Goal: Information Seeking & Learning: Learn about a topic

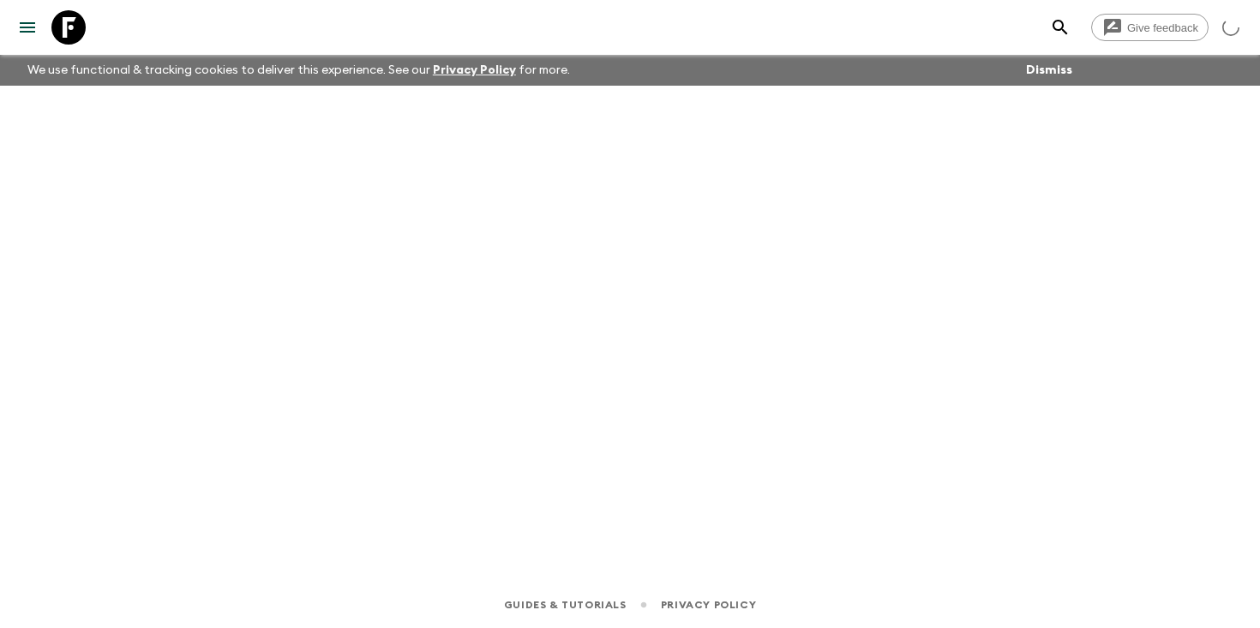
click at [1061, 34] on icon "search adventures" at bounding box center [1060, 27] width 21 height 21
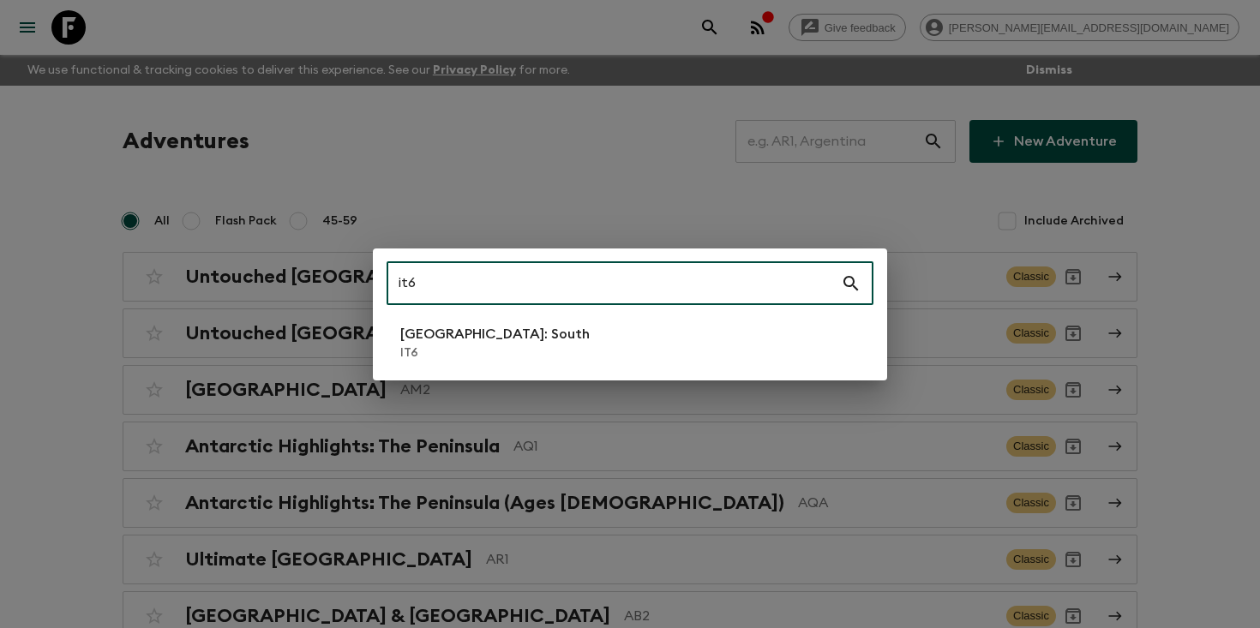
type input "it6"
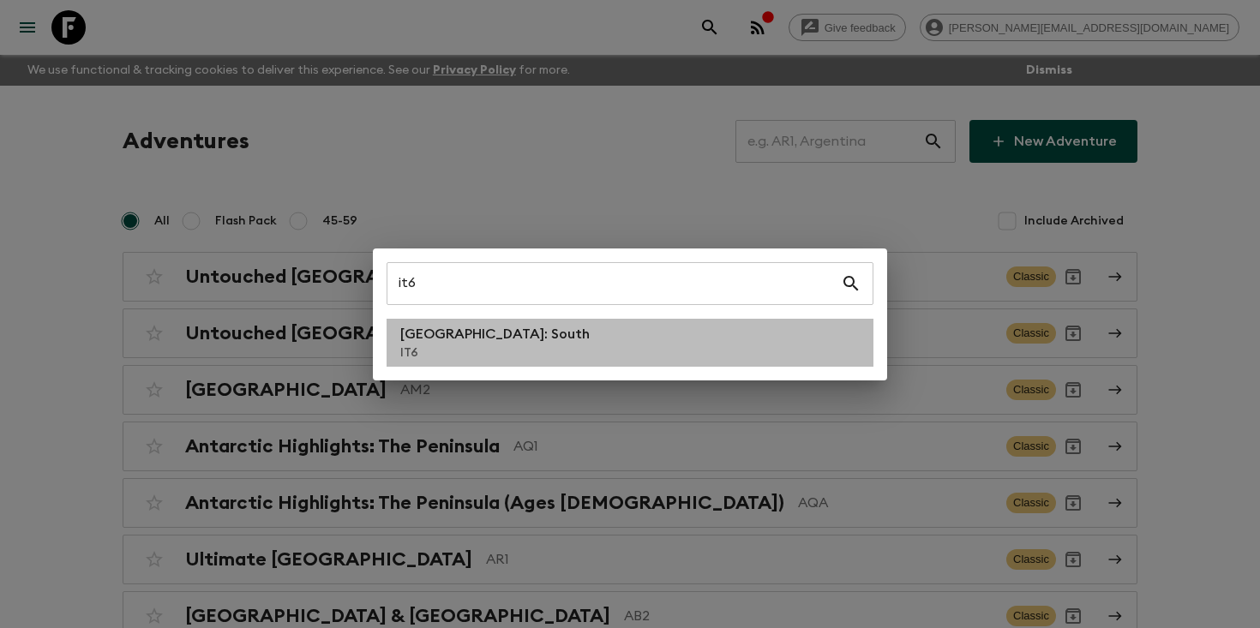
click at [490, 346] on li "Italy: South IT6" at bounding box center [629, 343] width 487 height 48
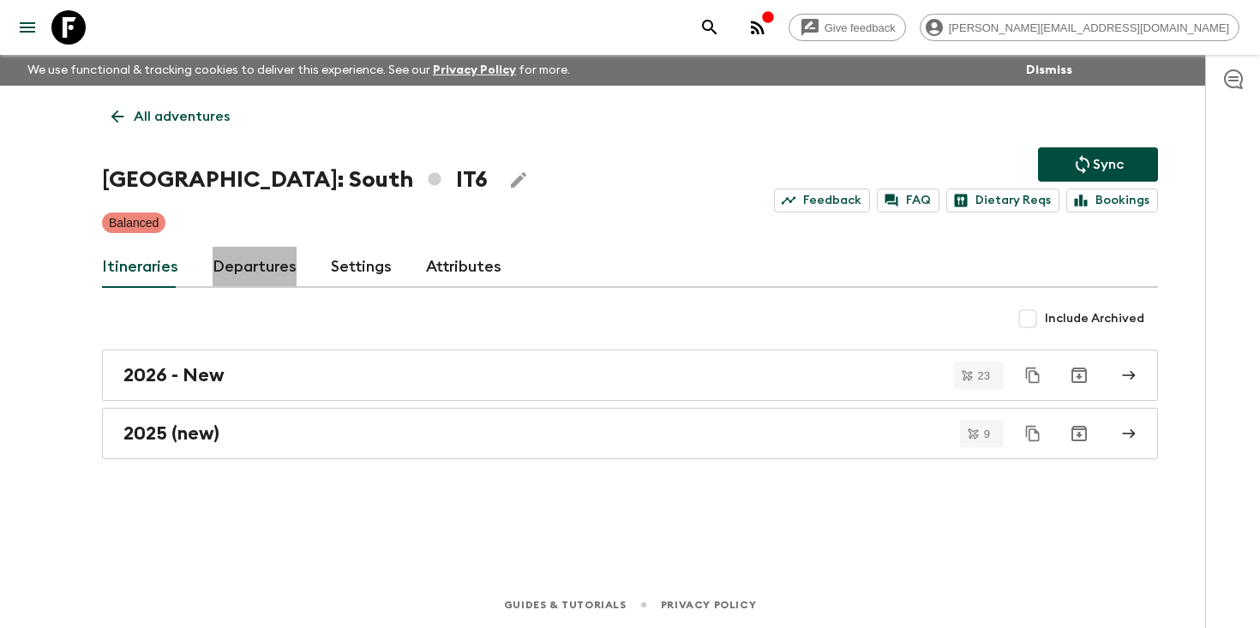
click at [267, 271] on link "Departures" at bounding box center [254, 267] width 84 height 41
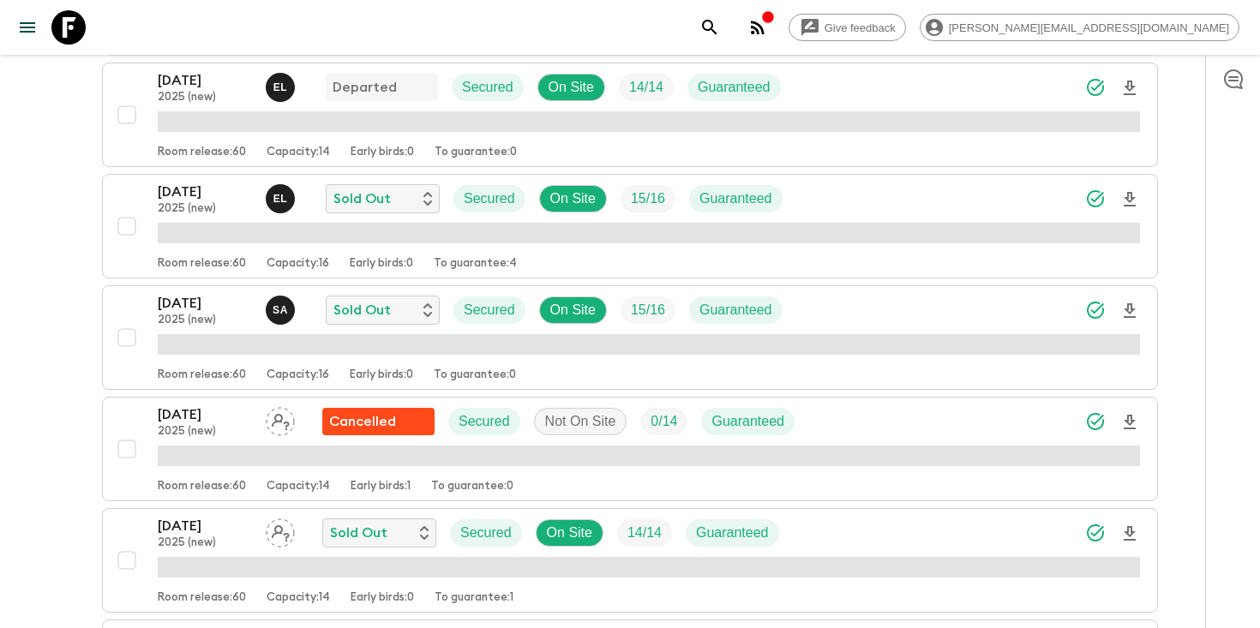
scroll to position [691, 0]
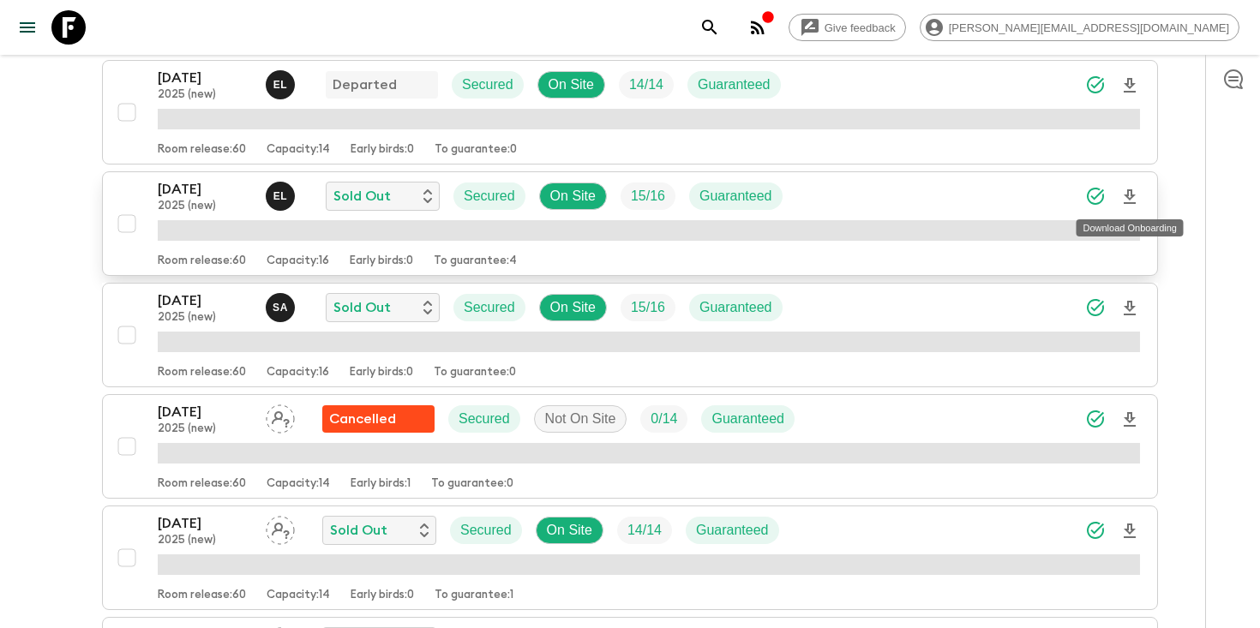
click at [1134, 197] on icon "Download Onboarding" at bounding box center [1129, 197] width 21 height 21
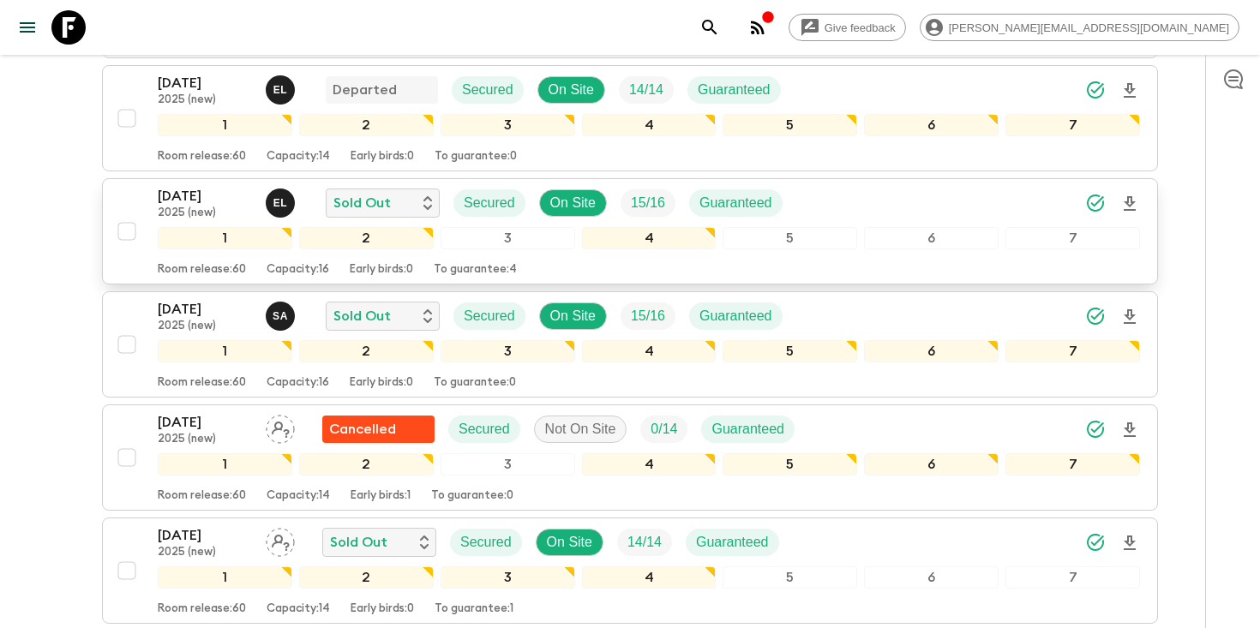
scroll to position [695, 0]
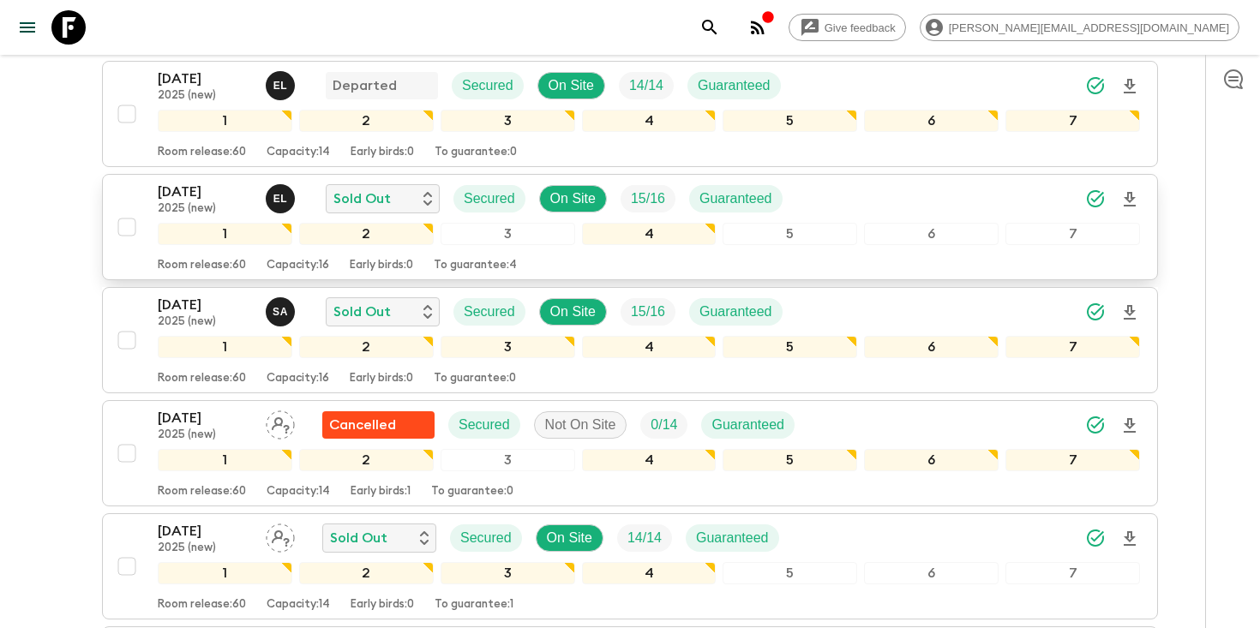
click at [1132, 198] on icon "Download Onboarding" at bounding box center [1129, 199] width 12 height 15
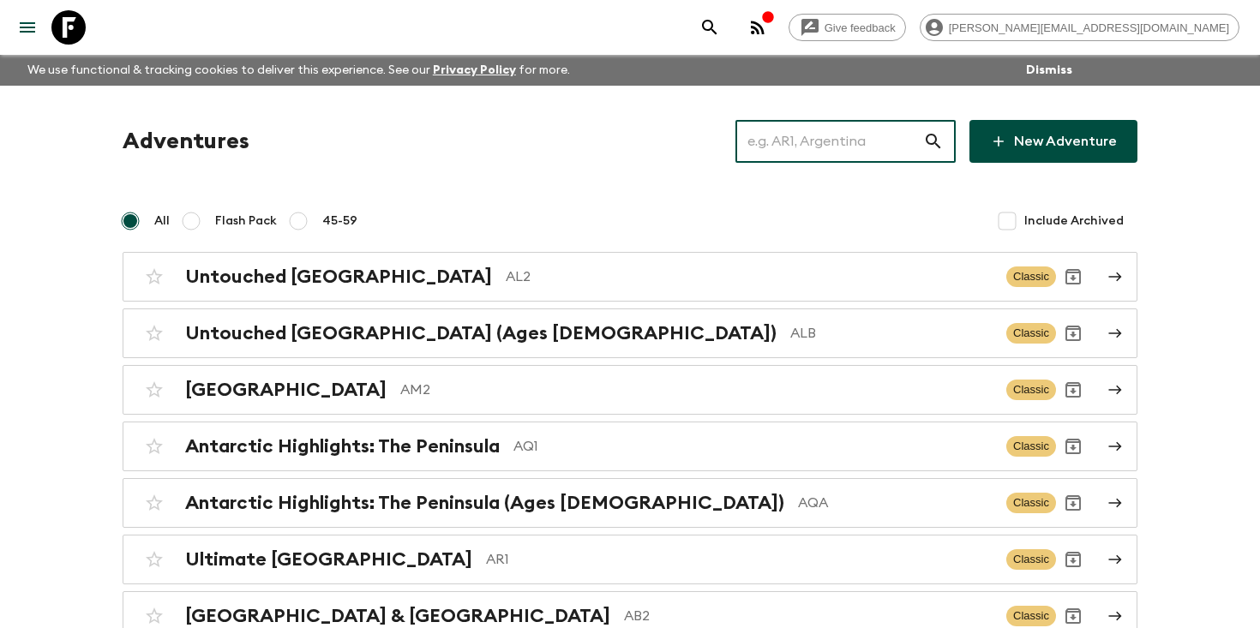
click at [840, 131] on input "text" at bounding box center [829, 141] width 188 height 48
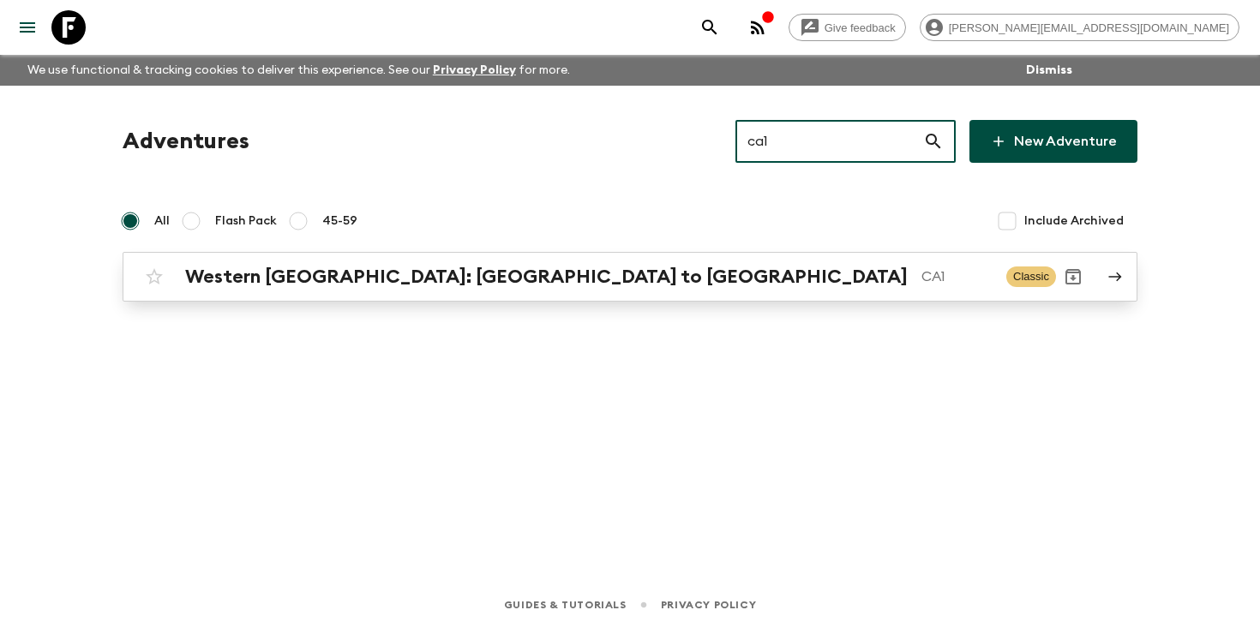
type input "ca1"
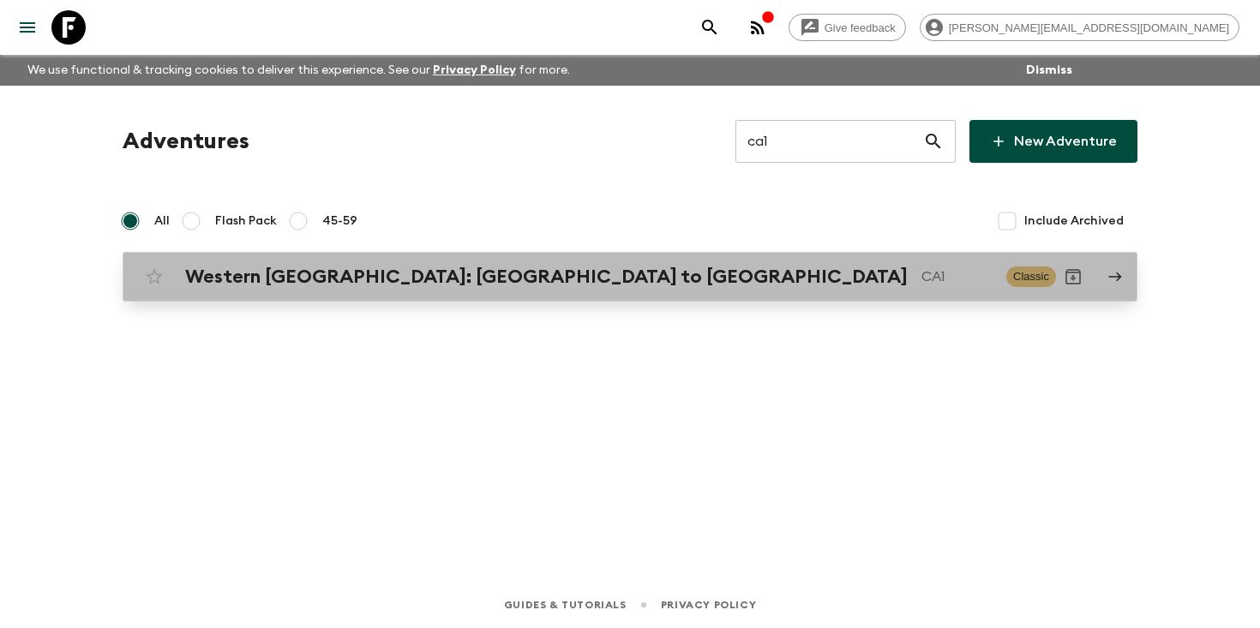
click at [440, 278] on h2 "Western Canada: Calgary to Vancouver" at bounding box center [546, 277] width 722 height 22
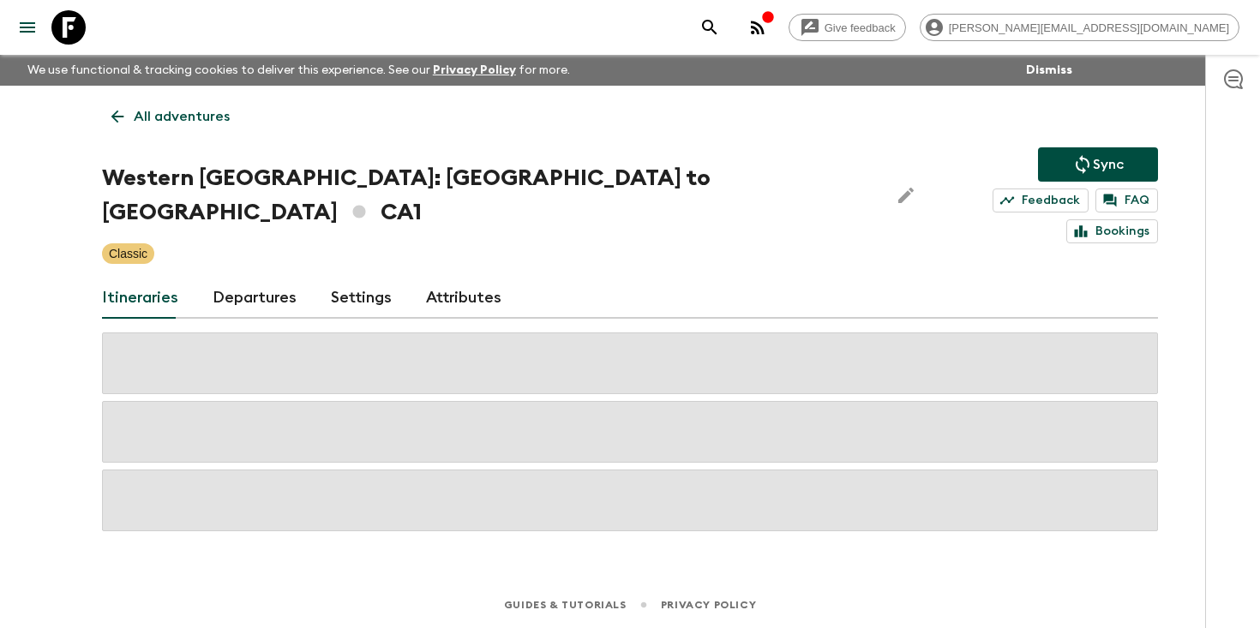
click at [233, 278] on link "Departures" at bounding box center [254, 298] width 84 height 41
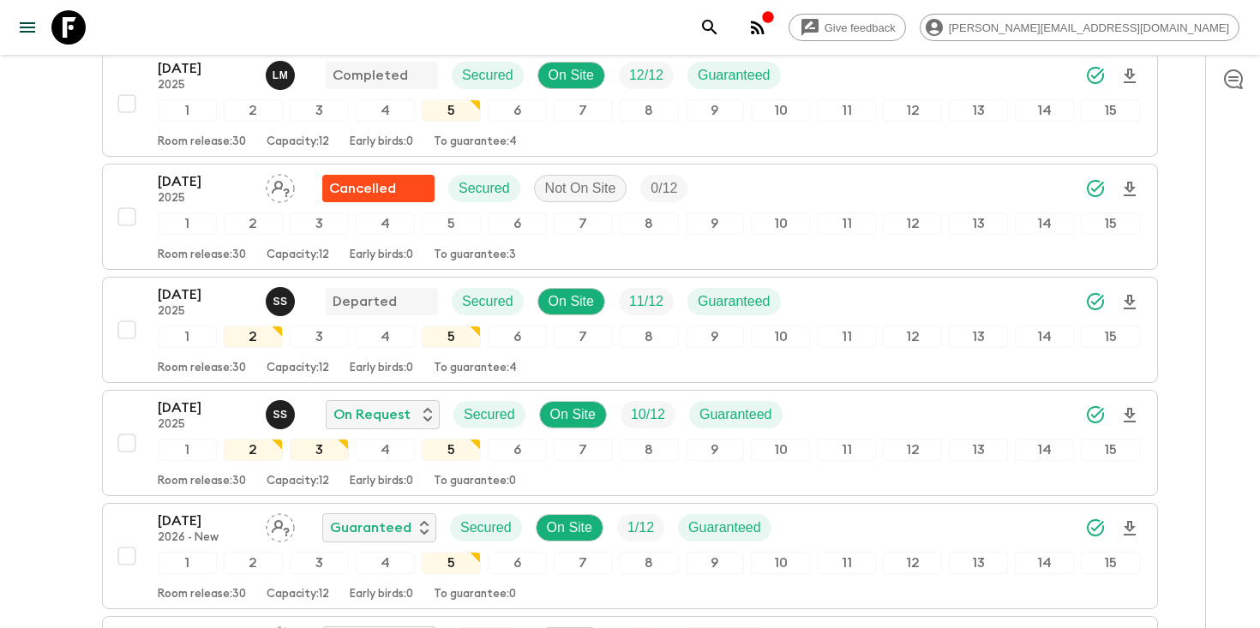
scroll to position [1644, 0]
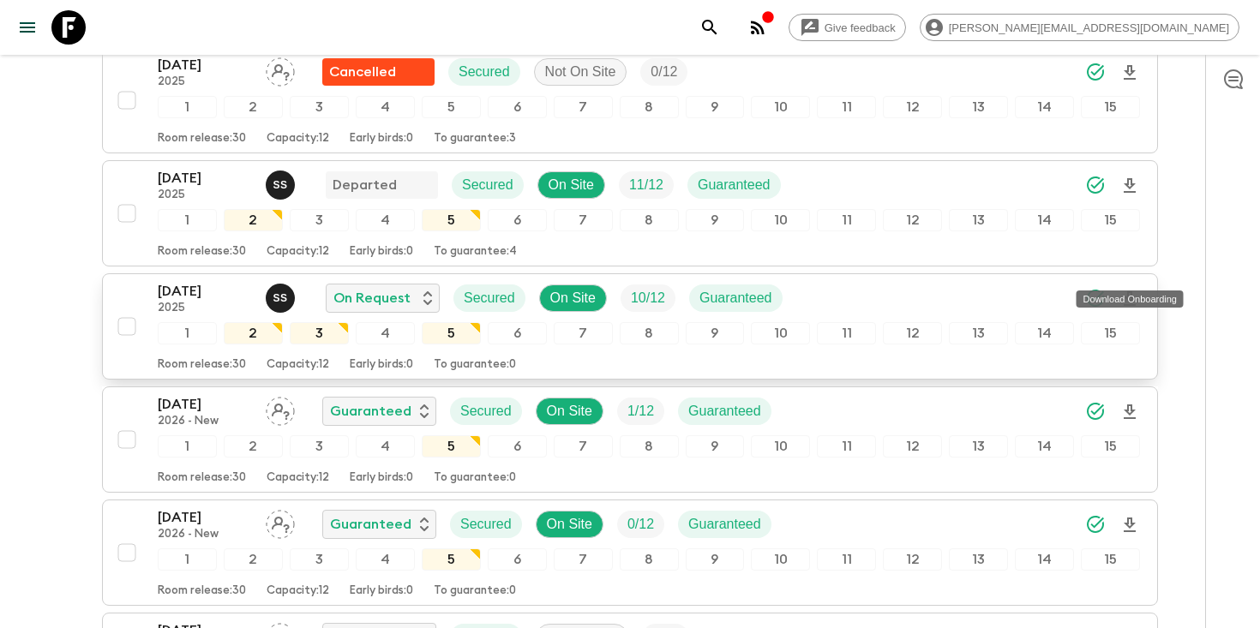
click at [1131, 289] on icon "Download Onboarding" at bounding box center [1129, 299] width 21 height 21
click at [720, 33] on icon "search adventures" at bounding box center [709, 27] width 21 height 21
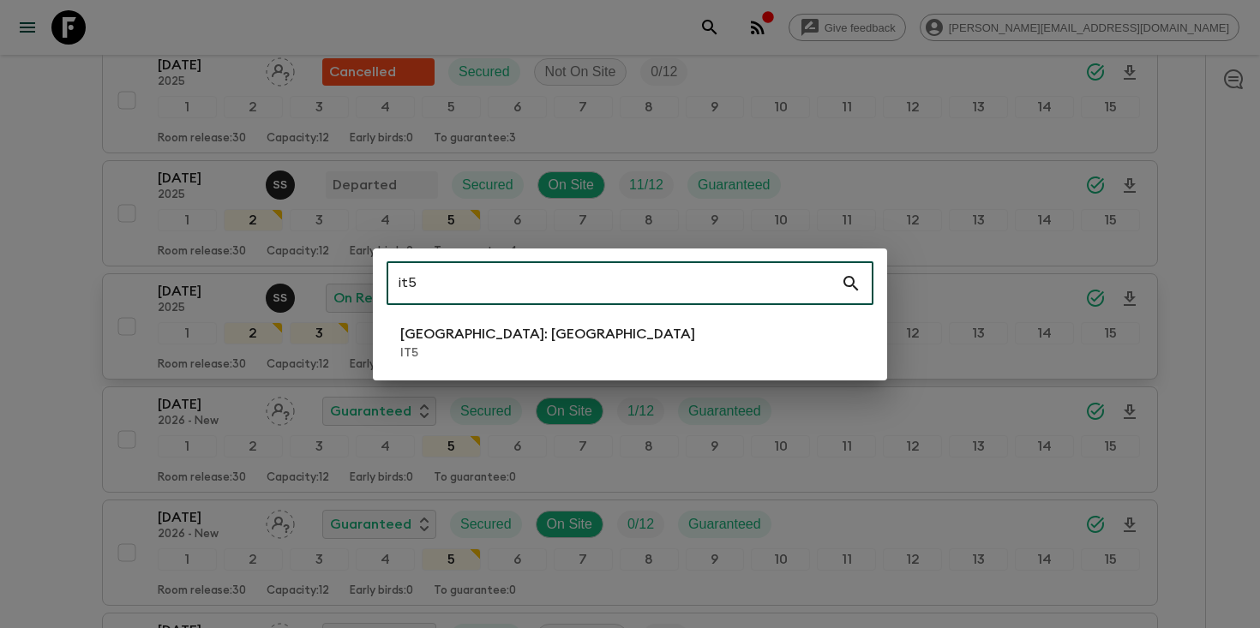
type input "it5"
click at [533, 351] on li "Italy: Sicily IT5" at bounding box center [629, 343] width 487 height 48
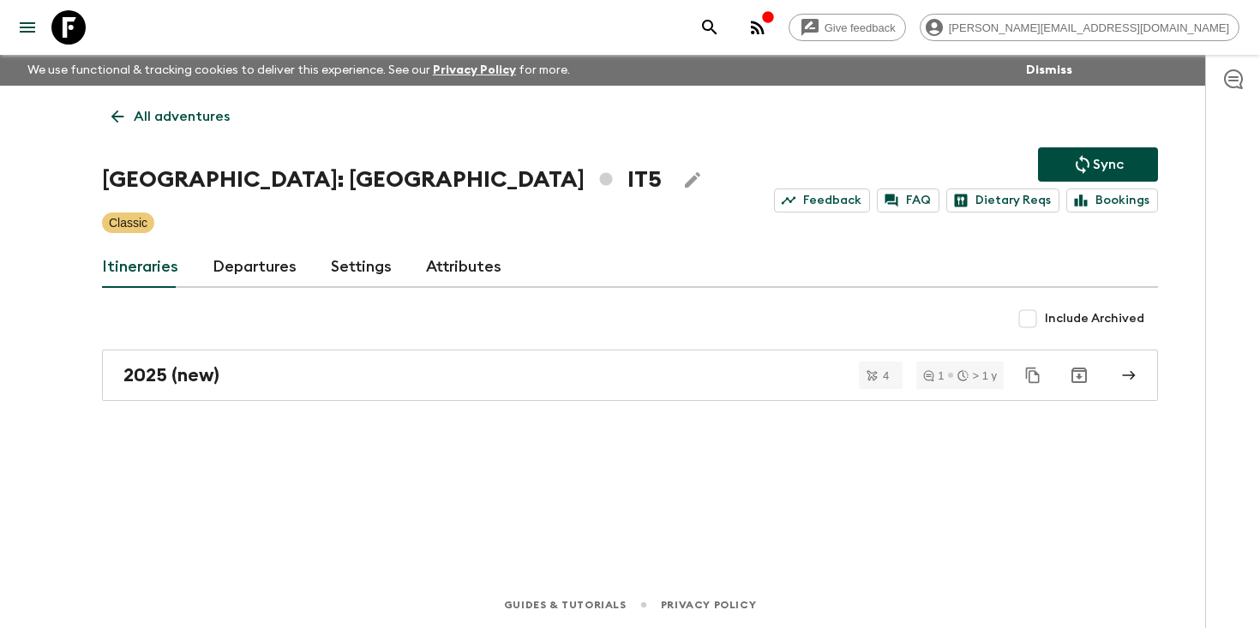
click at [244, 269] on link "Departures" at bounding box center [254, 267] width 84 height 41
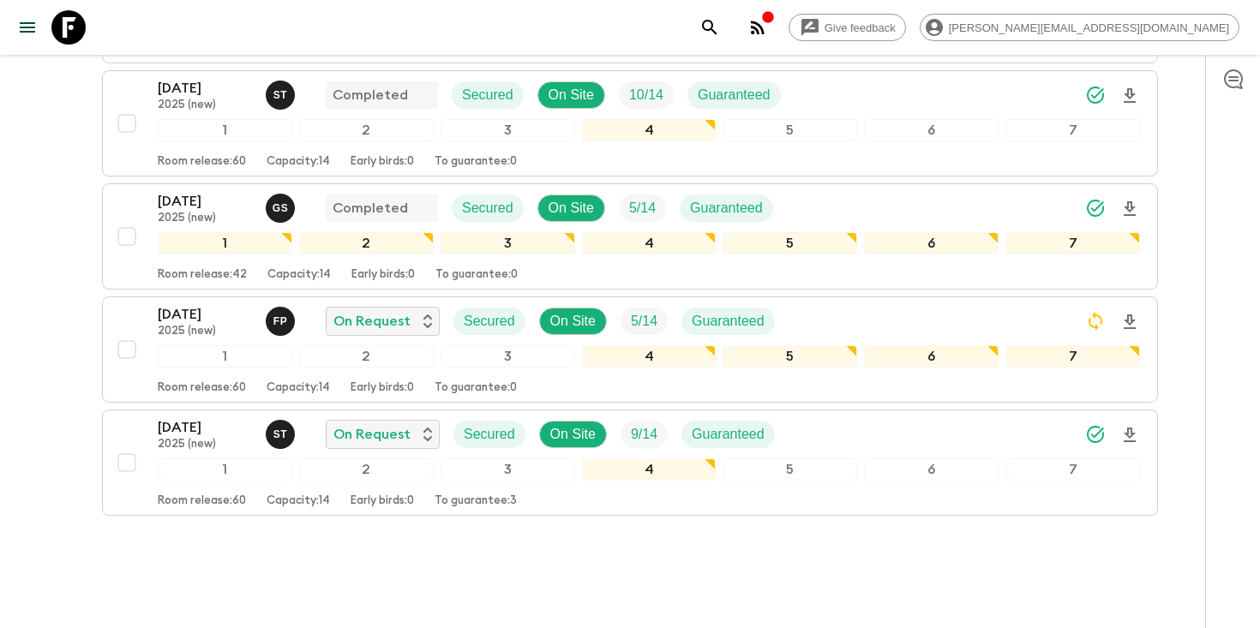
scroll to position [1182, 0]
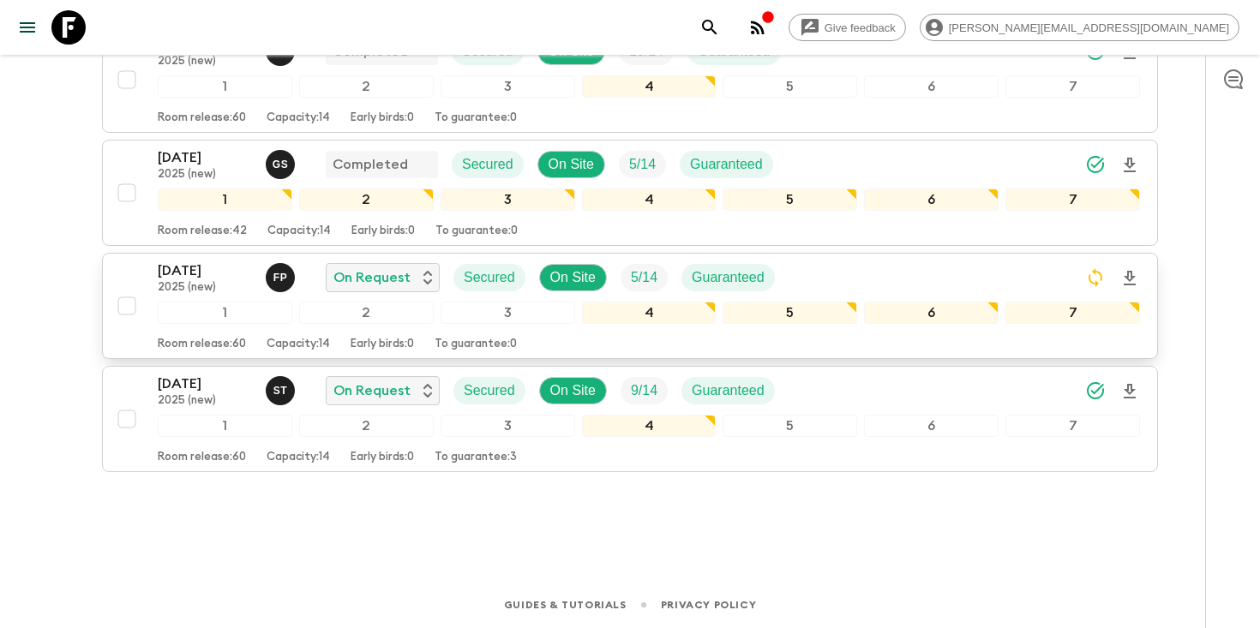
click at [190, 285] on p "2025 (new)" at bounding box center [205, 288] width 94 height 14
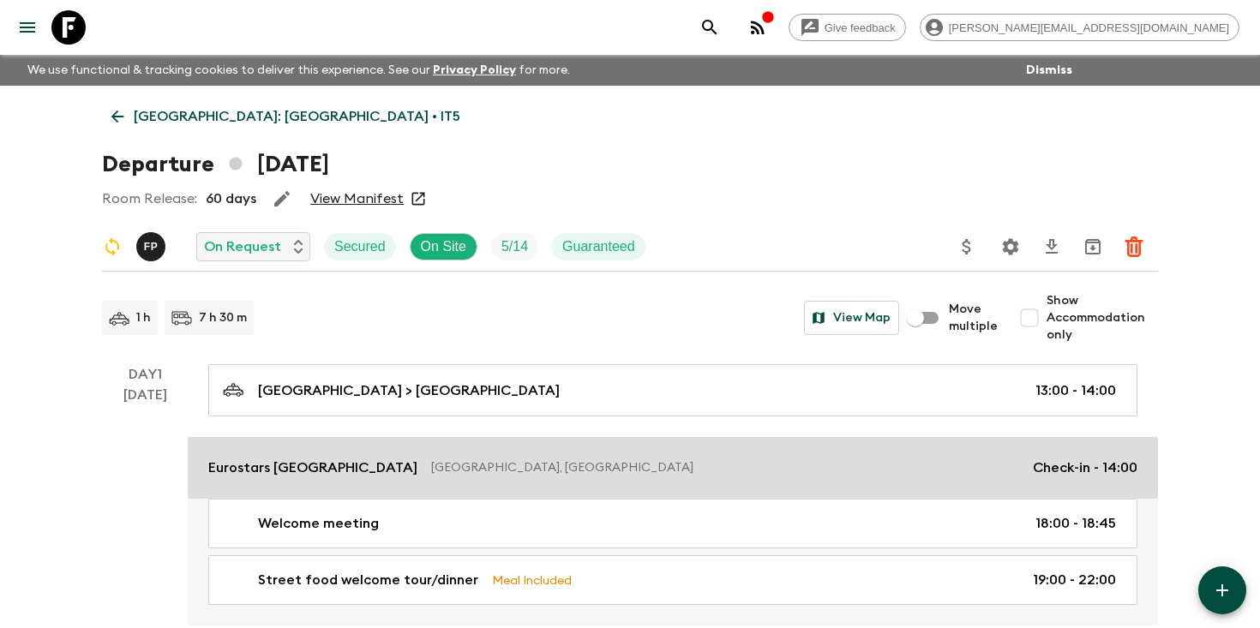
click at [332, 458] on p "Eurostars Centrale Palace" at bounding box center [312, 468] width 209 height 21
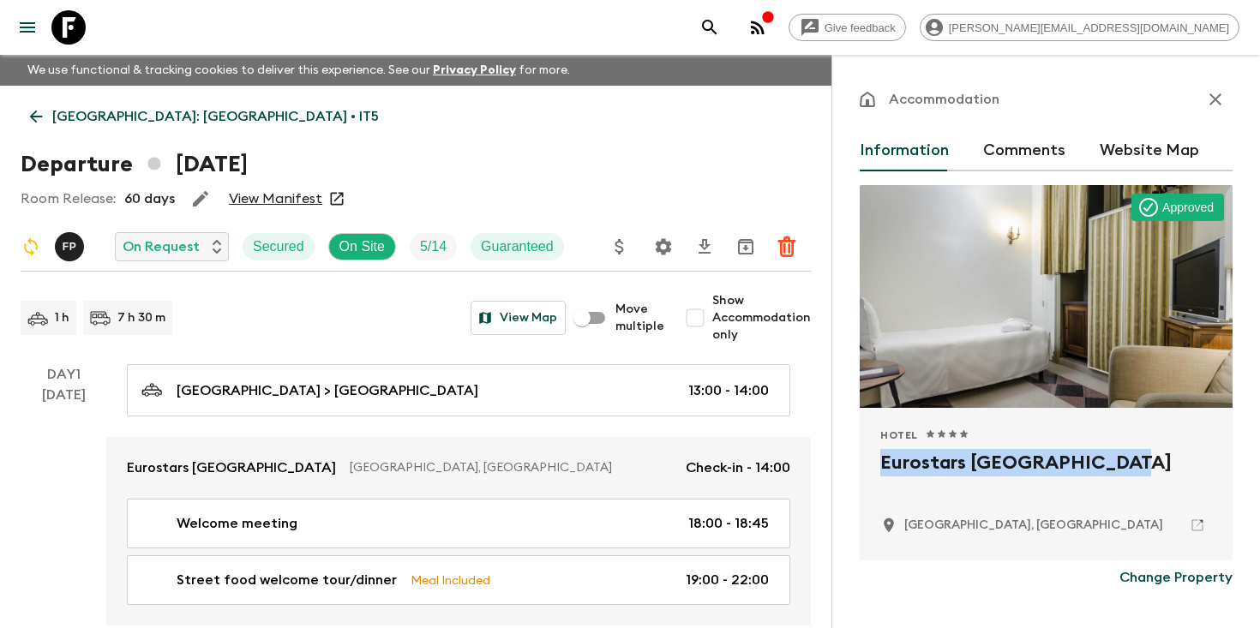
drag, startPoint x: 1077, startPoint y: 463, endPoint x: 876, endPoint y: 467, distance: 201.4
click at [876, 467] on div "Hotel 1 Star 2 Stars 3 Stars 4 Stars 5 Stars Eurostars Centrale Palace Palermo,…" at bounding box center [1045, 484] width 373 height 153
copy h2 "Eurostars Centrale Palace"
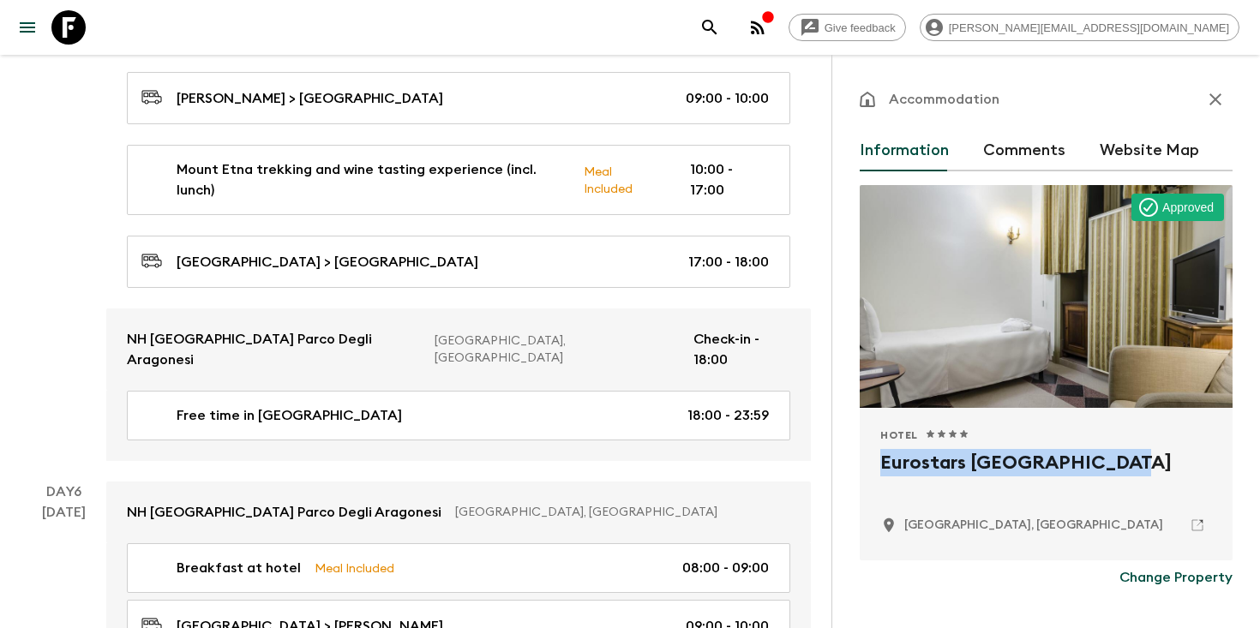
scroll to position [2501, 0]
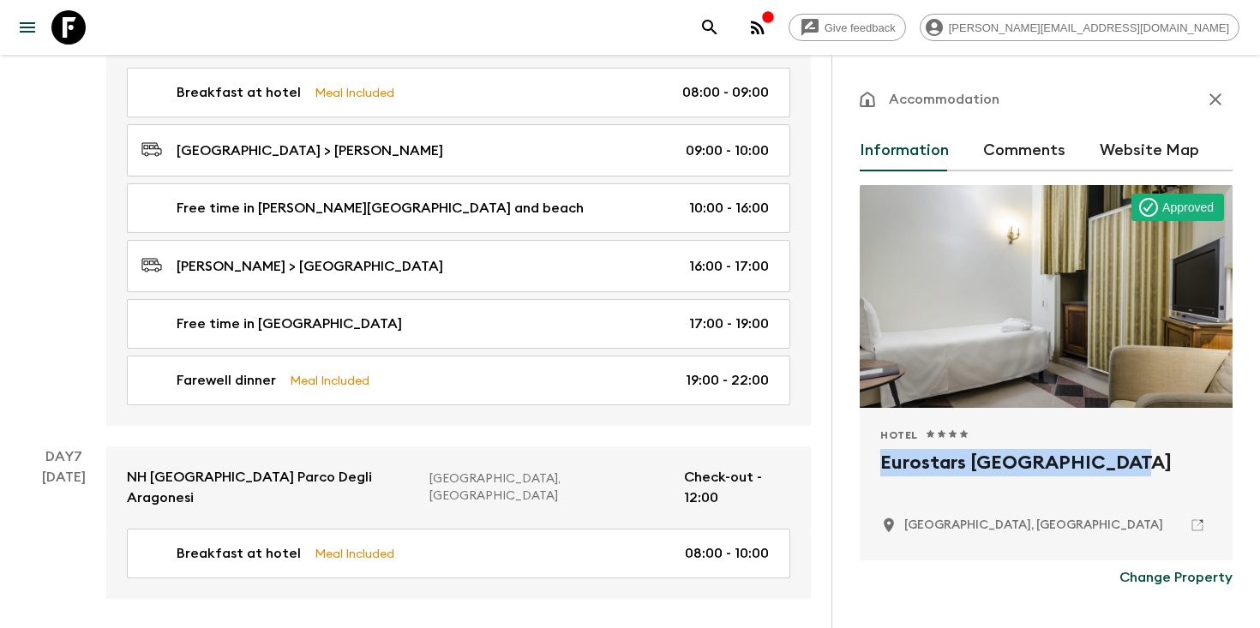
click at [720, 24] on icon "search adventures" at bounding box center [709, 27] width 21 height 21
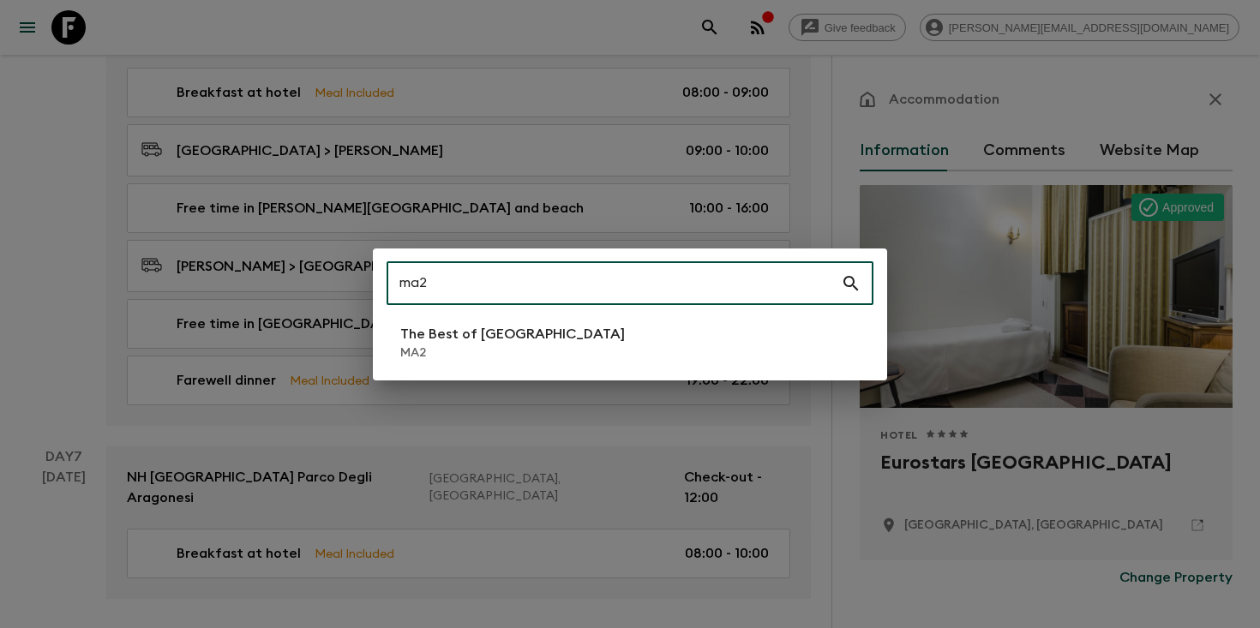
type input "ma2"
click at [613, 347] on li "The Best of Morocco MA2" at bounding box center [629, 343] width 487 height 48
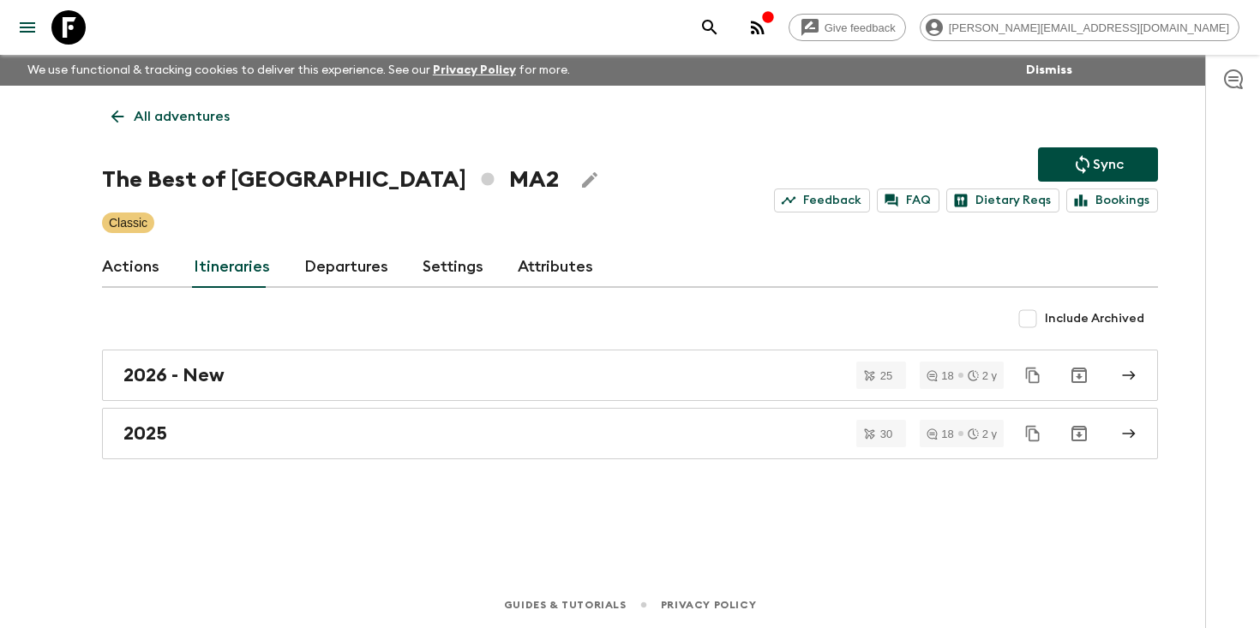
click at [333, 254] on link "Departures" at bounding box center [346, 267] width 84 height 41
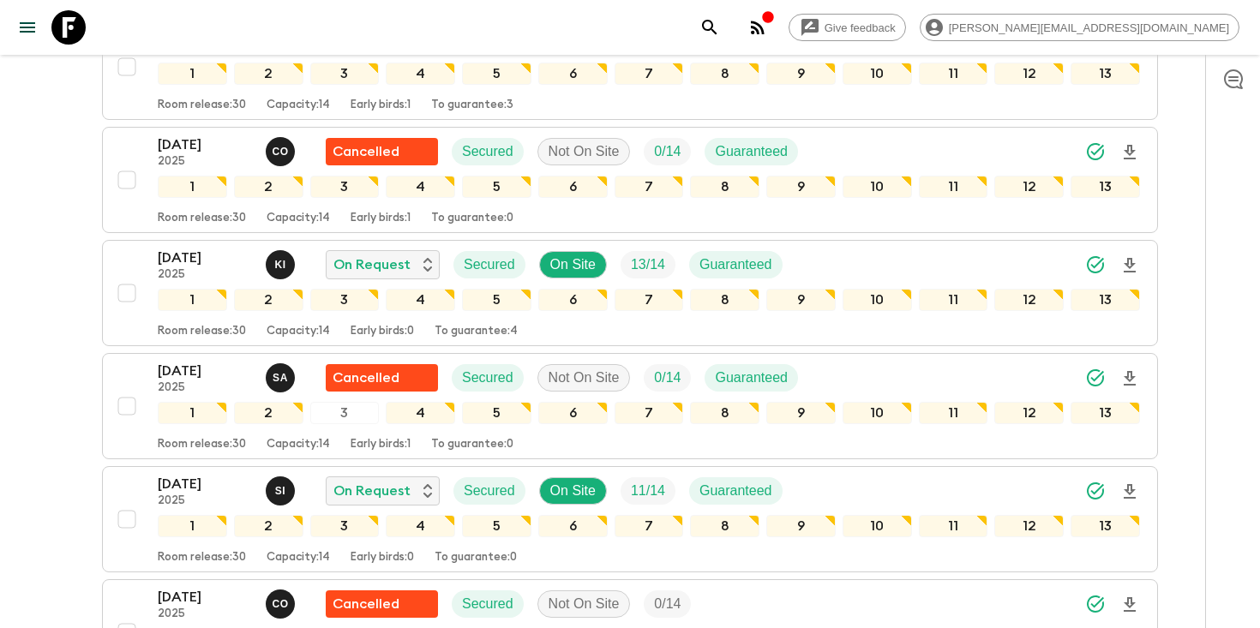
scroll to position [3093, 0]
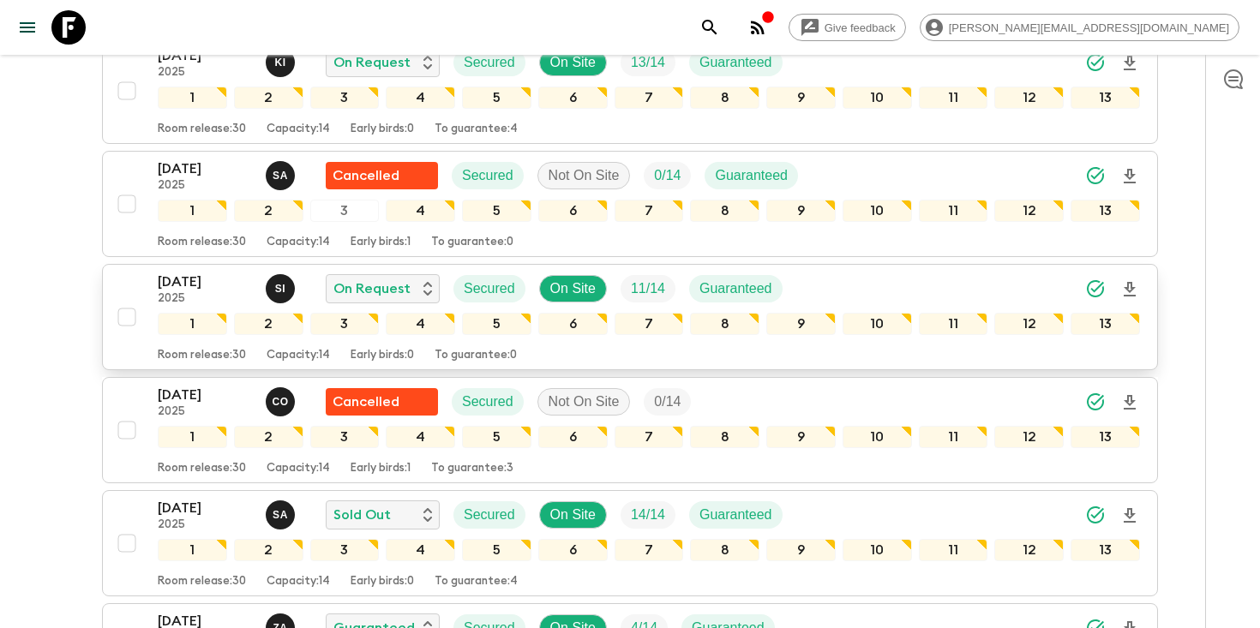
click at [174, 288] on p "27 Sep 2025" at bounding box center [205, 282] width 94 height 21
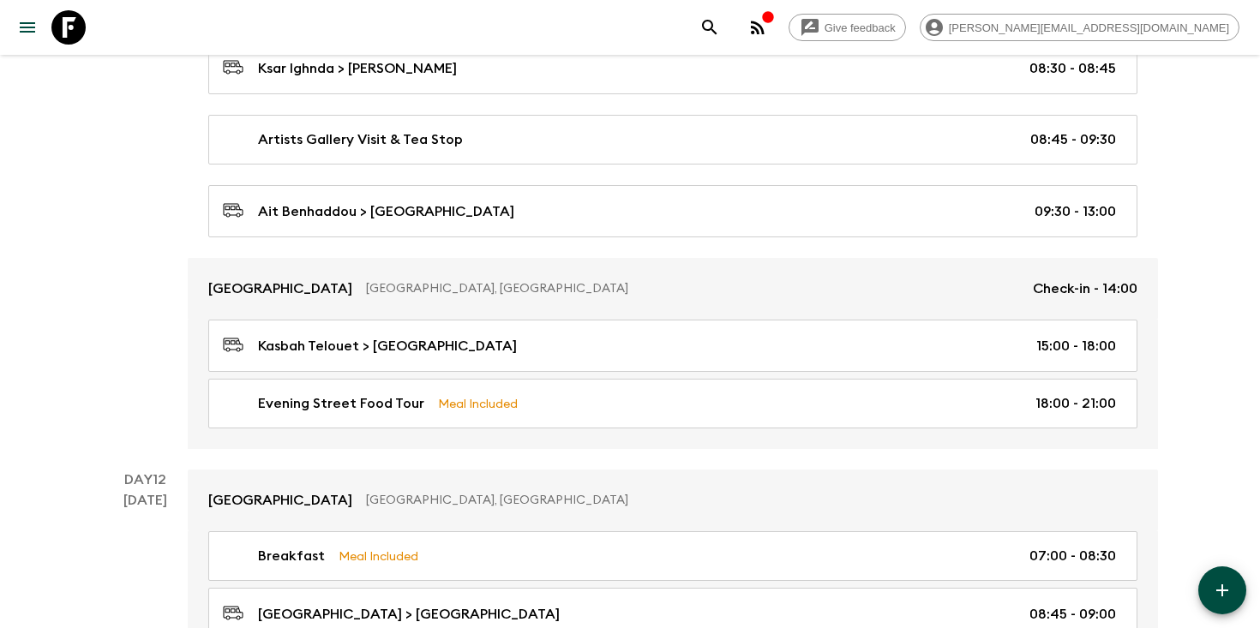
scroll to position [5313, 0]
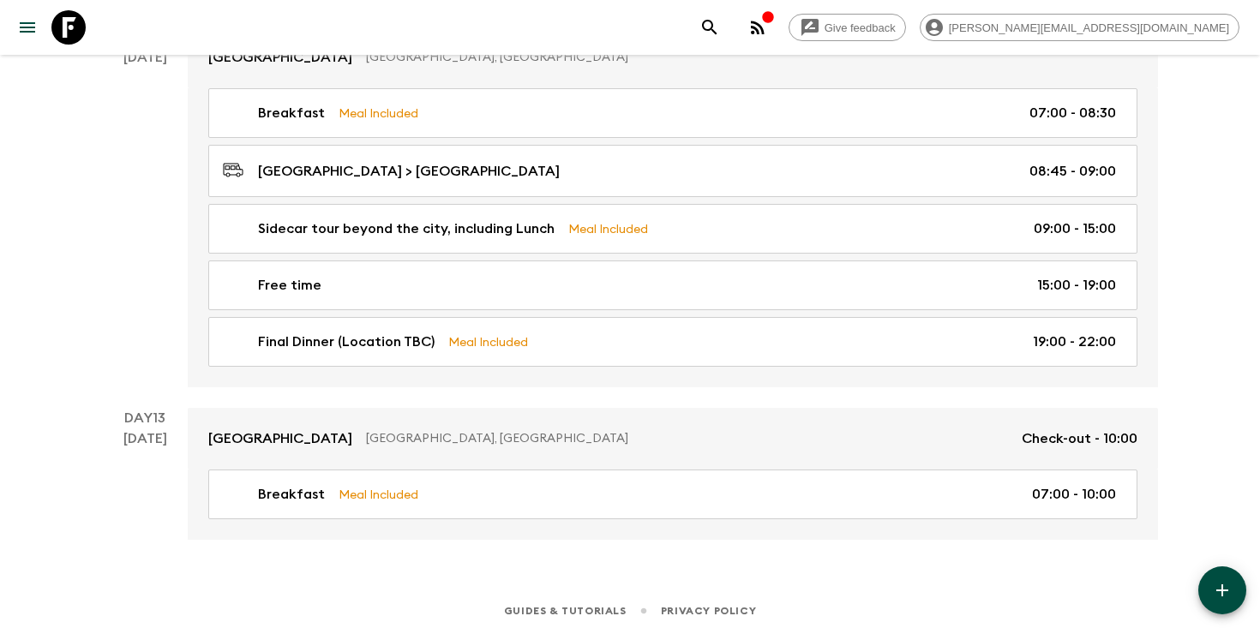
click at [720, 24] on icon "search adventures" at bounding box center [709, 27] width 21 height 21
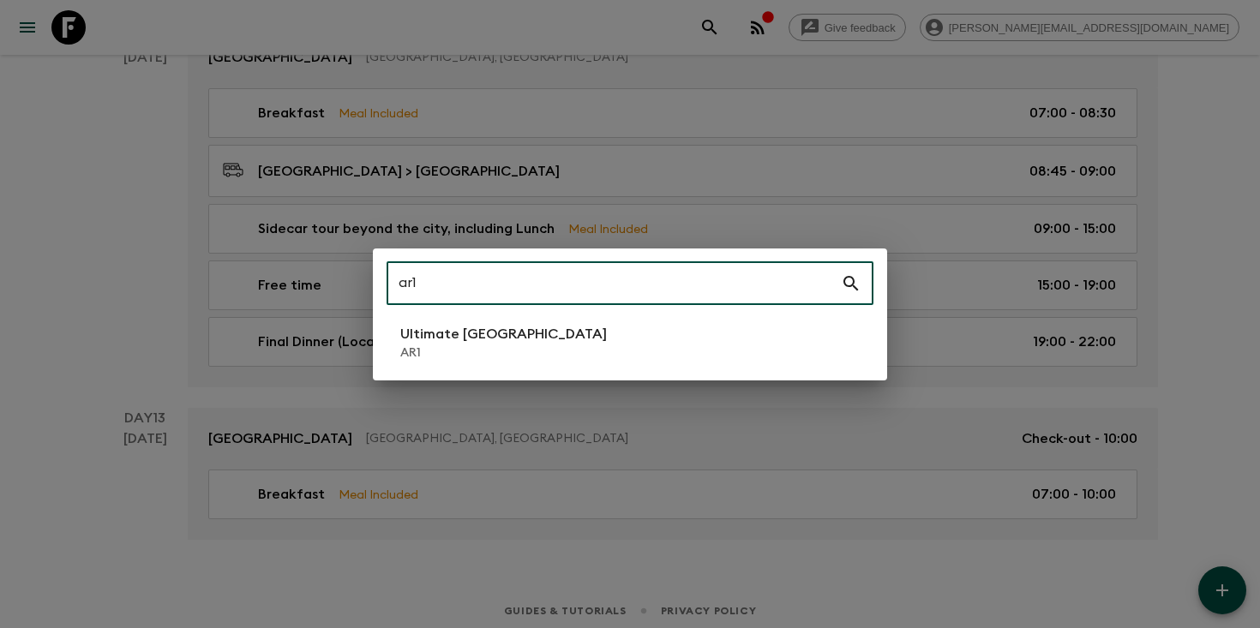
type input "ar1"
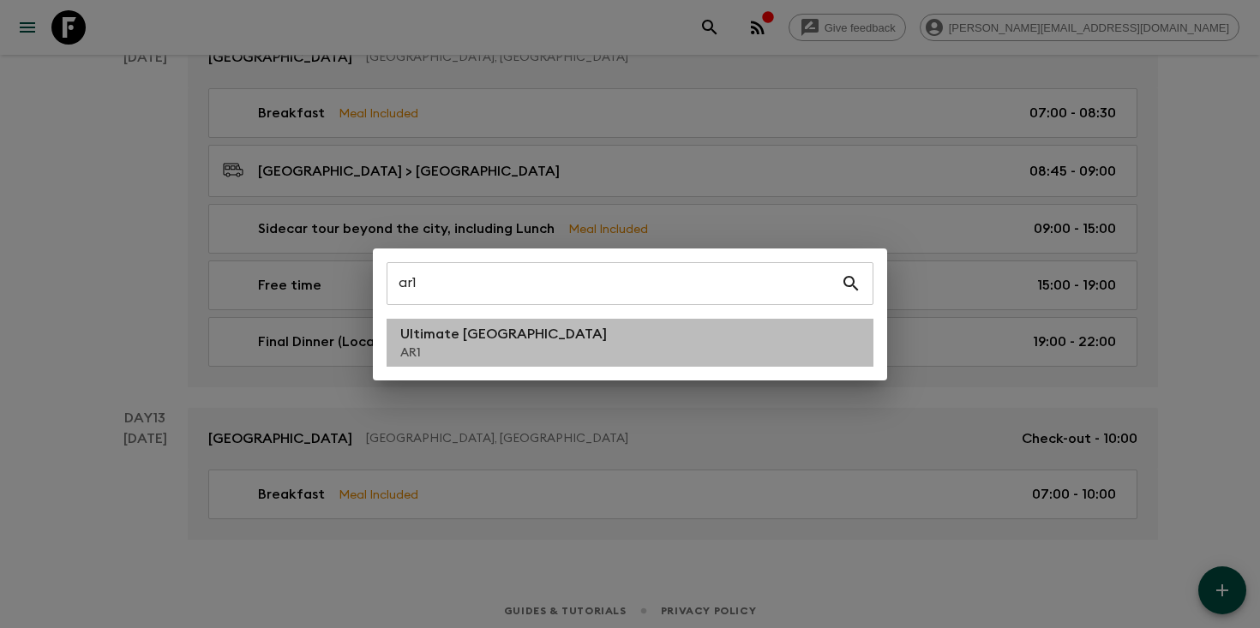
click at [493, 337] on p "Ultimate Argentina" at bounding box center [503, 334] width 206 height 21
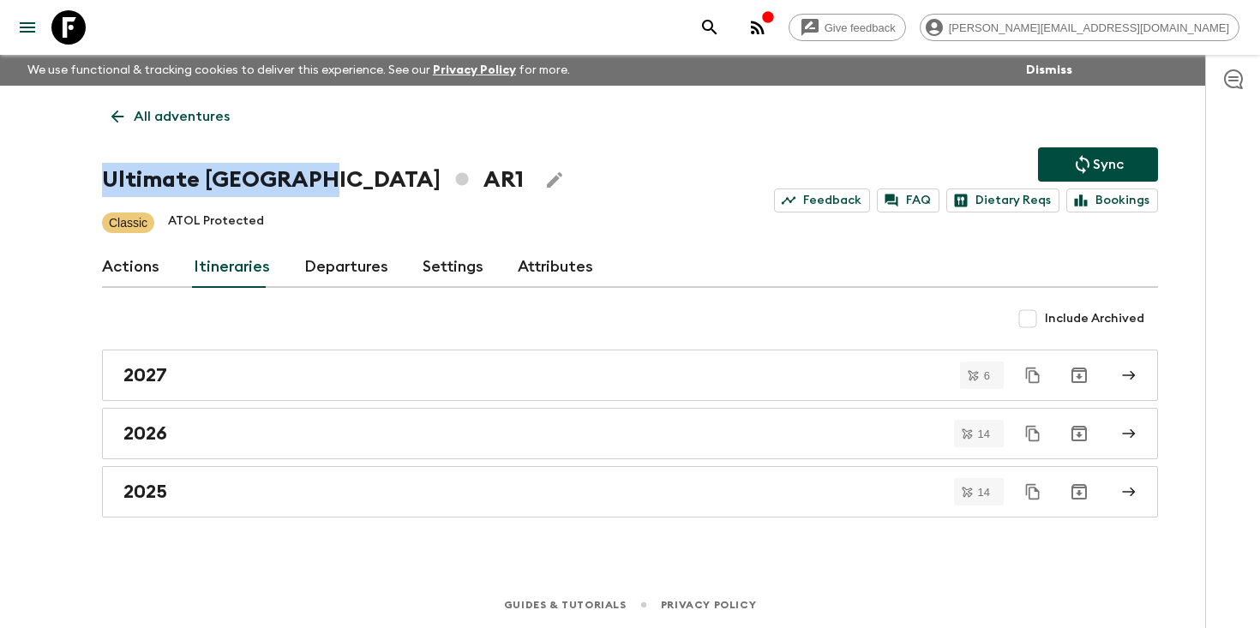
drag, startPoint x: 311, startPoint y: 181, endPoint x: 99, endPoint y: 180, distance: 211.6
click at [99, 180] on div "All adventures Ultimate Argentina AR1 Sync Feedback FAQ Dietary Reqs Bookings C…" at bounding box center [629, 310] width 1097 height 448
copy h1 "Ultimate Argentina"
click at [727, 23] on button "search adventures" at bounding box center [709, 27] width 34 height 34
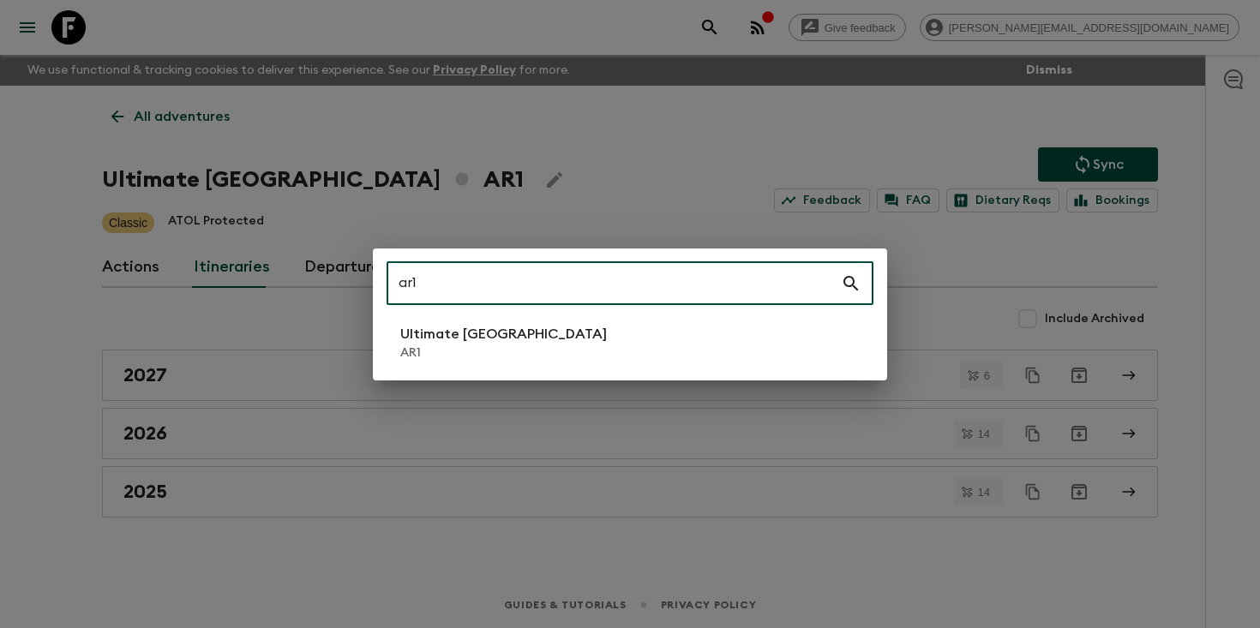
type input "ar1"
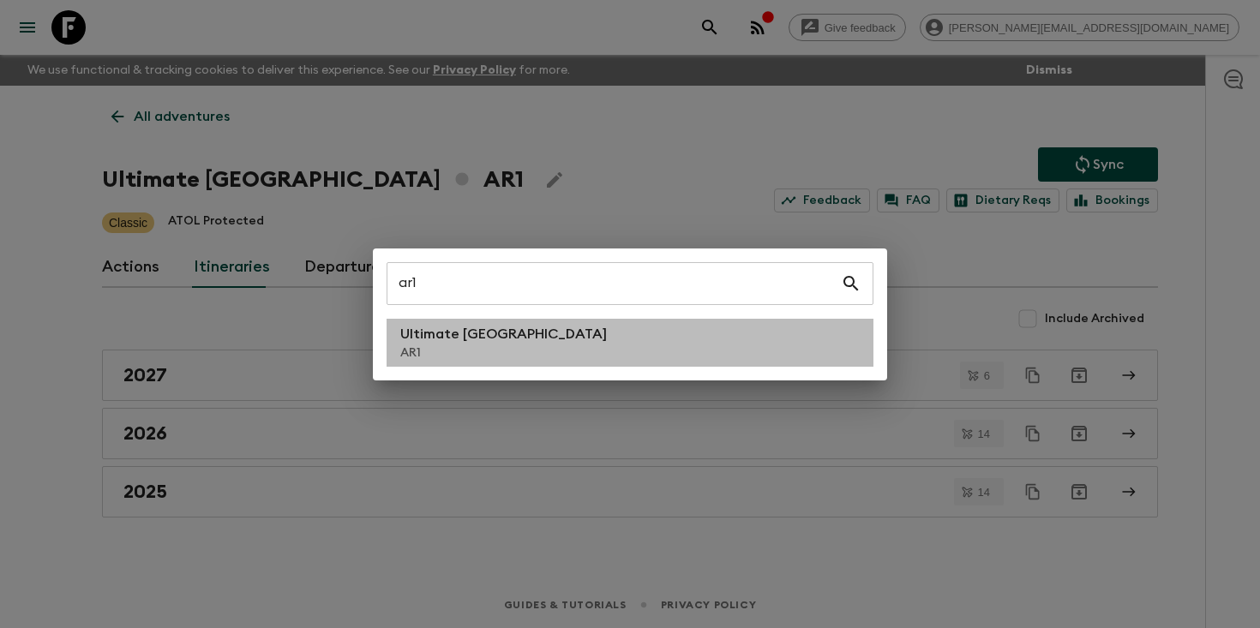
click at [541, 345] on li "Ultimate Argentina AR1" at bounding box center [629, 343] width 487 height 48
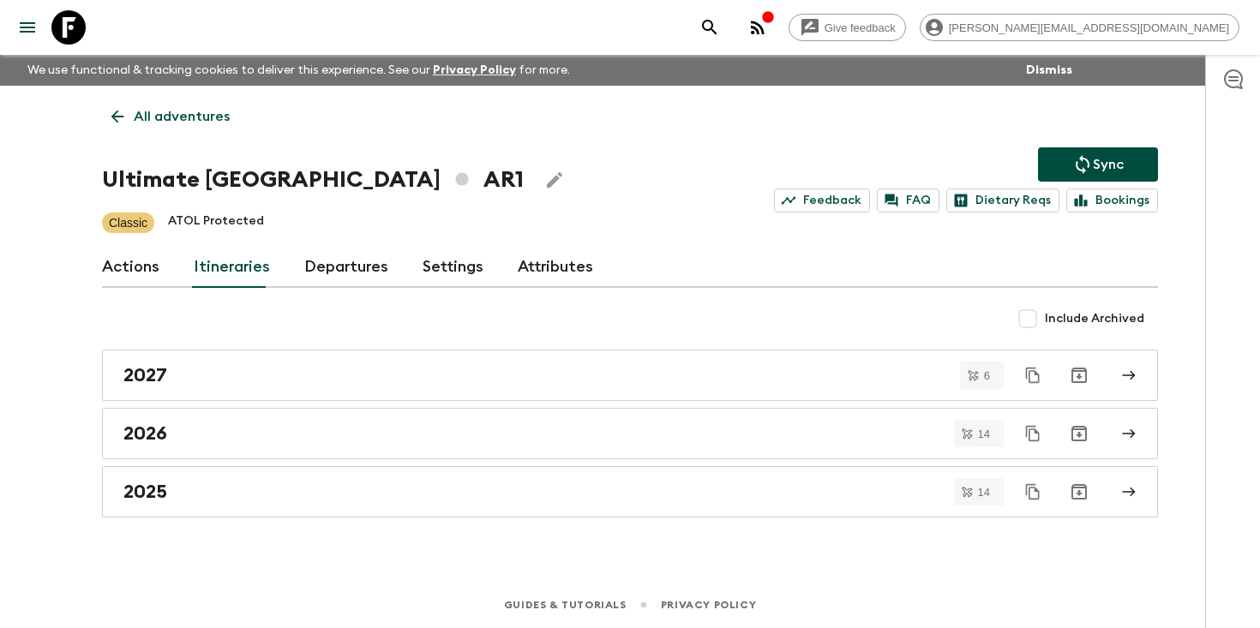
click at [336, 263] on link "Departures" at bounding box center [346, 267] width 84 height 41
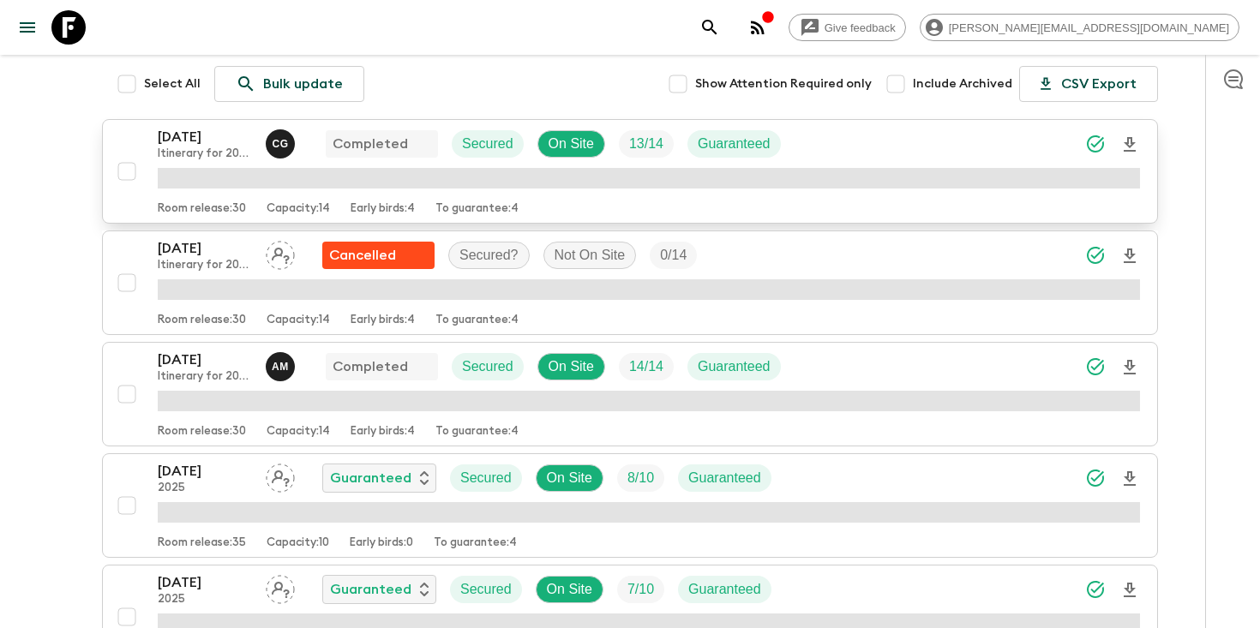
scroll to position [358, 0]
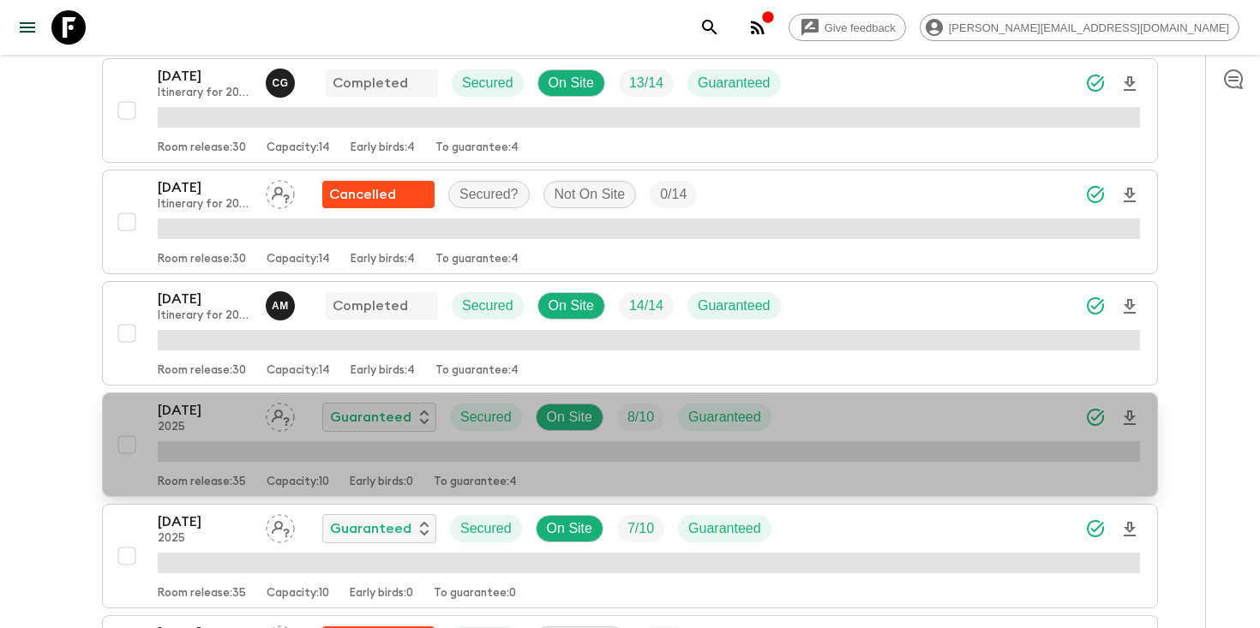
click at [203, 419] on p "16 Oct 2025" at bounding box center [205, 410] width 94 height 21
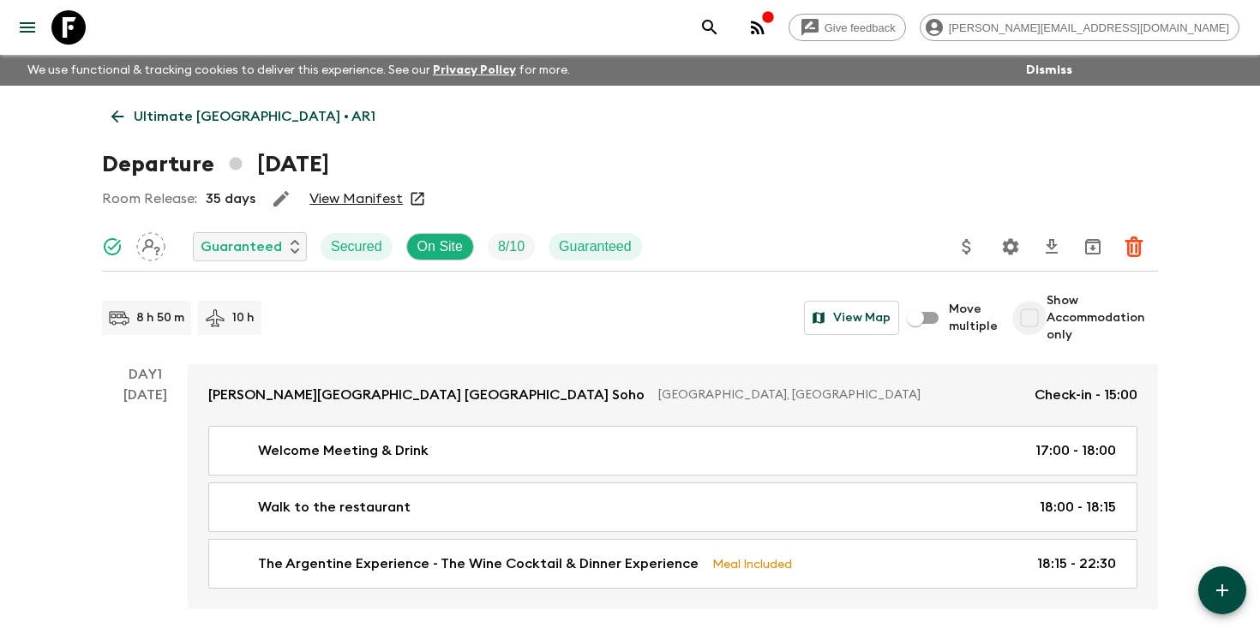
click at [1036, 314] on input "Show Accommodation only" at bounding box center [1029, 318] width 34 height 34
checkbox input "true"
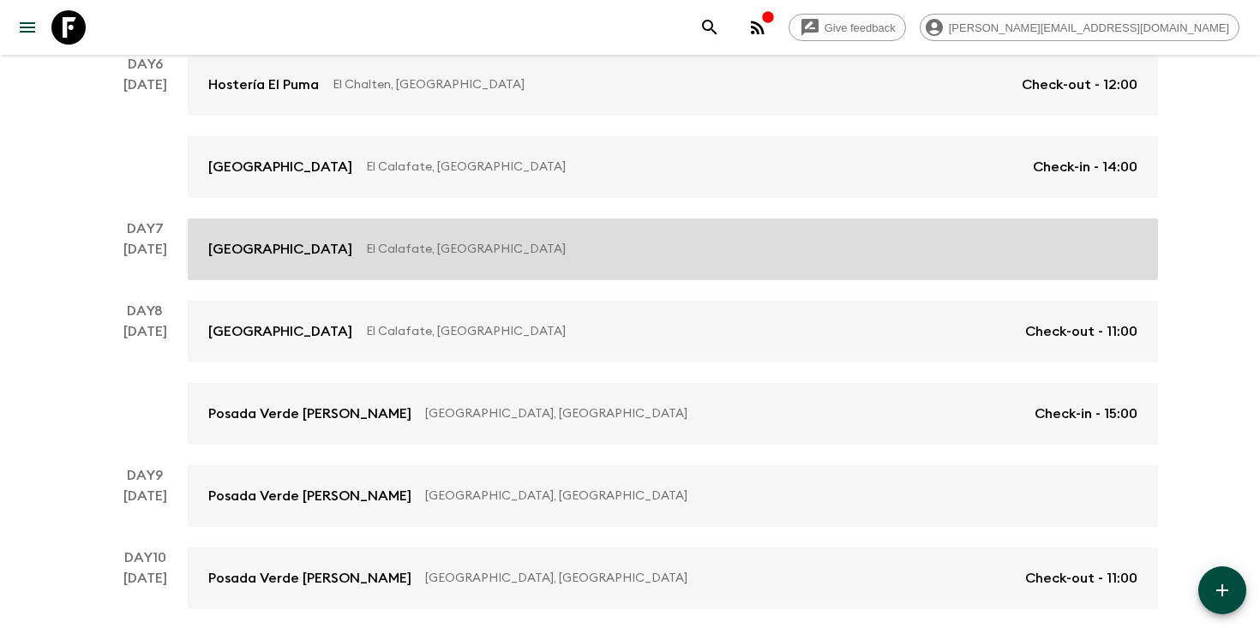
scroll to position [879, 0]
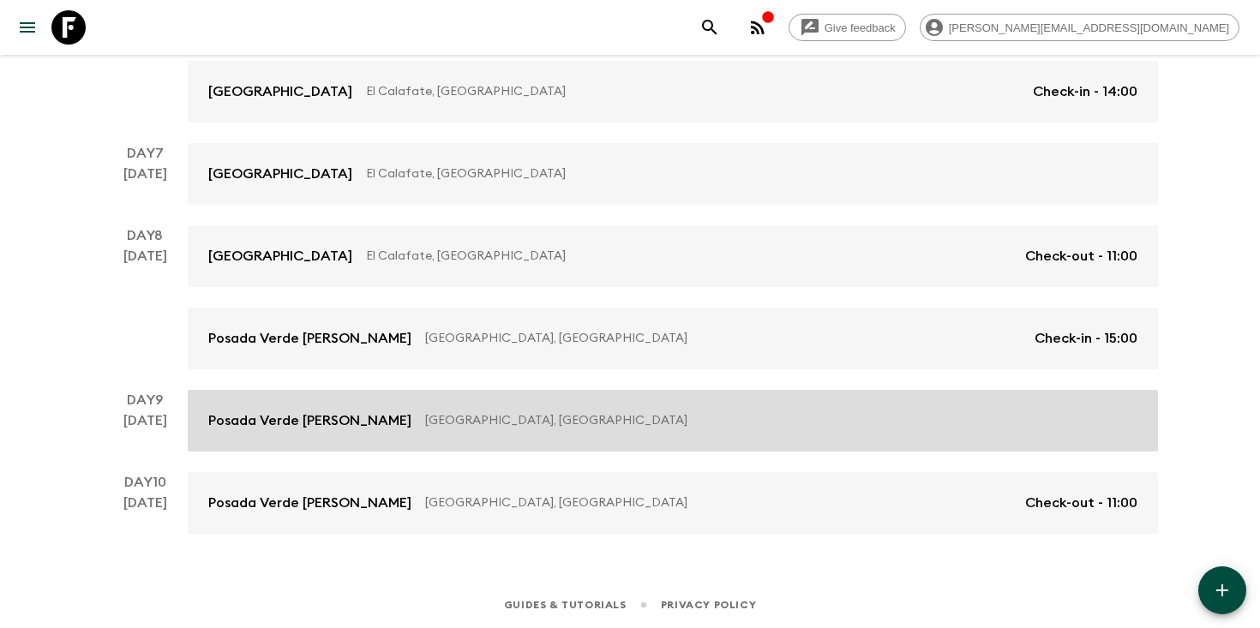
click at [469, 420] on p "Maipu, Argentina" at bounding box center [774, 420] width 698 height 17
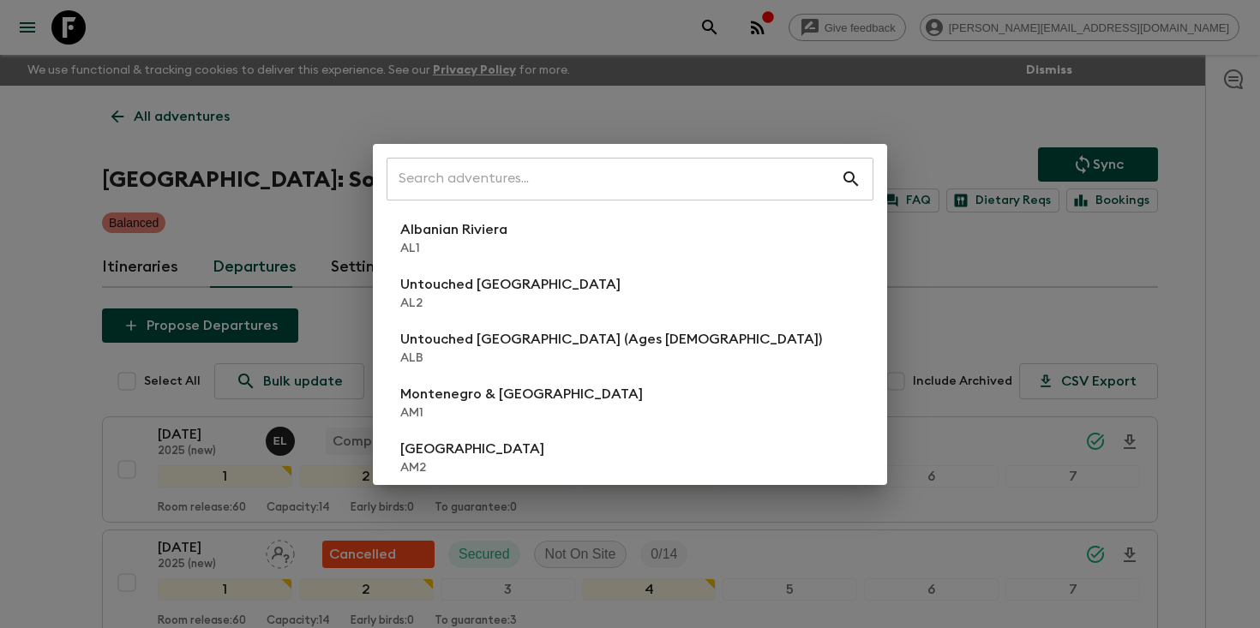
scroll to position [695, 0]
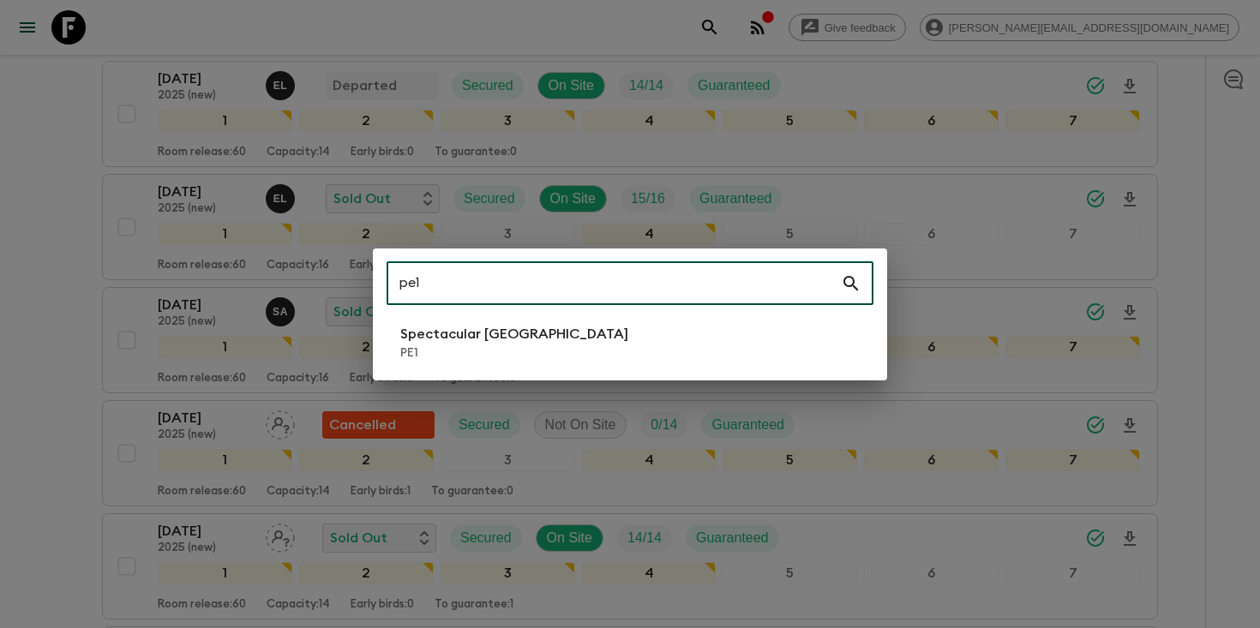
type input "pe1"
click at [548, 365] on li "Spectacular Peru PE1" at bounding box center [629, 343] width 487 height 48
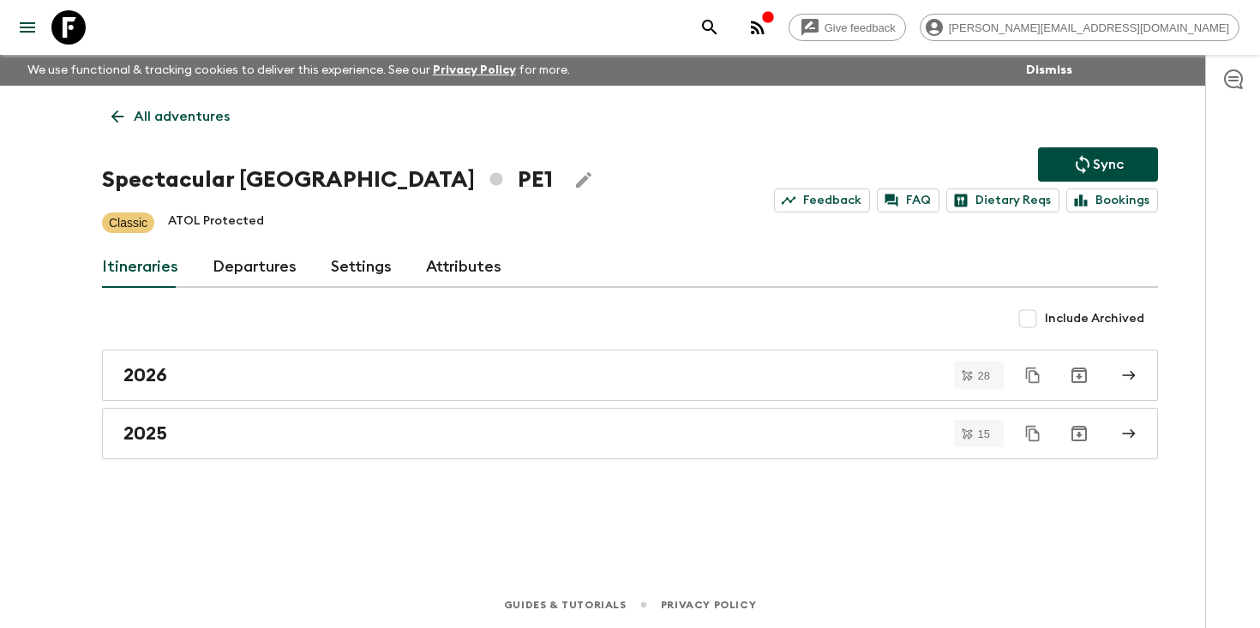
click at [242, 266] on link "Departures" at bounding box center [254, 267] width 84 height 41
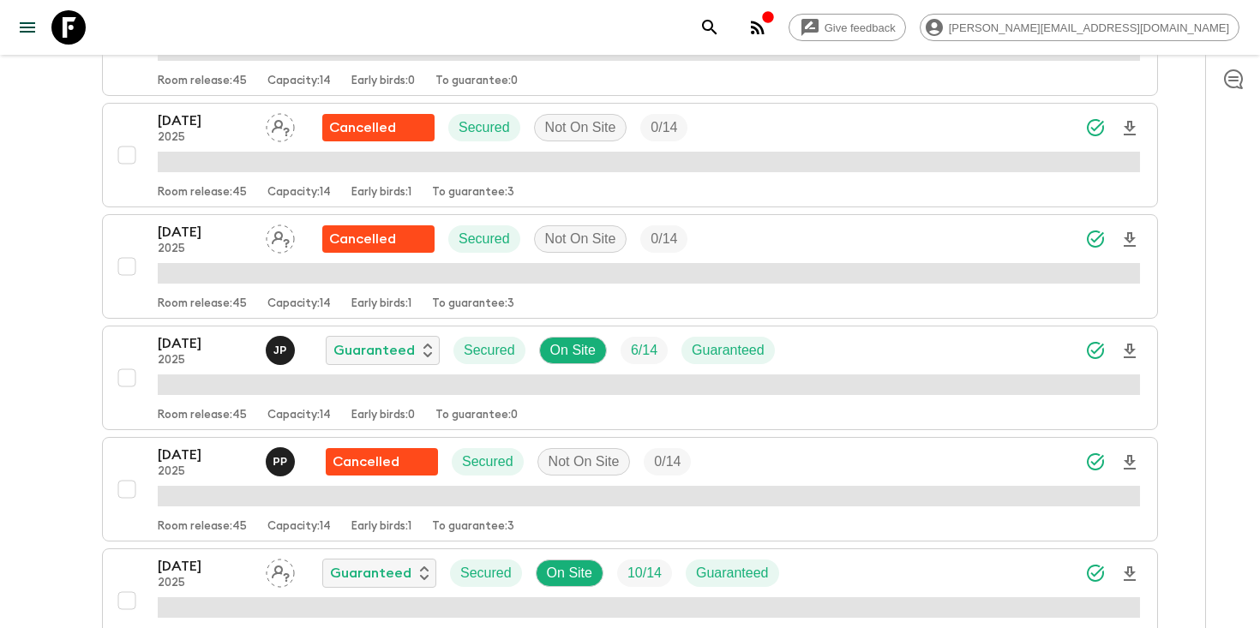
scroll to position [1272, 0]
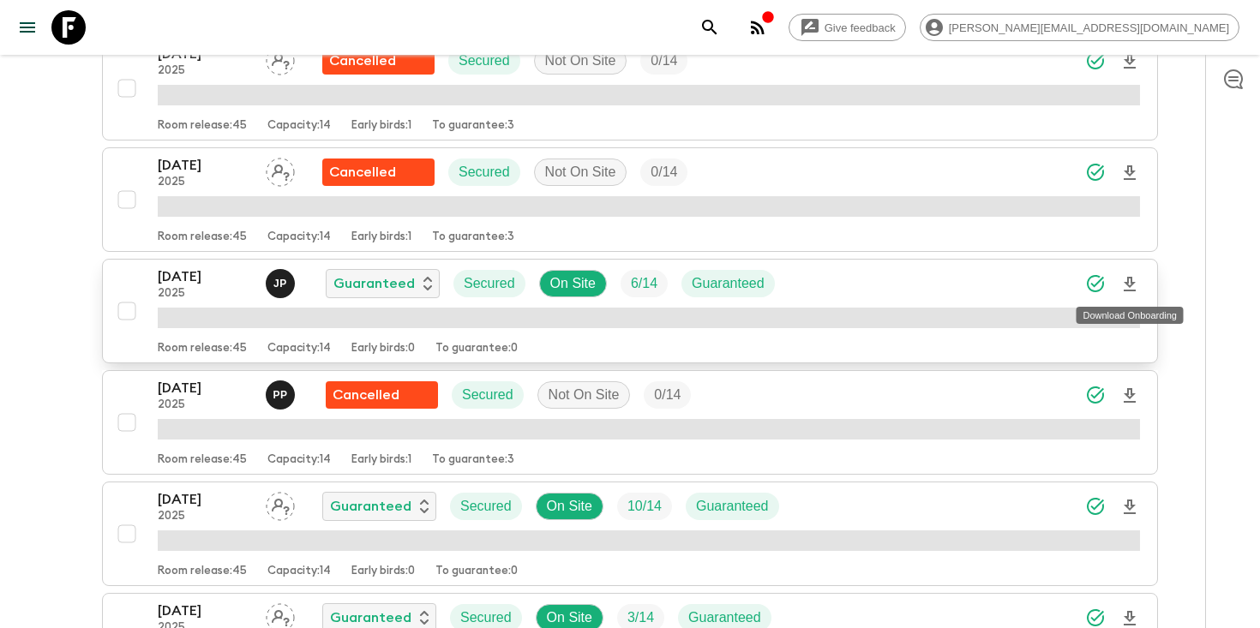
click at [1133, 286] on icon "Download Onboarding" at bounding box center [1129, 284] width 21 height 21
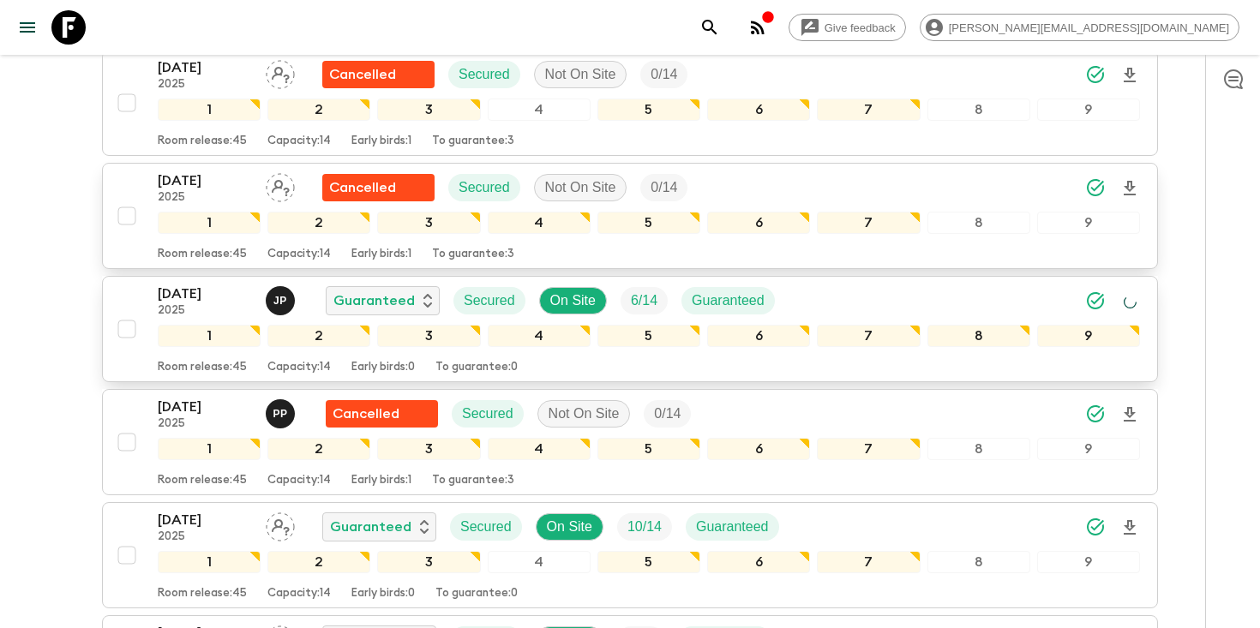
scroll to position [1285, 0]
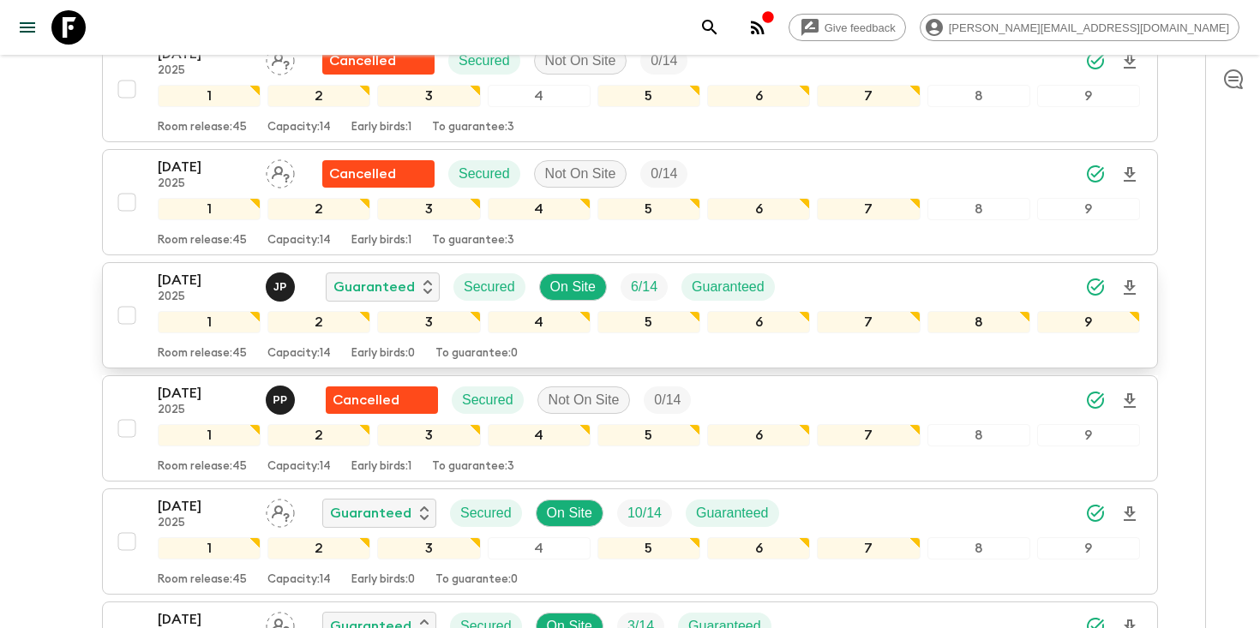
click at [720, 24] on icon "search adventures" at bounding box center [709, 27] width 21 height 21
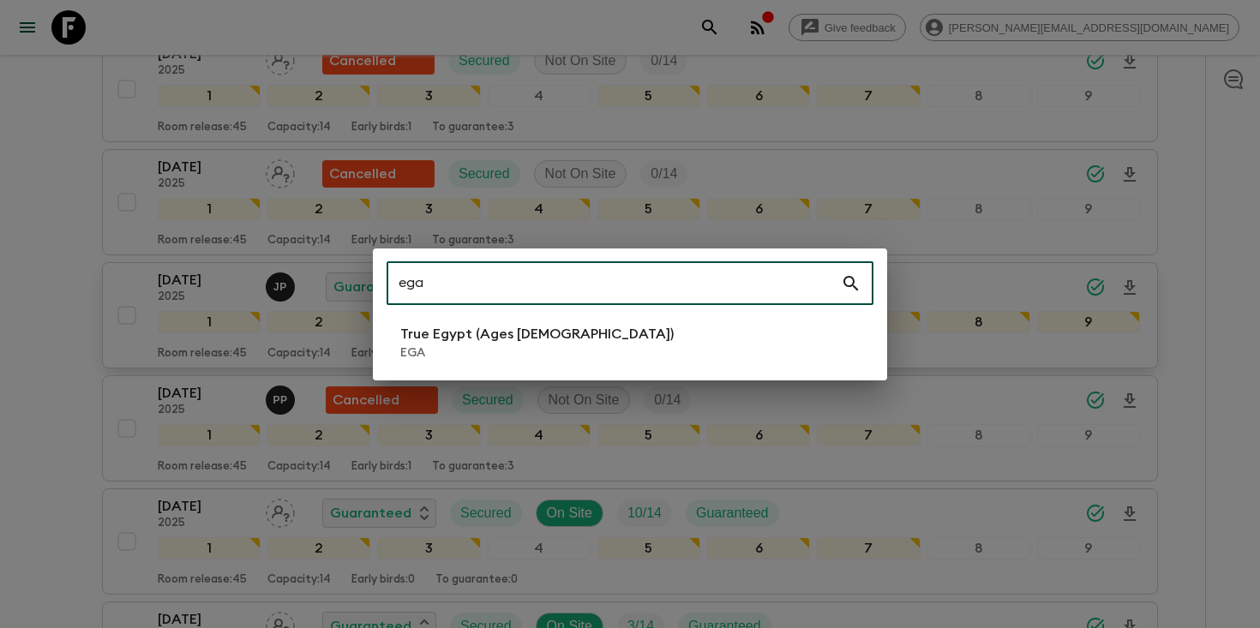
type input "ega"
click at [554, 345] on li "True Egypt (Ages 45-59) EGA" at bounding box center [629, 343] width 487 height 48
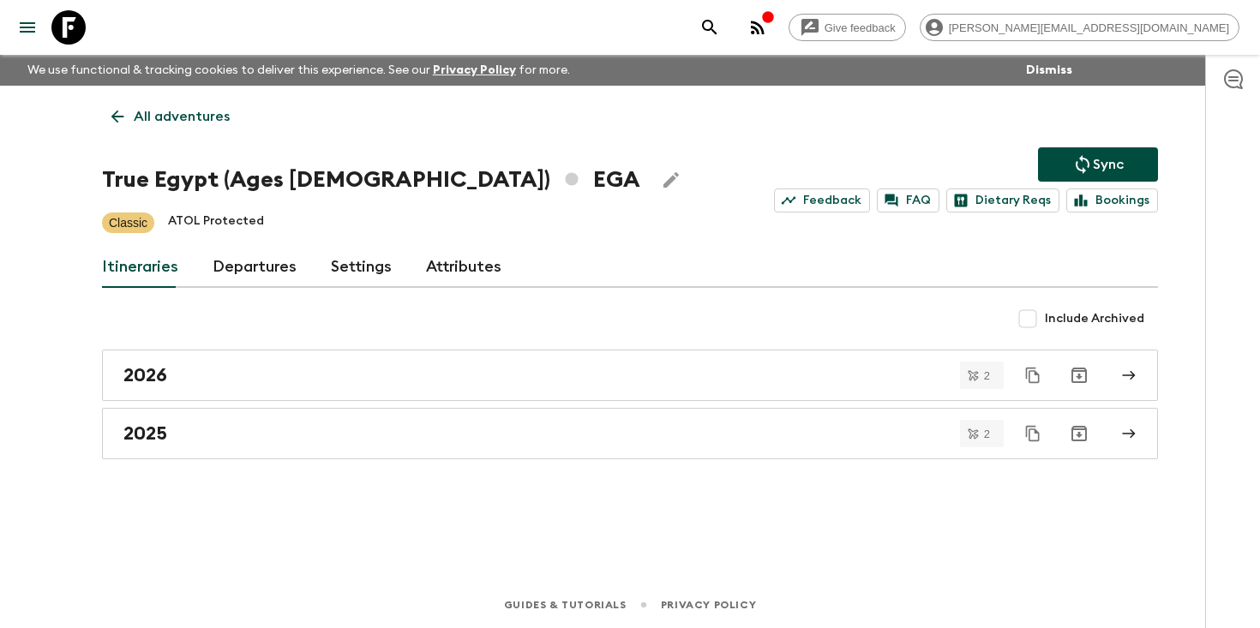
click at [268, 278] on link "Departures" at bounding box center [254, 267] width 84 height 41
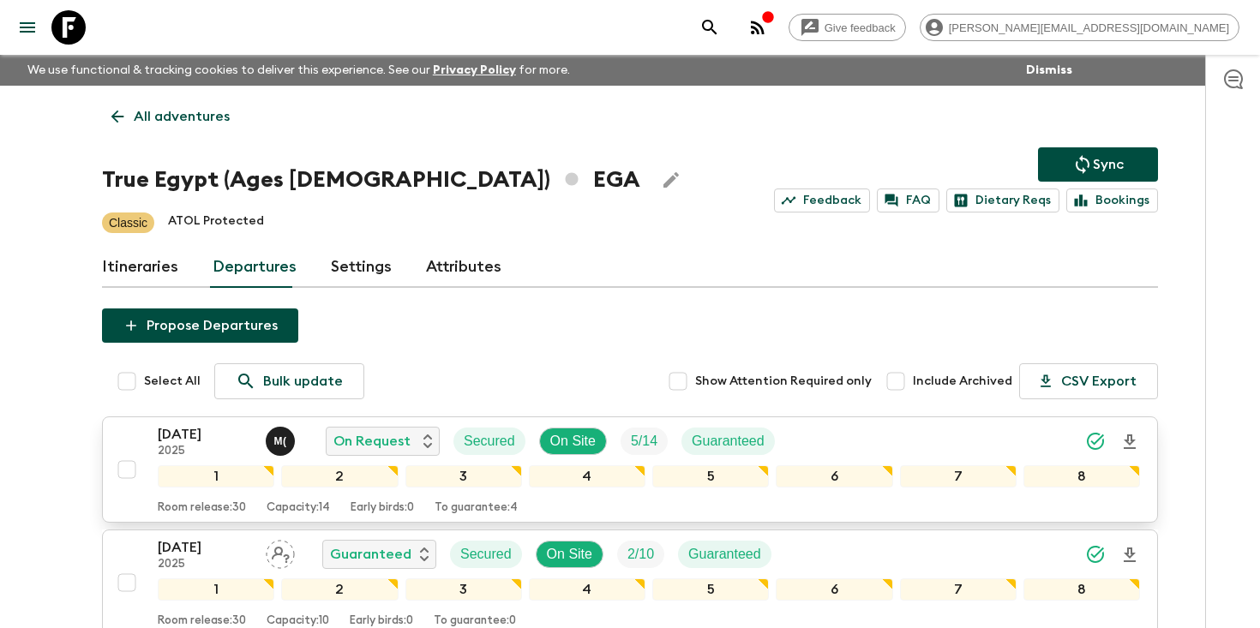
click at [195, 428] on p "21 Sep 2025" at bounding box center [205, 434] width 94 height 21
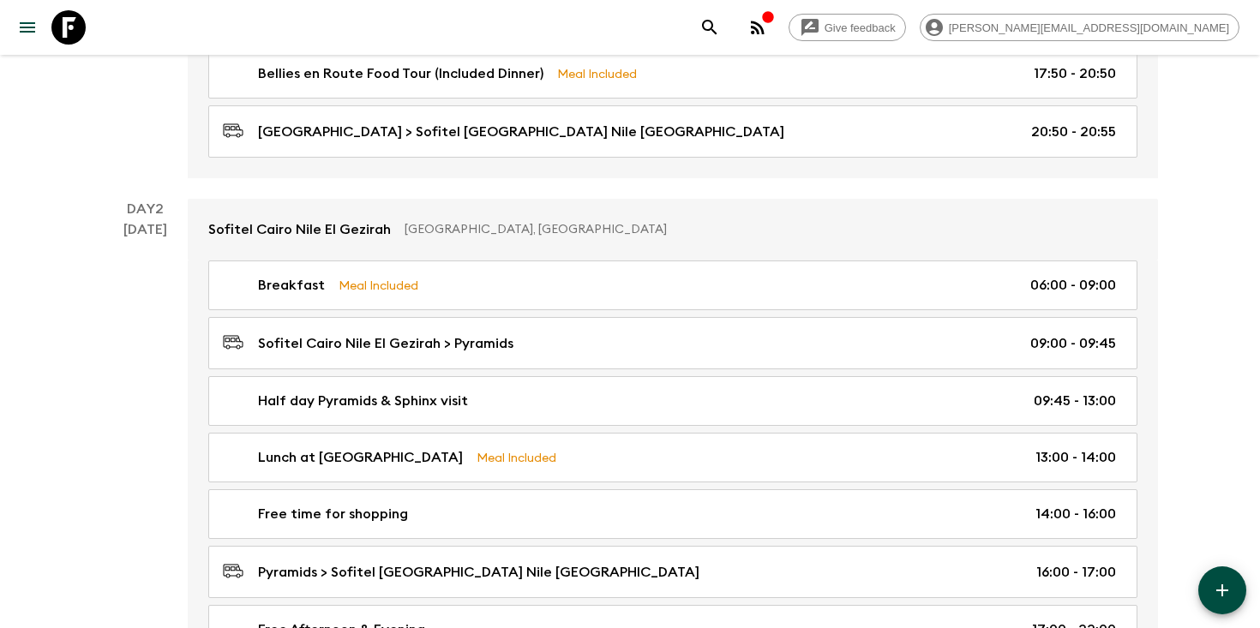
scroll to position [554, 0]
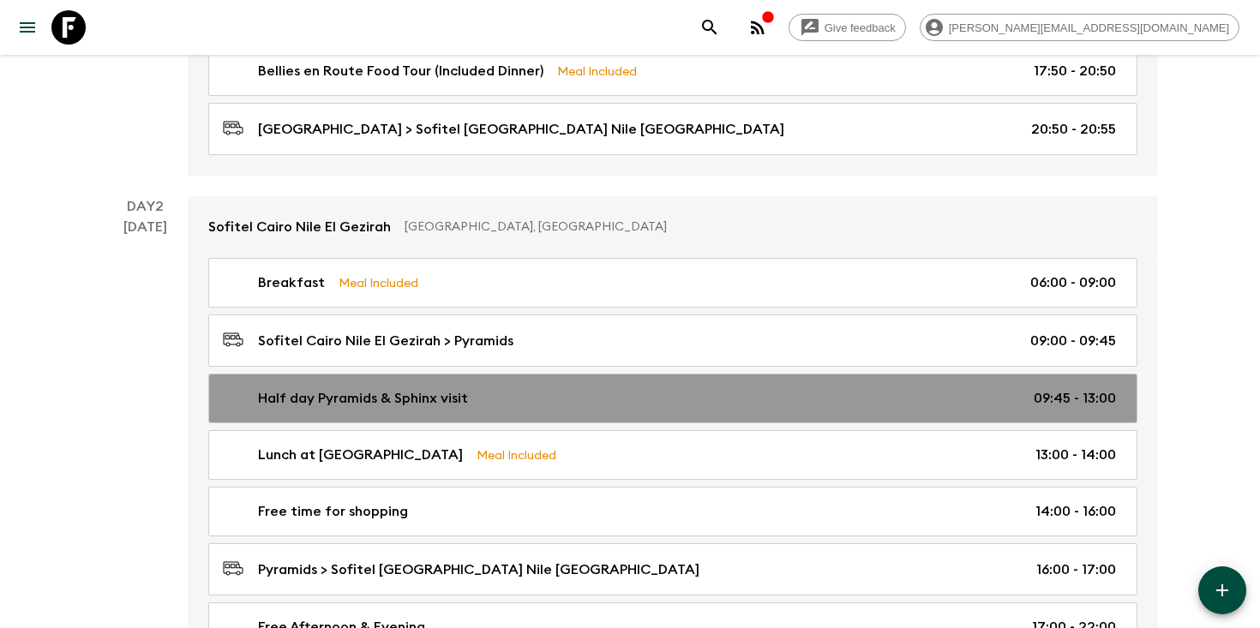
click at [378, 392] on p "Half day Pyramids & Sphinx visit" at bounding box center [363, 398] width 210 height 21
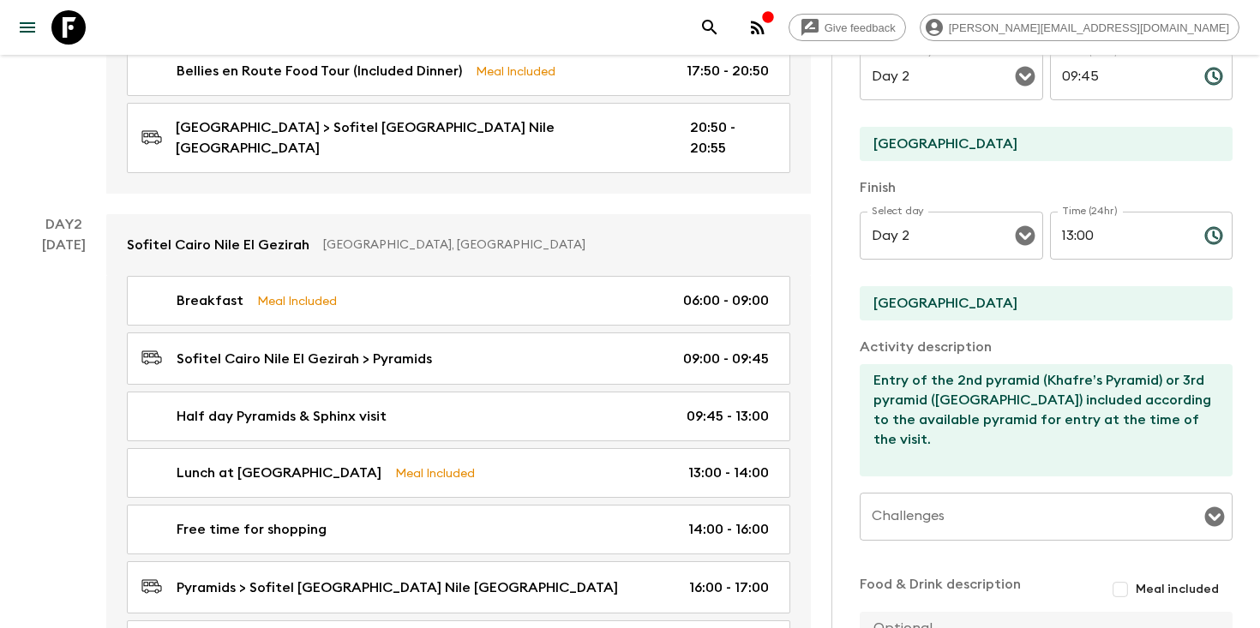
scroll to position [327, 0]
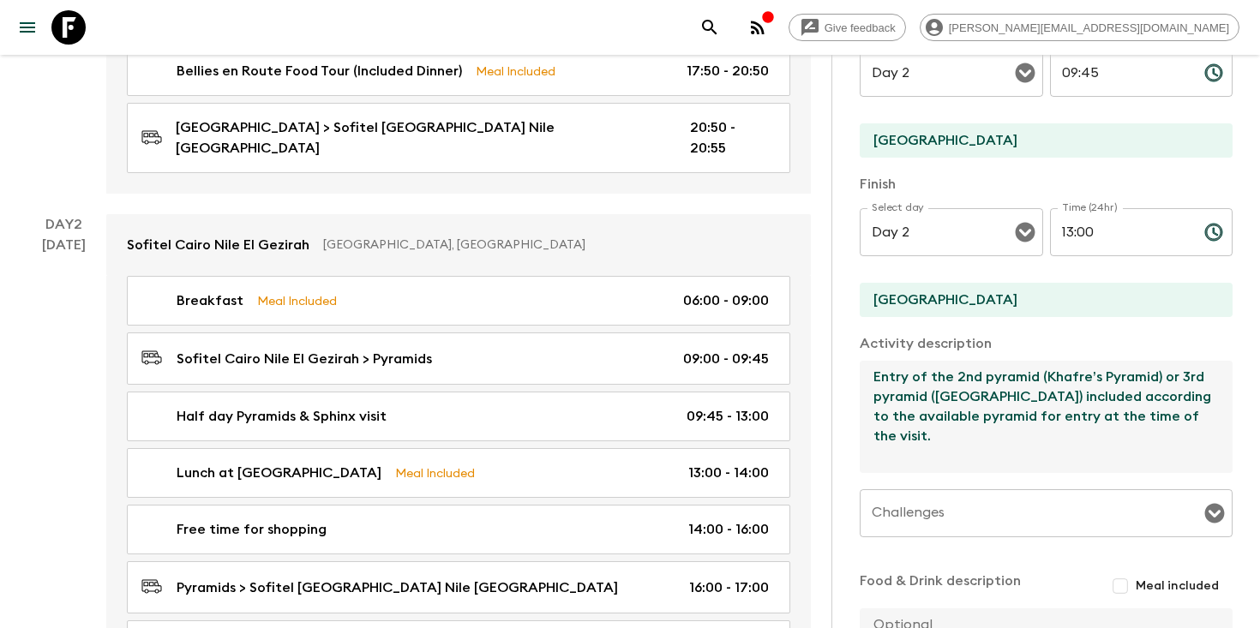
drag, startPoint x: 1202, startPoint y: 420, endPoint x: 856, endPoint y: 364, distance: 350.6
click at [856, 364] on div "Activity Information Comments Website Map Activity Title Half day Pyramids & Sp…" at bounding box center [1045, 369] width 428 height 628
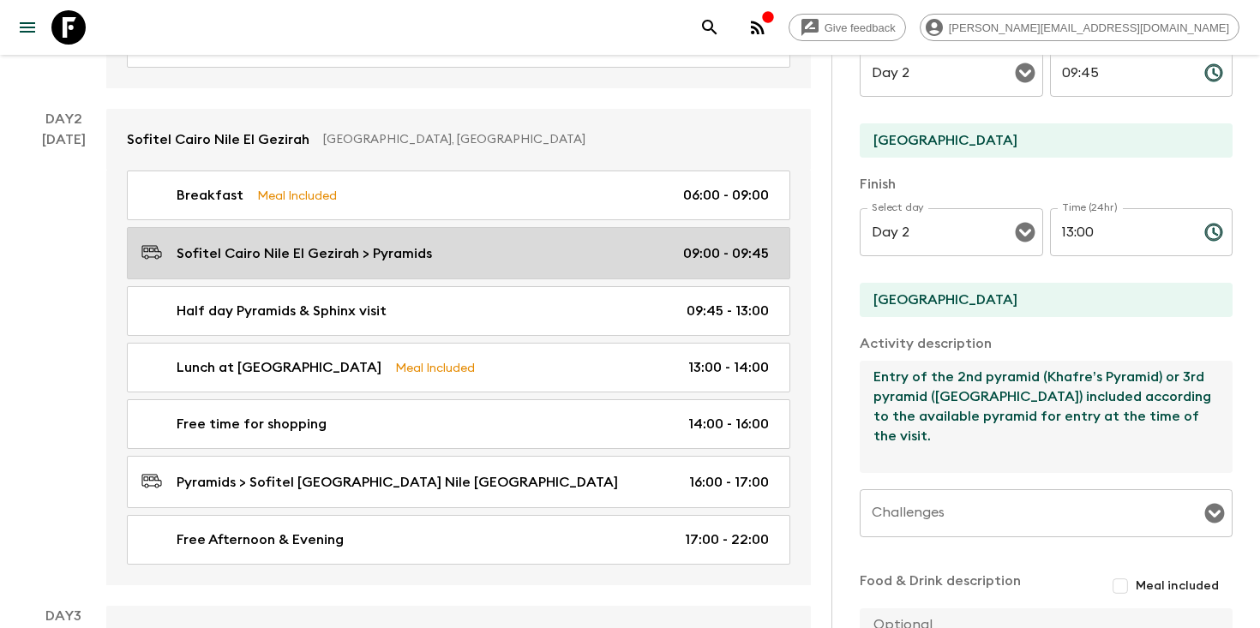
scroll to position [661, 0]
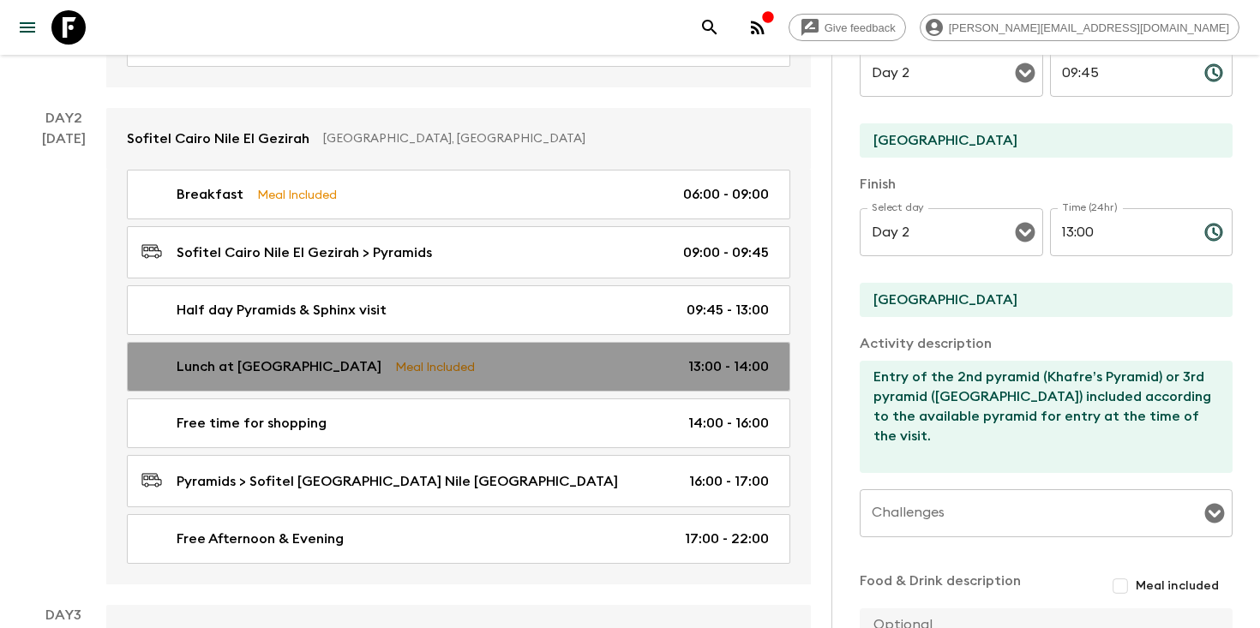
click at [472, 356] on div "Lunch at 9 Pyramids Lounge Meal Included 13:00 - 14:00" at bounding box center [454, 366] width 627 height 21
type input "Lunch at [GEOGRAPHIC_DATA]"
type textarea "Great views of the Pyramids. Menu: https://app.frontapp.com/cell-00010/api/1/co…"
checkbox input "true"
type textarea "Lunch included"
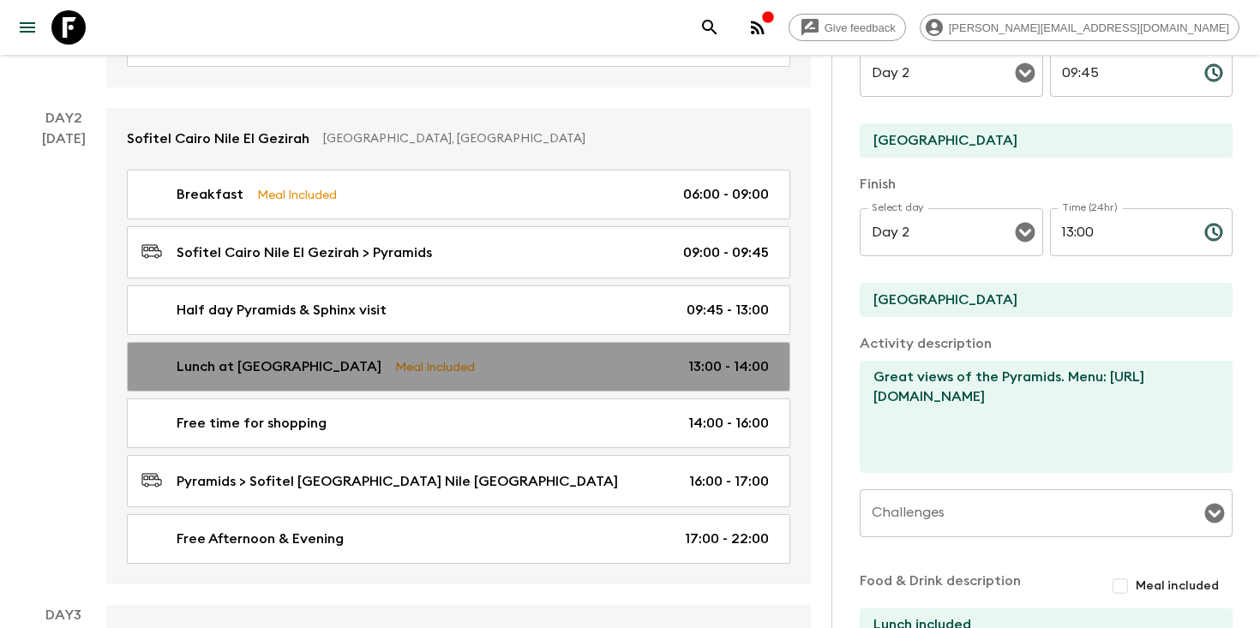
type input "13:00"
type input "14:00"
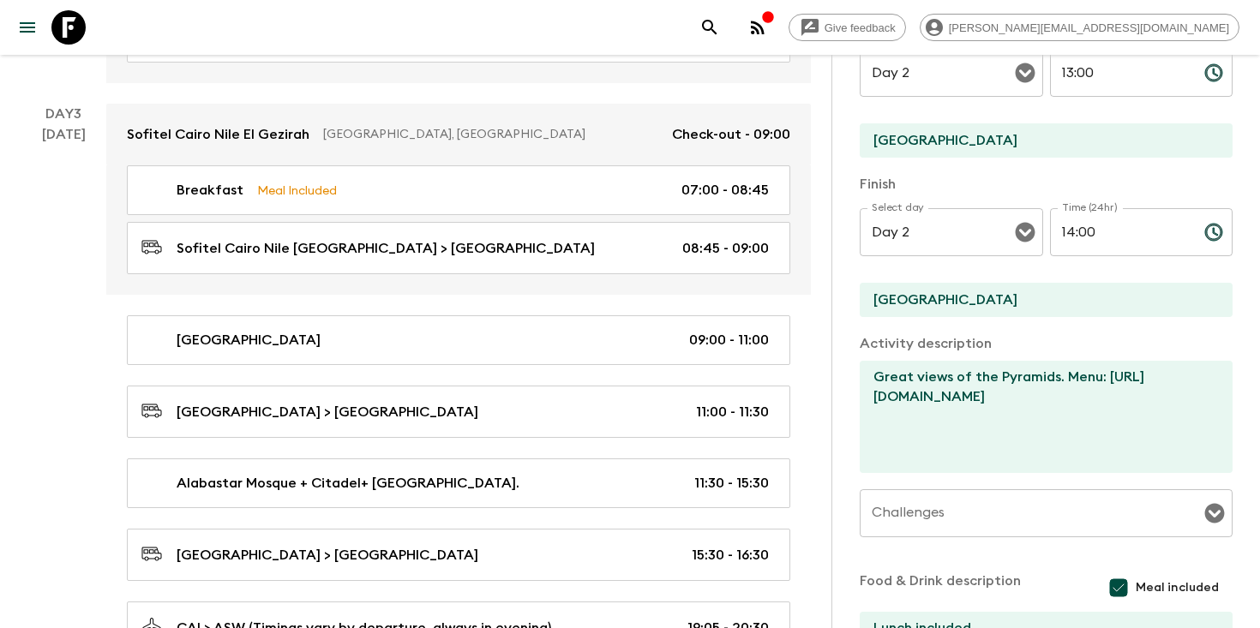
scroll to position [1256, 0]
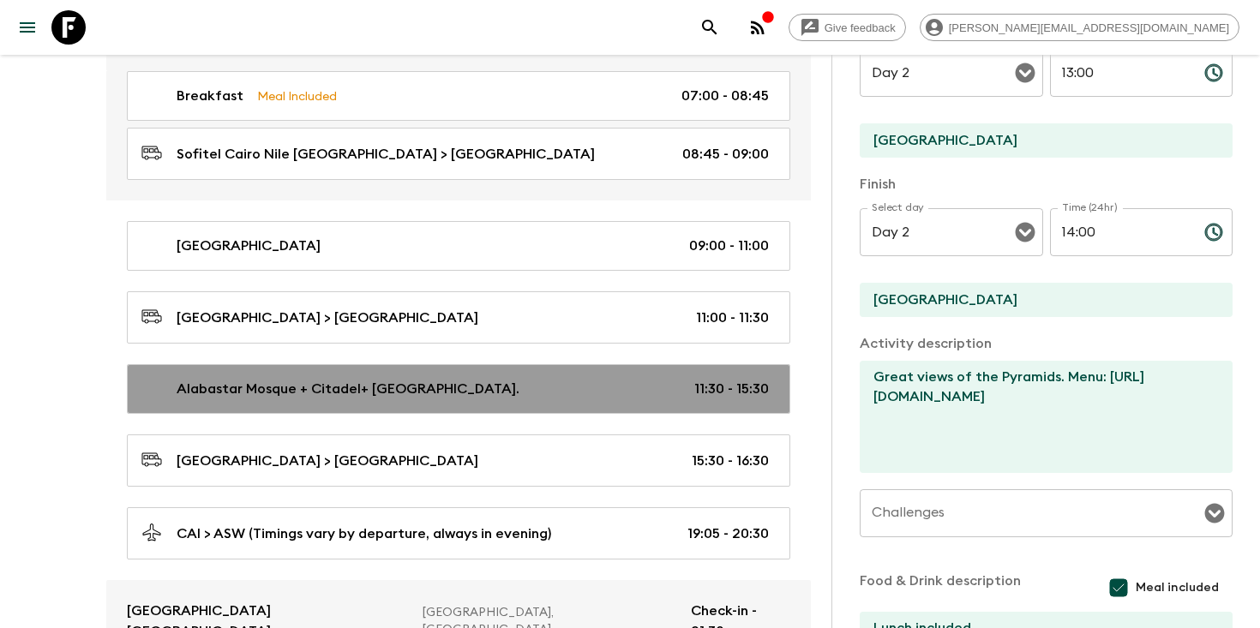
click at [519, 379] on p "Alabastar Mosque + Citadel+ [GEOGRAPHIC_DATA]." at bounding box center [348, 389] width 343 height 21
type input "Alabastar Mosque + Citadel+ [GEOGRAPHIC_DATA]."
type textarea "Alabastar Mosque + Citadel+ [GEOGRAPHIC_DATA]."
checkbox input "false"
type input "Day 3"
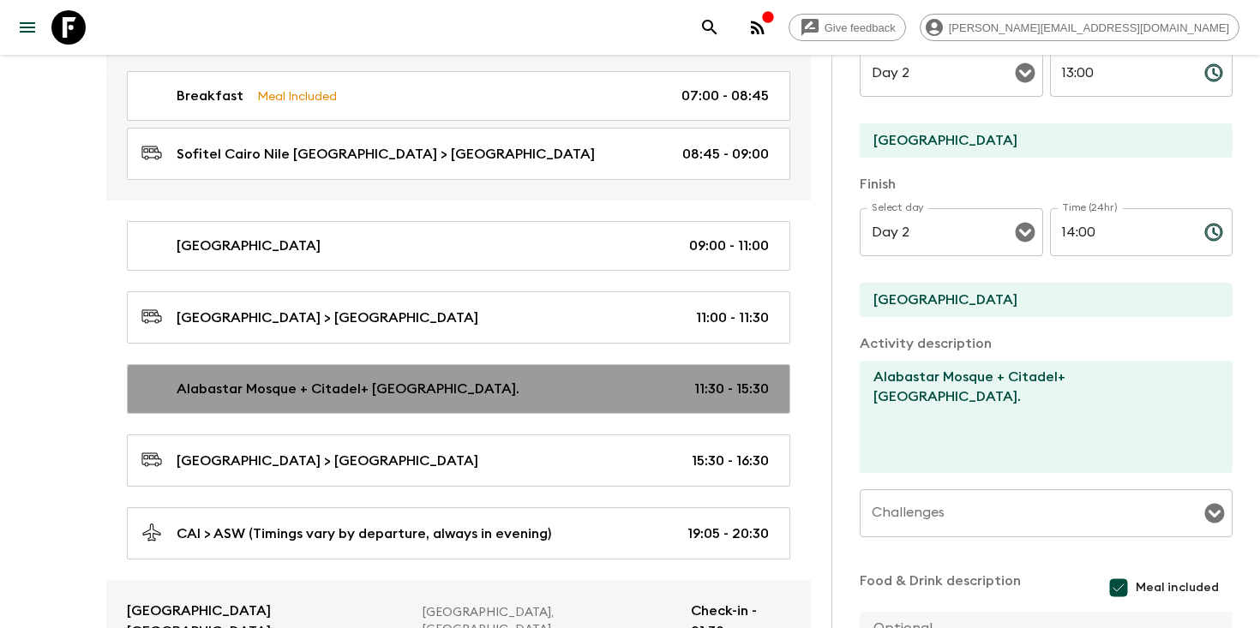
type input "11:30"
type input "Day 3"
type input "15:30"
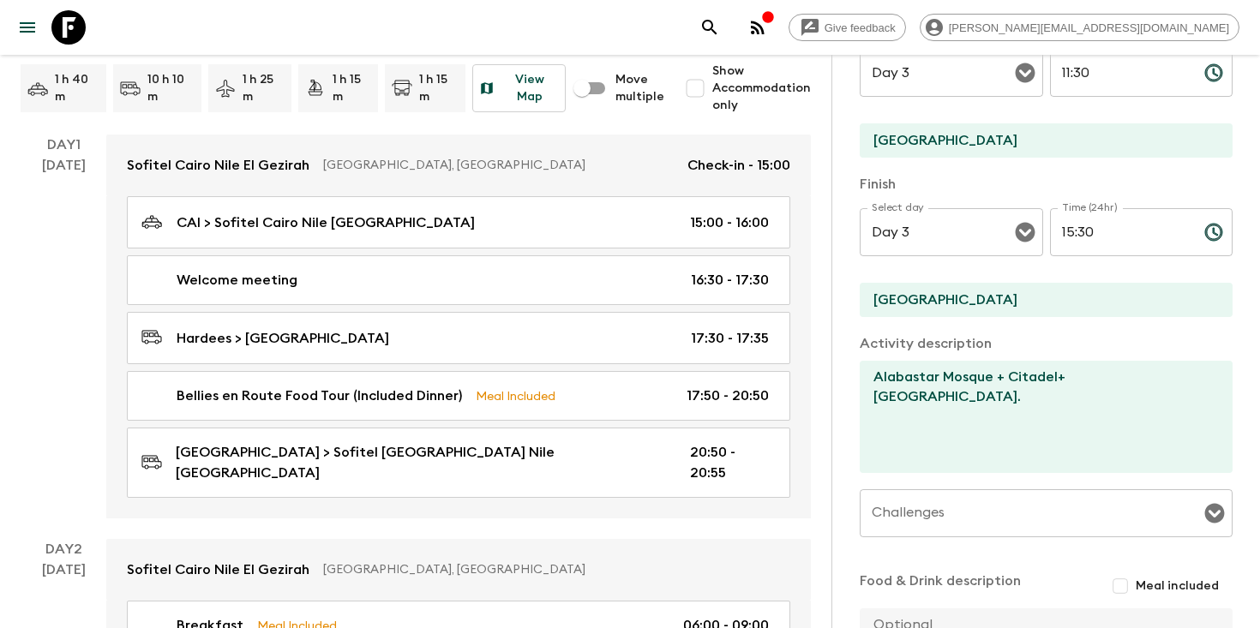
scroll to position [233, 0]
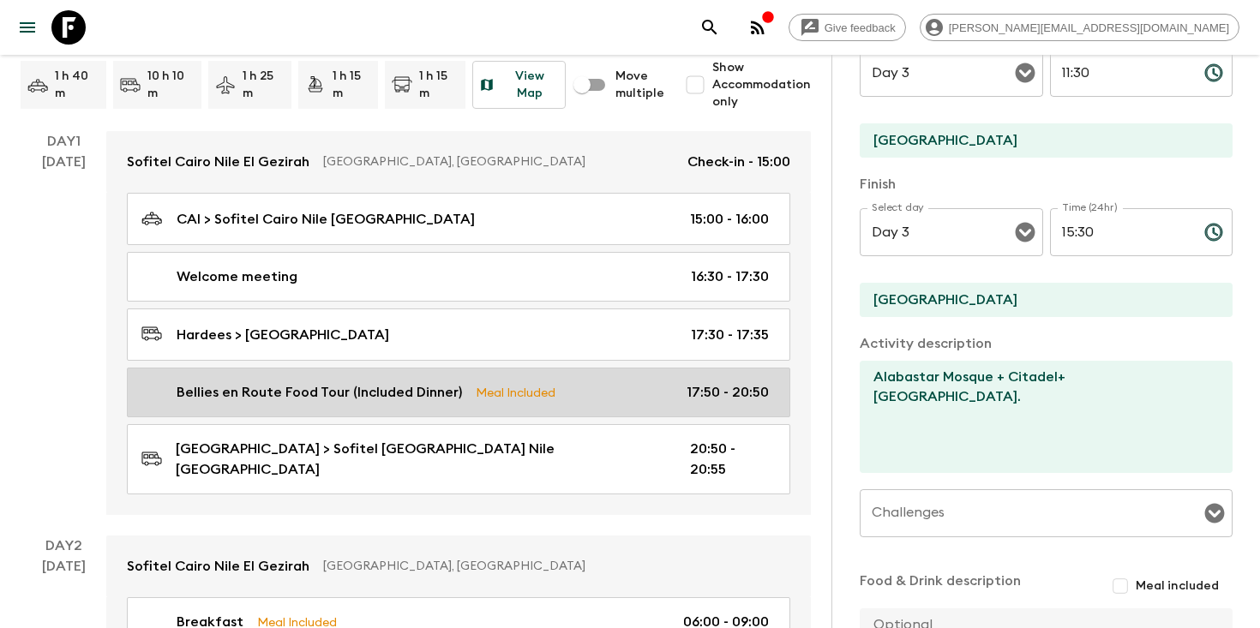
click at [570, 400] on div "Bellies en Route Food Tour (Included Dinner) Meal Included 17:50 - 20:50" at bounding box center [454, 392] width 627 height 21
type input "Bellies en Route Food Tour (Included Dinner)"
type textarea "Walking Food Tour- Bellies en route - 3 hours - includes 6 stops. Female founde…"
checkbox input "true"
type textarea "Please note during Ramadan this tour will vary."
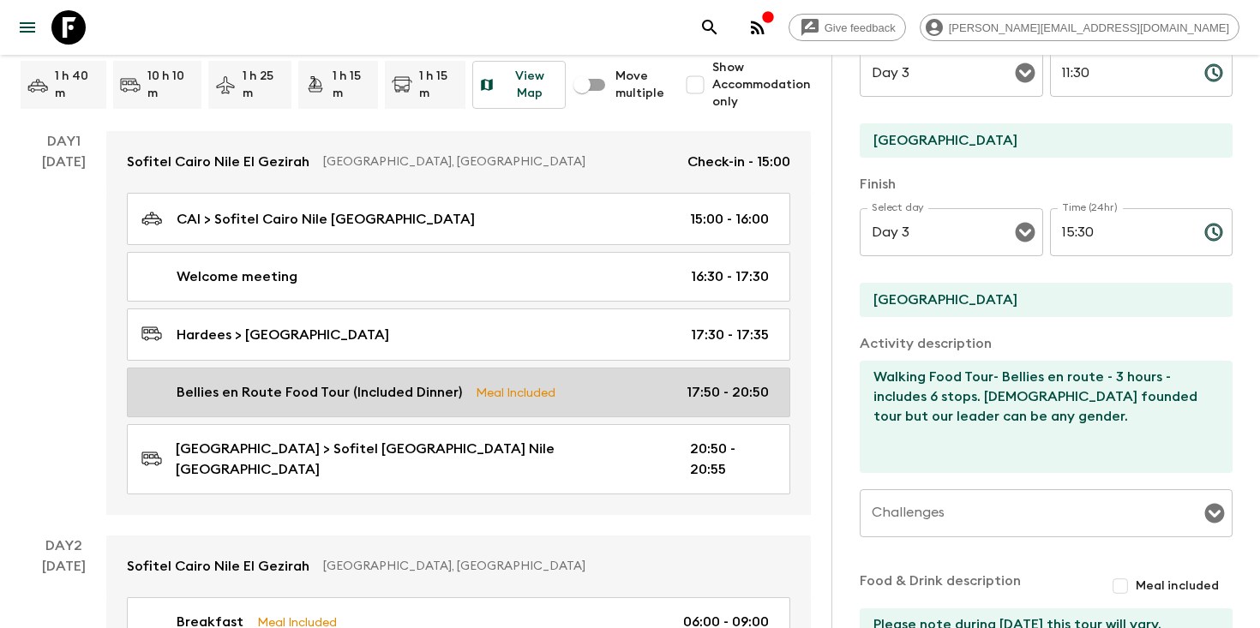
type input "Day 1"
type input "17:50"
type input "Day 1"
type input "20:50"
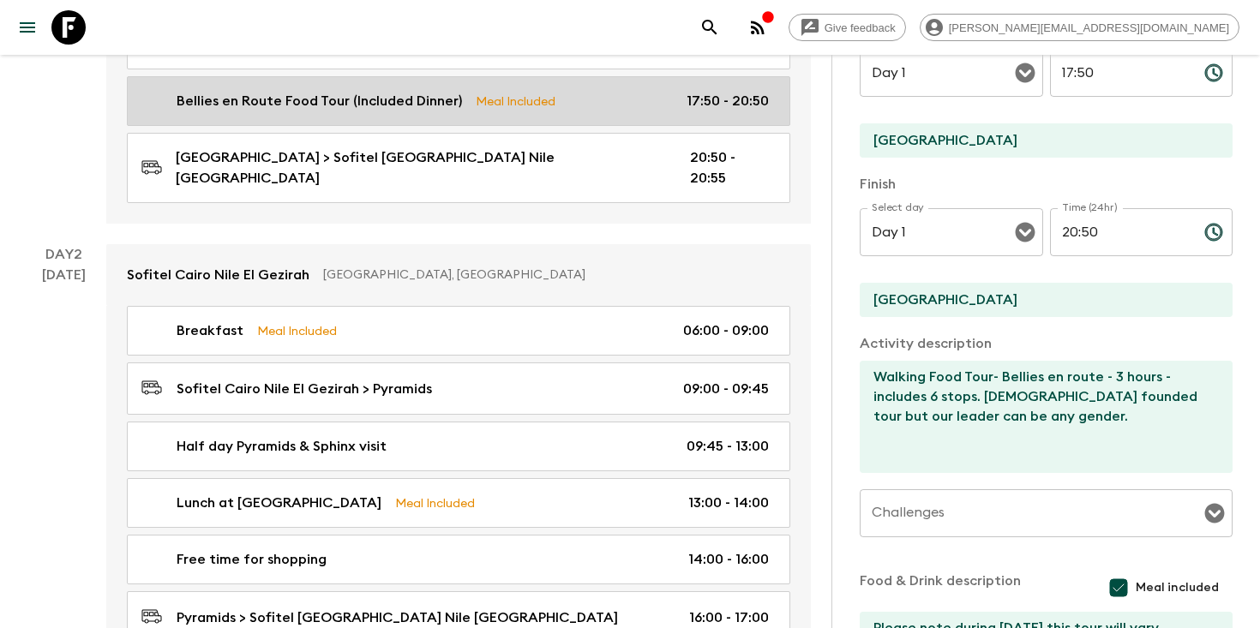
scroll to position [560, 0]
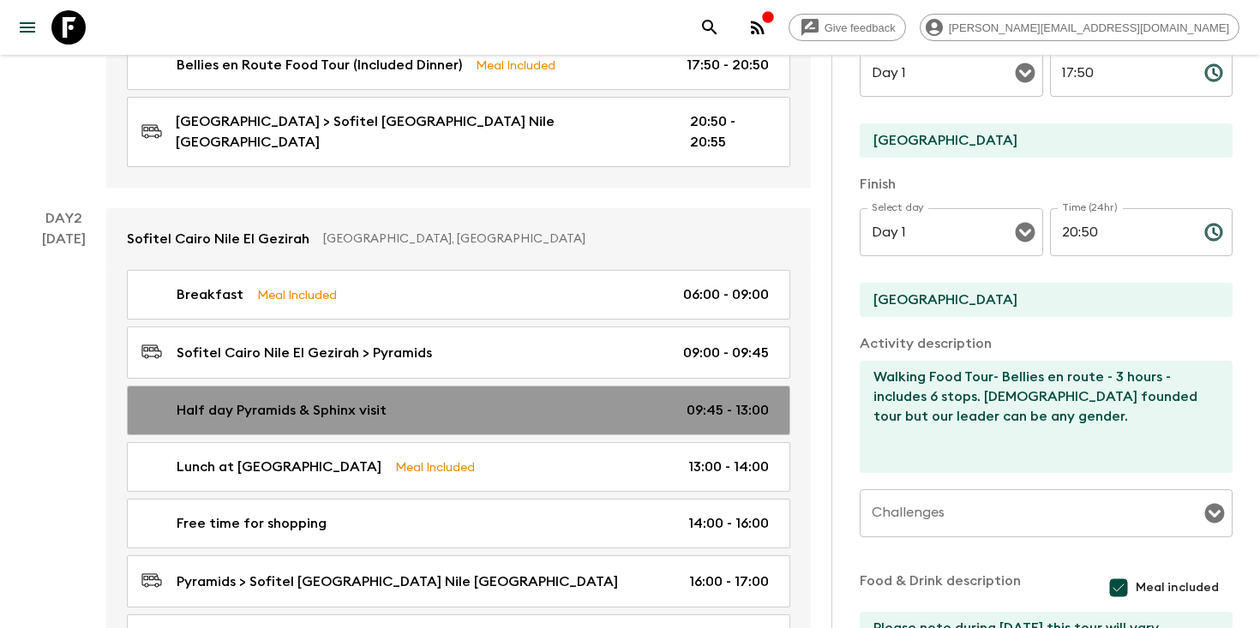
click at [524, 402] on link "Half day Pyramids & Sphinx visit 09:45 - 13:00" at bounding box center [458, 411] width 663 height 50
type input "Half day Pyramids & Sphinx visit"
type textarea "Entry of the 2nd pyramid (Khafre’s Pyramid) or 3rd pyramid (Menkaure) included …"
checkbox input "false"
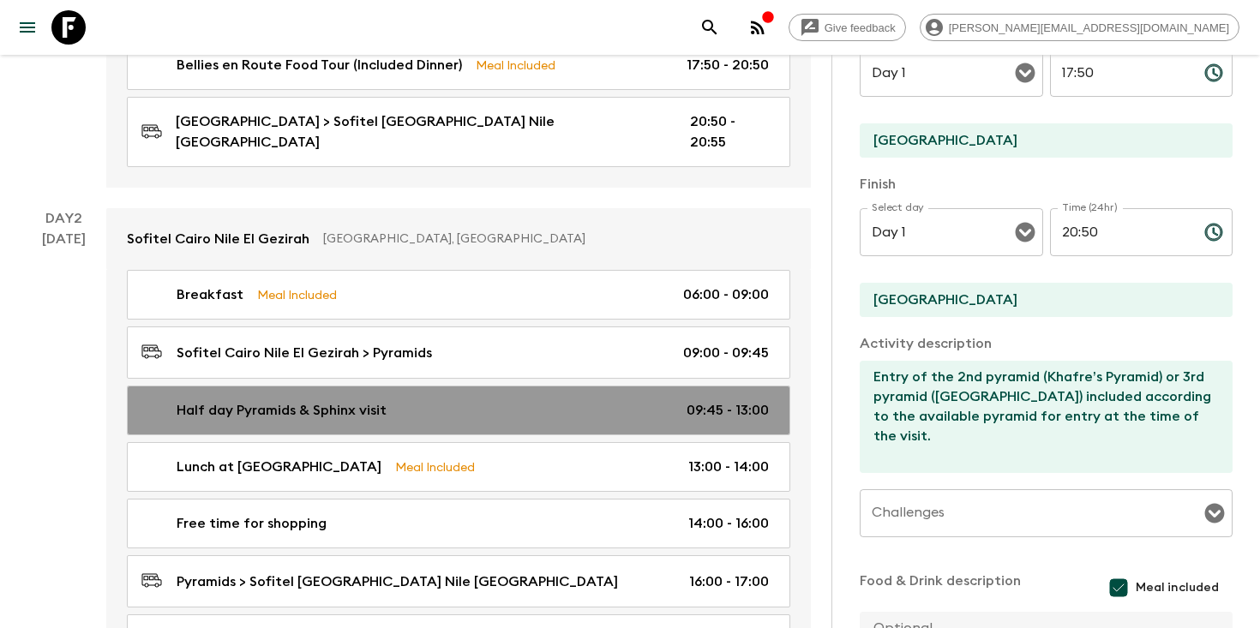
type input "Day 2"
type input "09:45"
type input "Day 2"
type input "13:00"
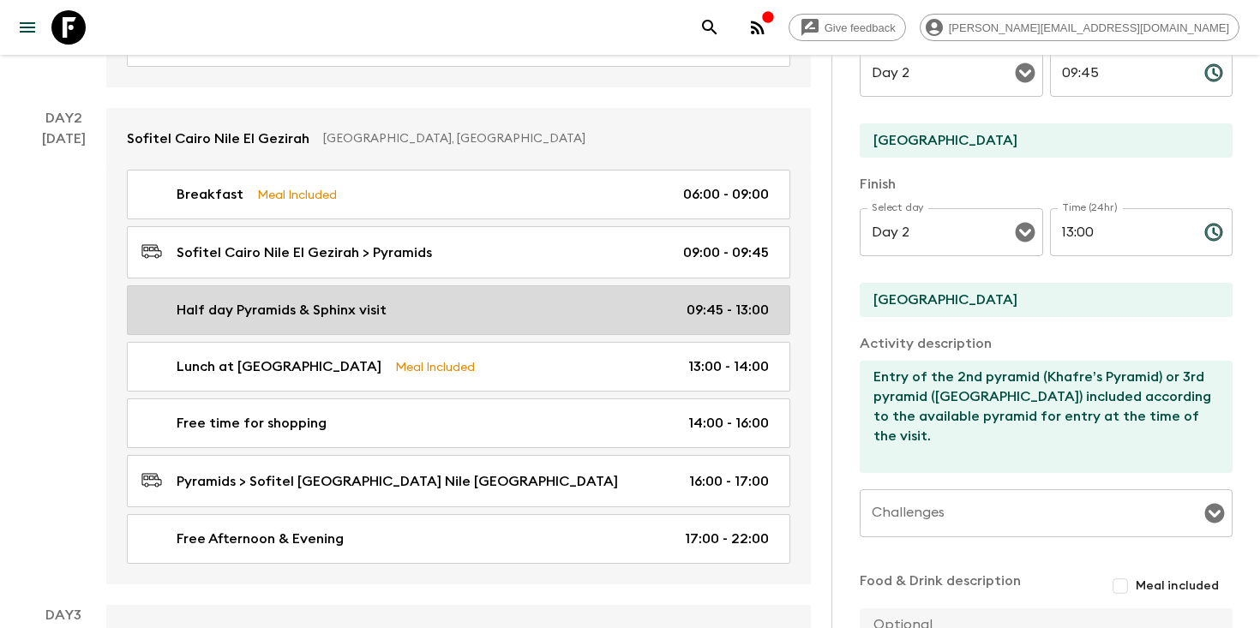
scroll to position [667, 0]
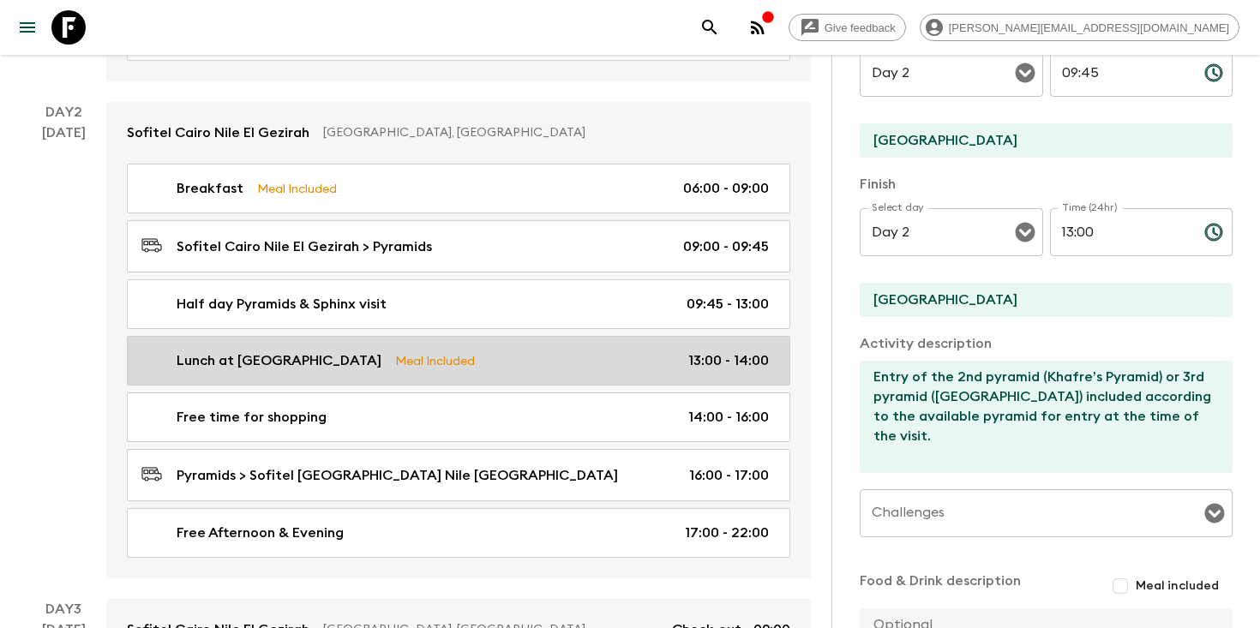
click at [512, 350] on div "Lunch at 9 Pyramids Lounge Meal Included 13:00 - 14:00" at bounding box center [454, 360] width 627 height 21
type input "Lunch at [GEOGRAPHIC_DATA]"
type textarea "Great views of the Pyramids. Menu: https://app.frontapp.com/cell-00010/api/1/co…"
checkbox input "true"
type textarea "Lunch included"
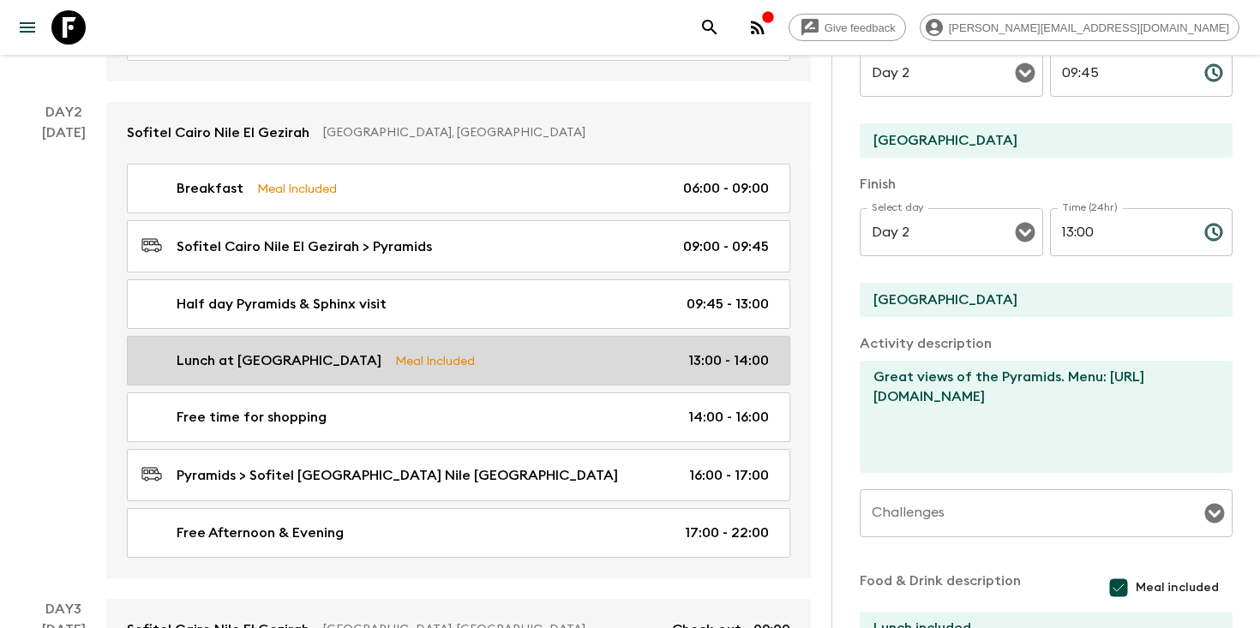
type input "13:00"
type input "14:00"
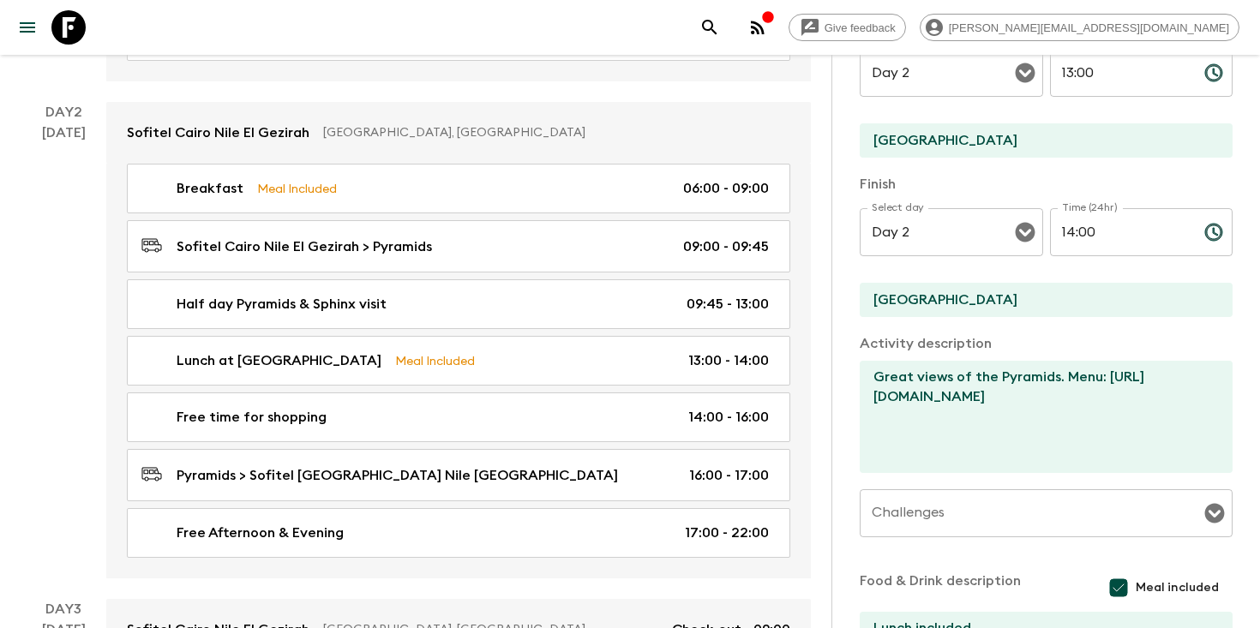
scroll to position [20, 0]
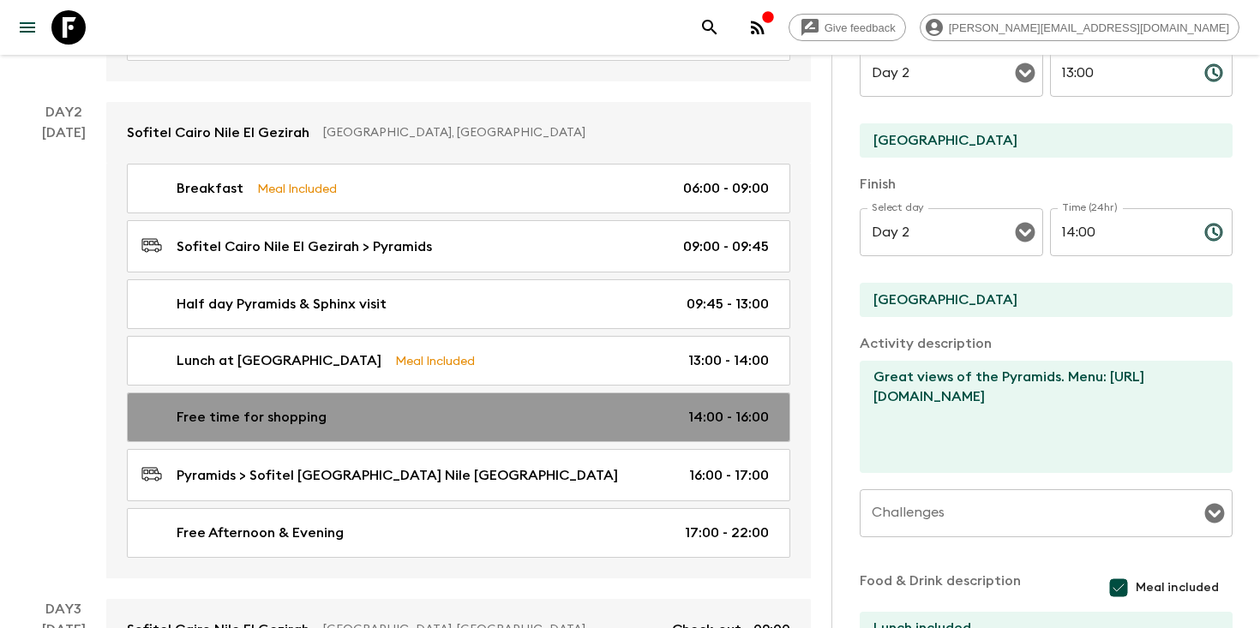
click at [494, 407] on div "Free time for shopping 14:00 - 16:00" at bounding box center [454, 417] width 627 height 21
type input "Free time for shopping"
type input "9 pyramids lounge restaurant"
checkbox input "false"
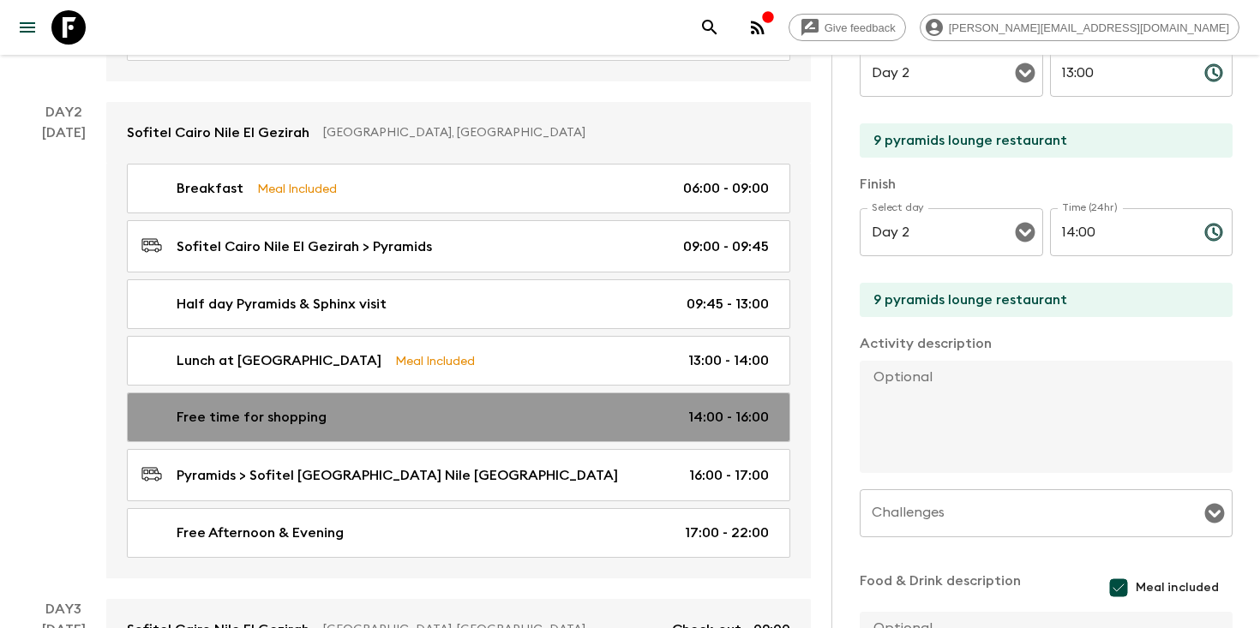
type input "14:00"
type input "16:00"
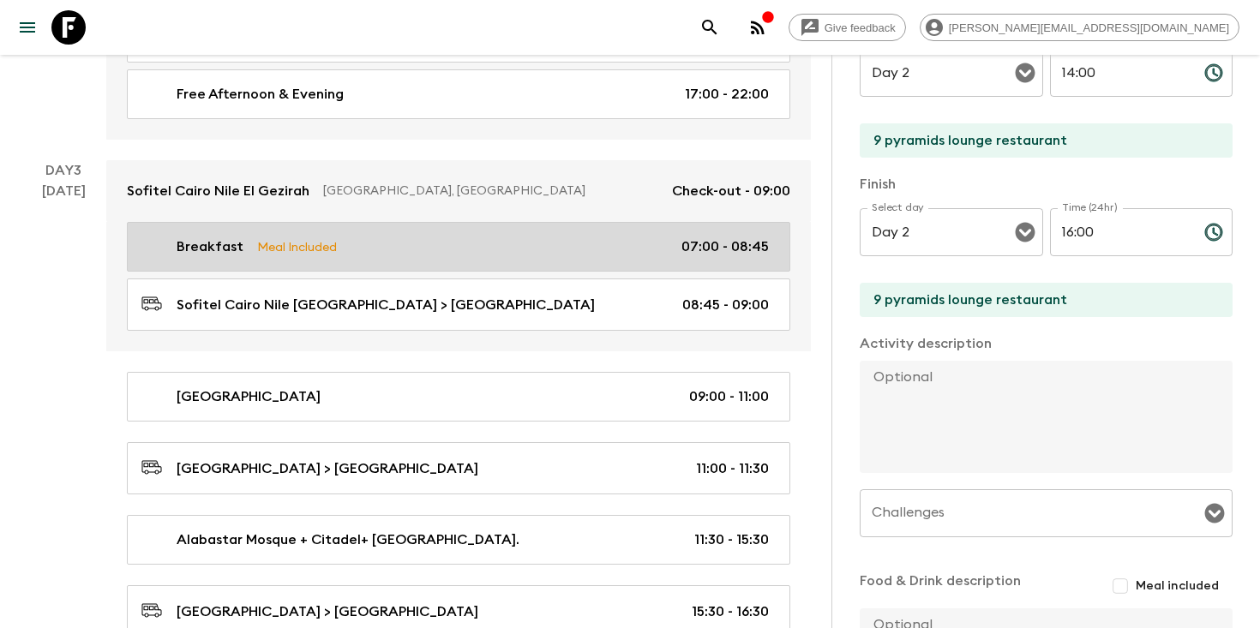
scroll to position [1115, 0]
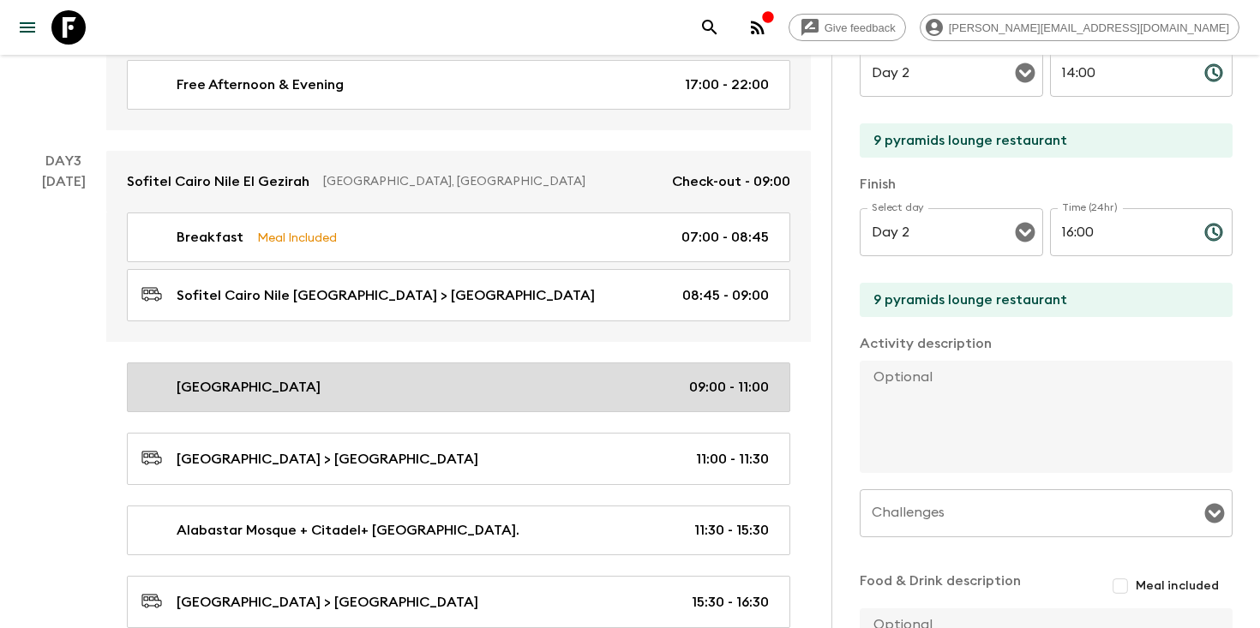
click at [484, 379] on link "Egyptian Museum 09:00 - 11:00" at bounding box center [458, 387] width 663 height 50
type input "[GEOGRAPHIC_DATA]"
type input "Cairo"
type textarea "[GEOGRAPHIC_DATA]"
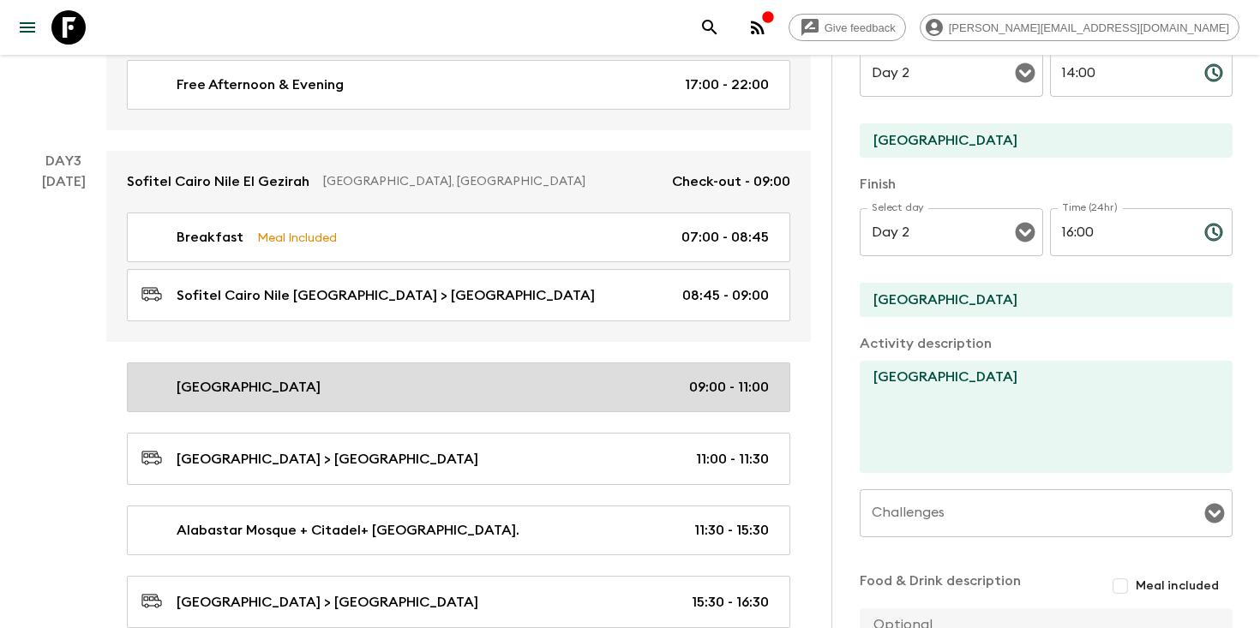
type input "Day 3"
type input "09:00"
type input "Day 3"
type input "11:00"
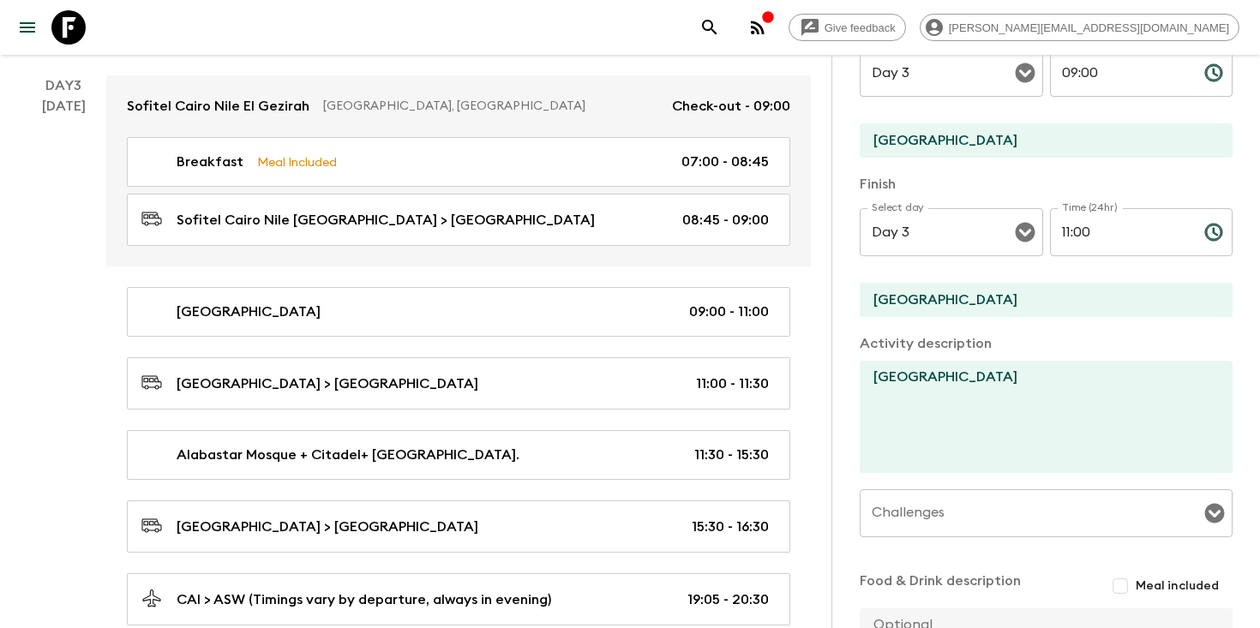
scroll to position [1193, 0]
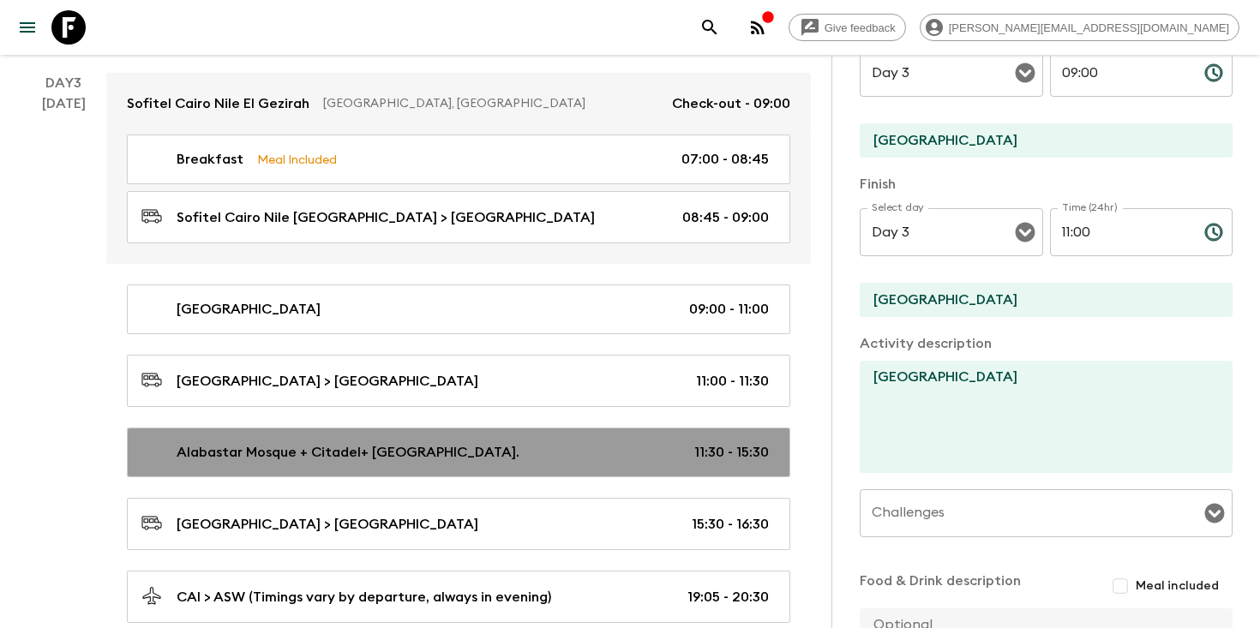
click at [499, 442] on p "Alabastar Mosque + Citadel+ [GEOGRAPHIC_DATA]." at bounding box center [348, 452] width 343 height 21
type input "Alabastar Mosque + Citadel+ [GEOGRAPHIC_DATA]."
type textarea "Alabastar Mosque + Citadel+ [GEOGRAPHIC_DATA]."
type input "11:30"
type input "15:30"
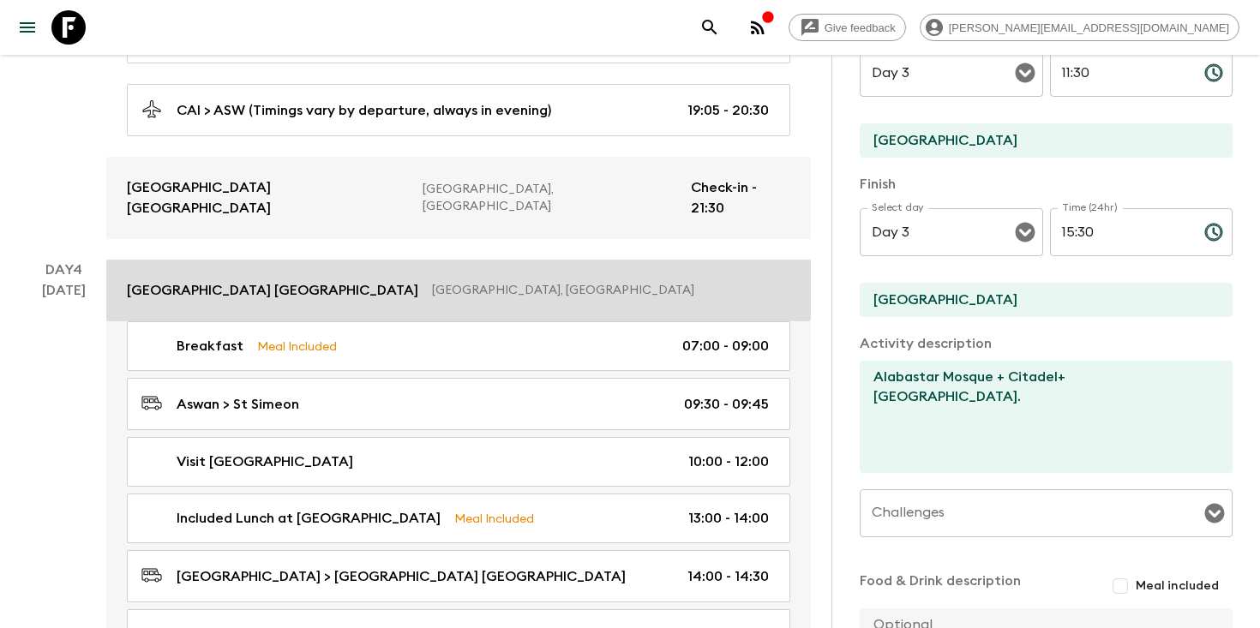
scroll to position [1681, 0]
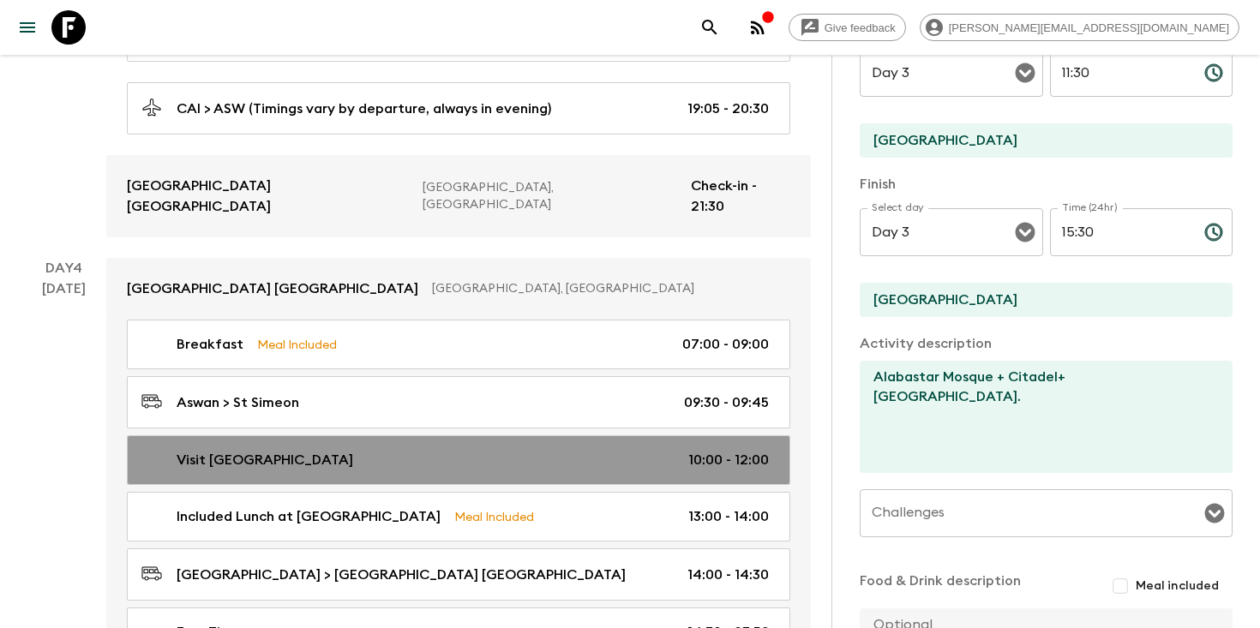
click at [472, 435] on link "Visit St Simeon Monastery 10:00 - 12:00" at bounding box center [458, 460] width 663 height 50
type input "Visit [GEOGRAPHIC_DATA]"
type input "St Simeon Monastery"
type input "St Simeon"
type textarea "Visit the Monastery of St Simeon and tour of the monastery"
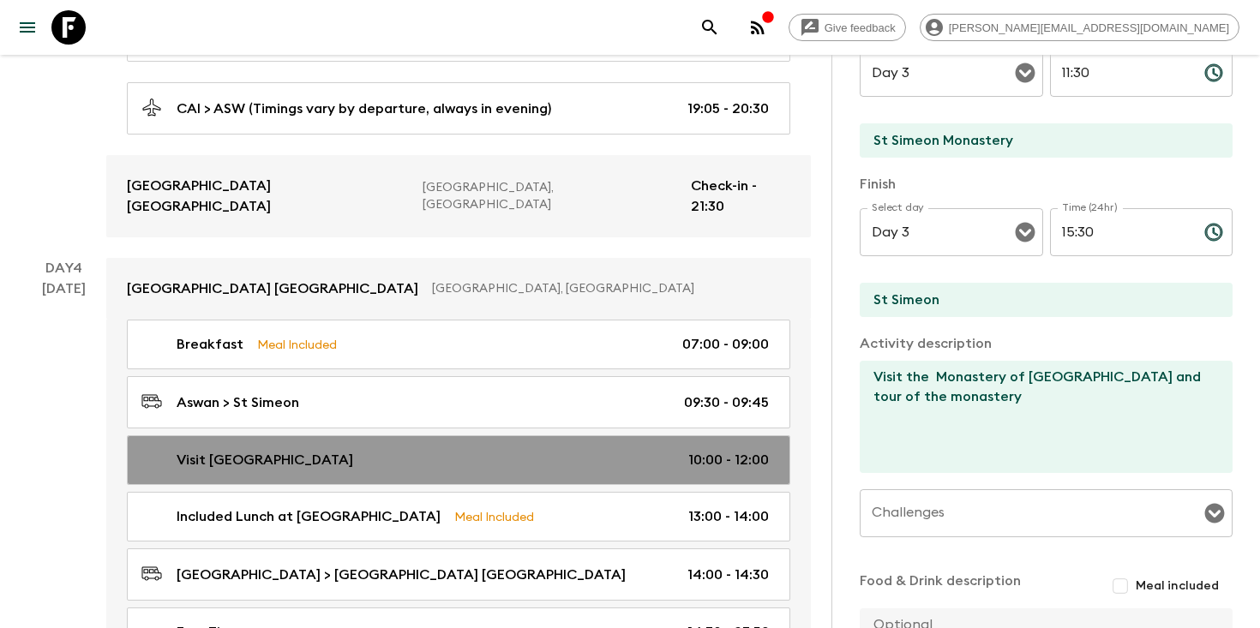
type input "Day 4"
type input "10:00"
type input "Day 4"
type input "12:00"
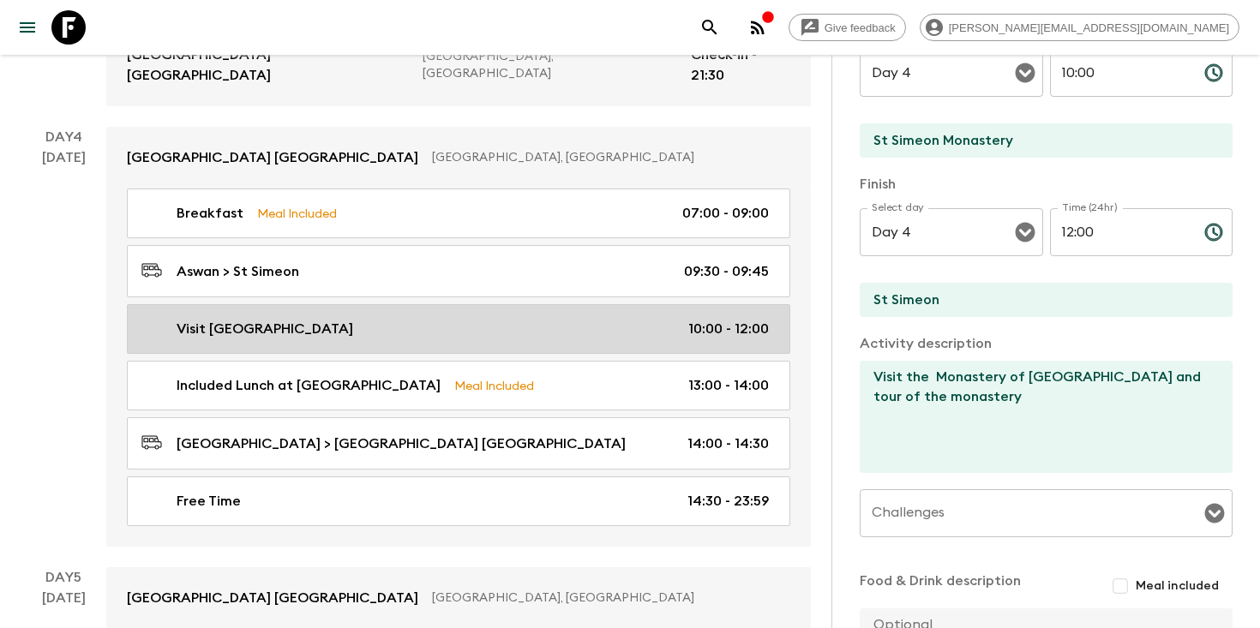
scroll to position [1839, 0]
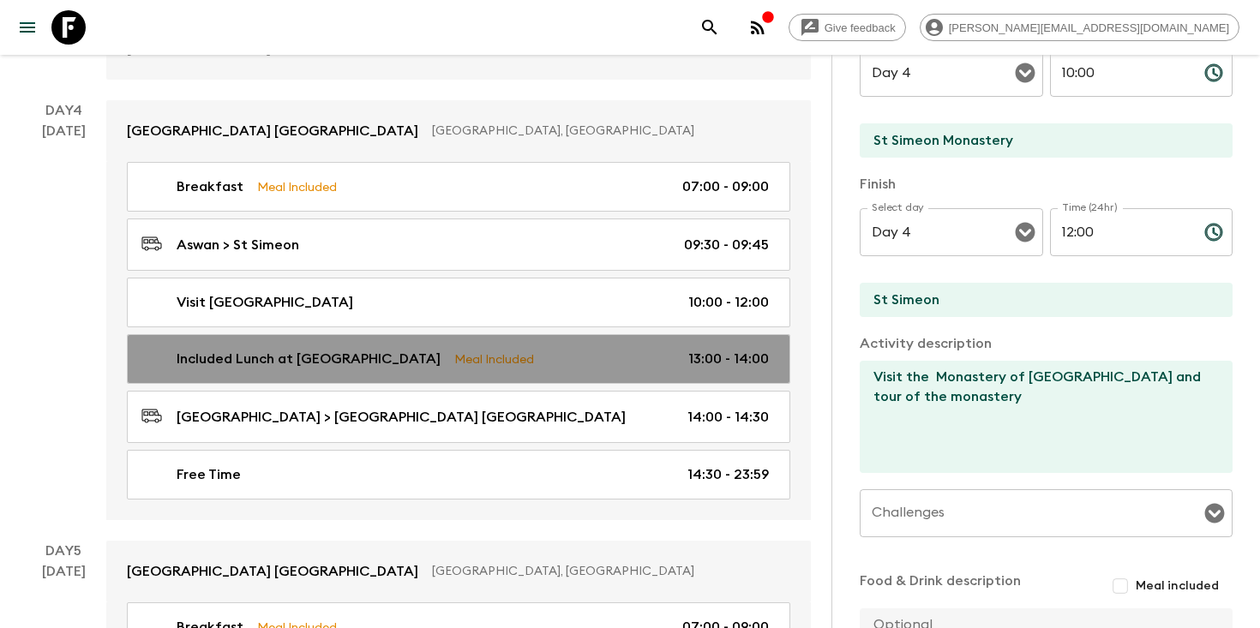
click at [501, 349] on div "Included Lunch at Porto Sono Meal Included 13:00 - 14:00" at bounding box center [454, 359] width 627 height 21
type input "Included Lunch at [GEOGRAPHIC_DATA]"
type input "Aswan"
checkbox input "true"
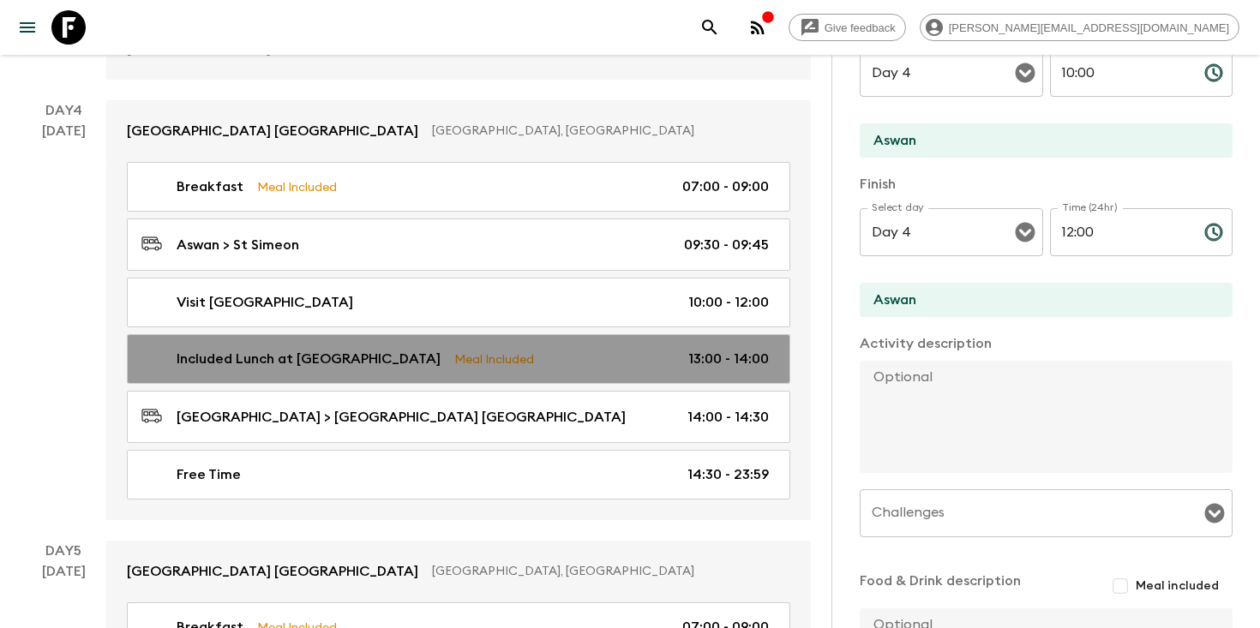
type input "13:00"
type input "14:00"
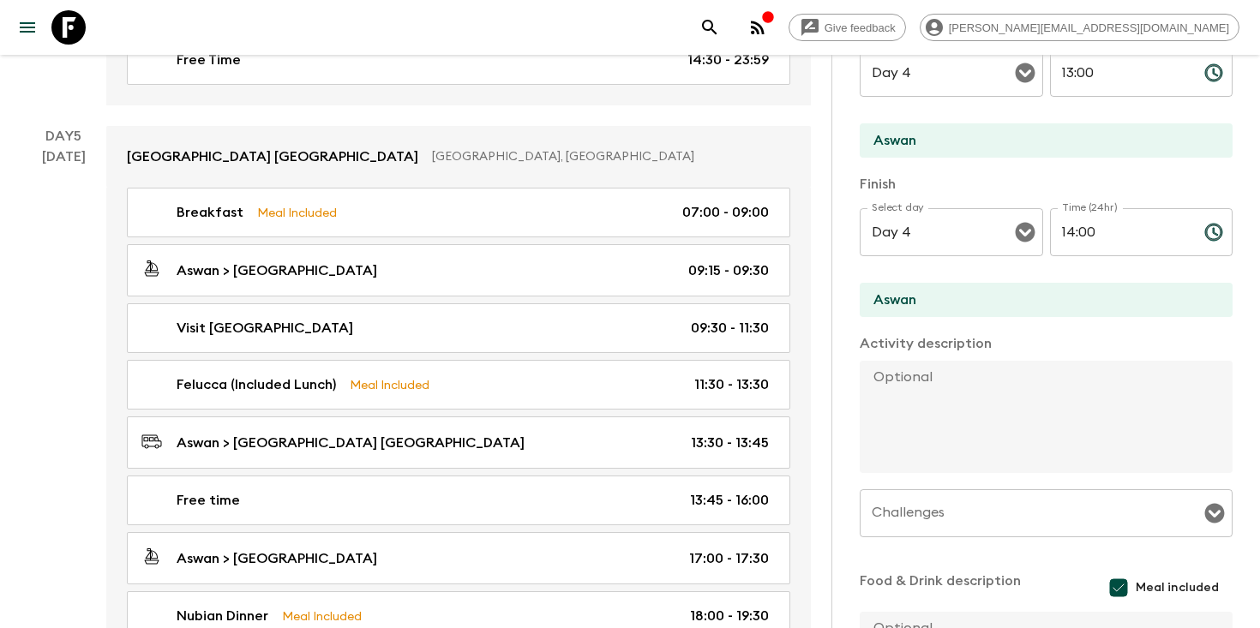
scroll to position [2255, 0]
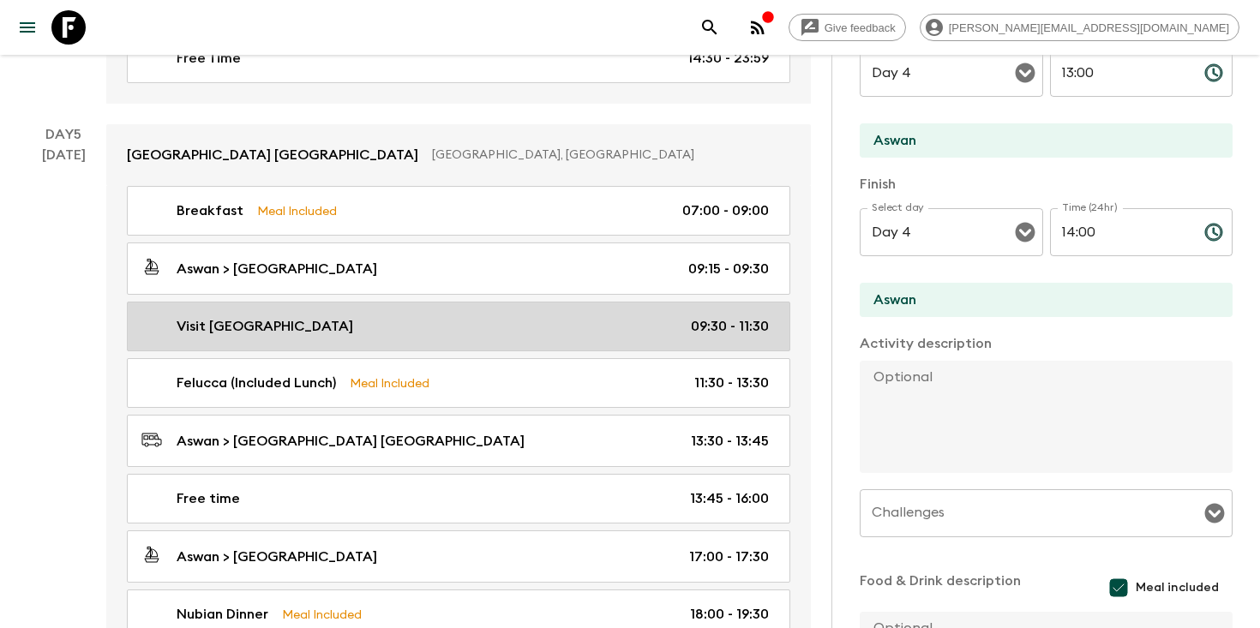
click at [474, 316] on div "Visit Philae Temple 09:30 - 11:30" at bounding box center [454, 326] width 627 height 21
type input "Visit [GEOGRAPHIC_DATA]"
type input "Philae Temple"
checkbox input "false"
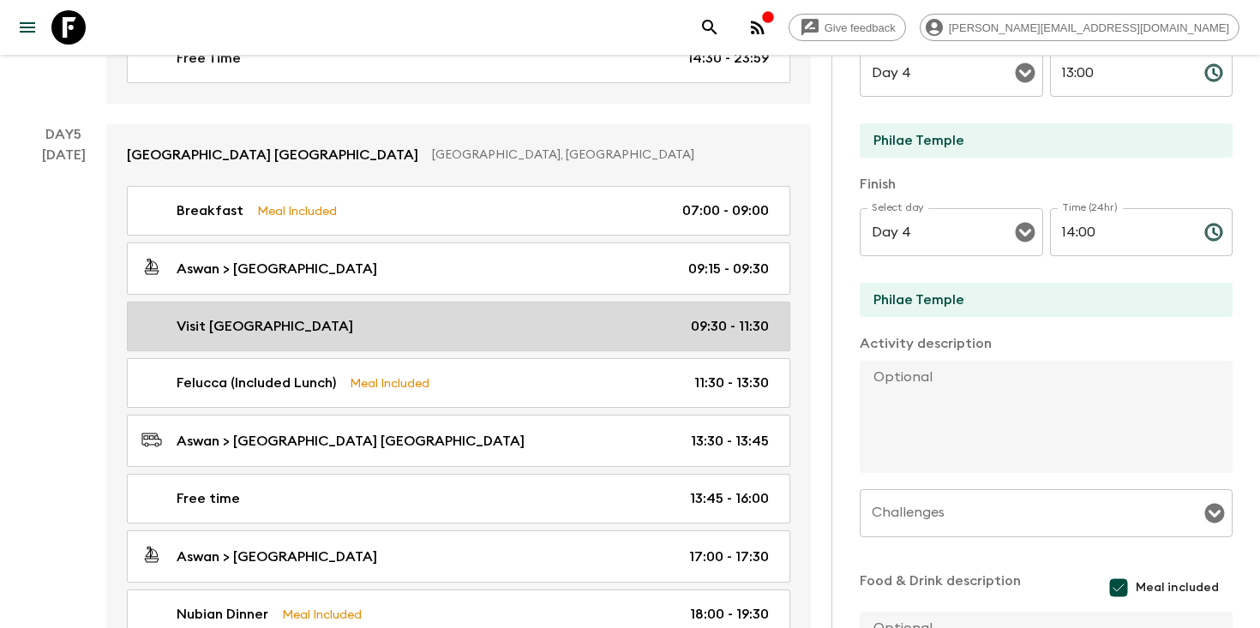
type input "Day 5"
type input "09:30"
type input "Day 5"
type input "11:30"
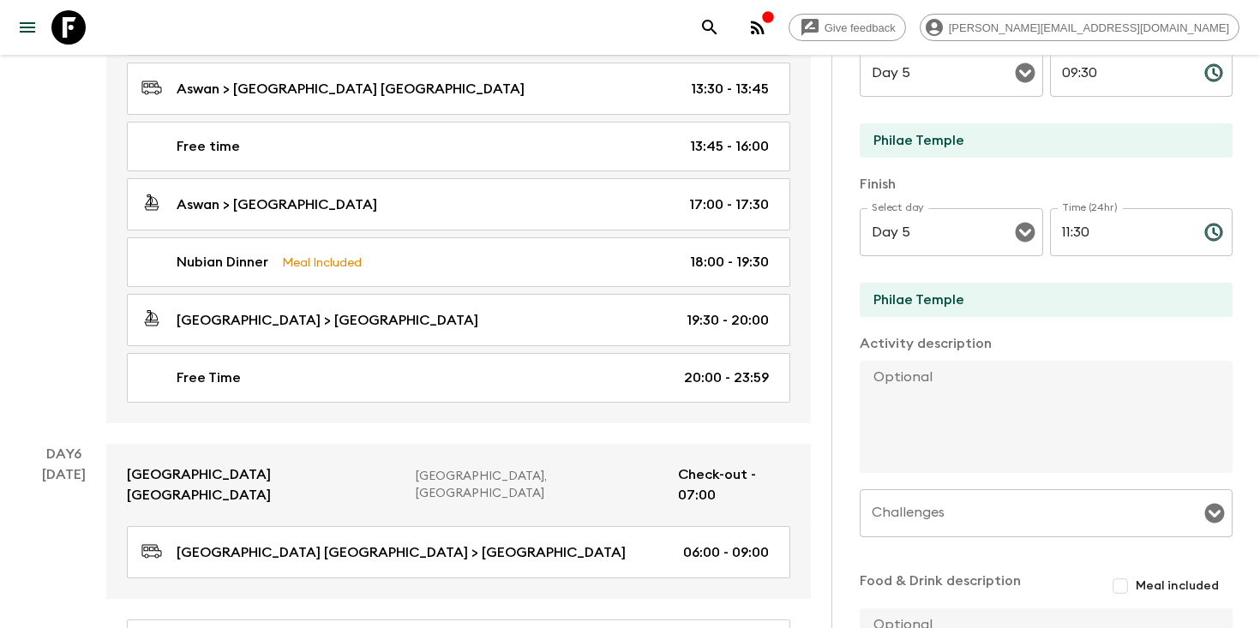
scroll to position [2608, 0]
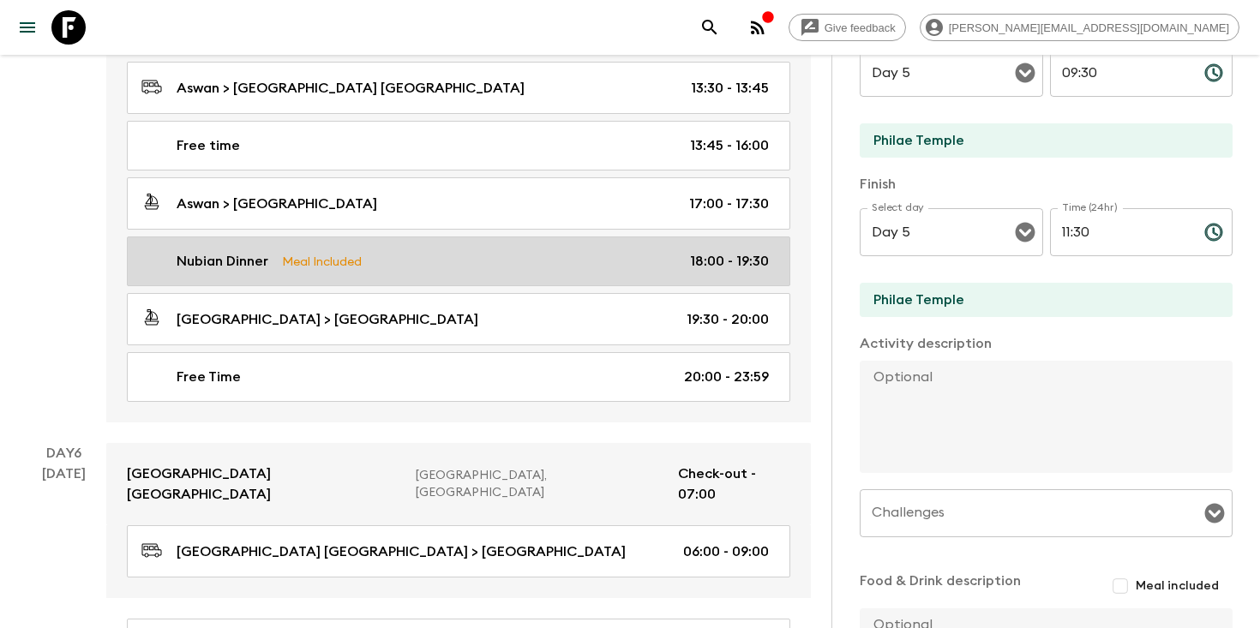
click at [464, 251] on div "Nubian Dinner Meal Included 18:00 - 19:30" at bounding box center [454, 261] width 627 height 21
type input "Nubian Dinner"
type input "Nubian Village"
type textarea "One of the nubian villages, overlooking the Nile. Local people there serving lo…"
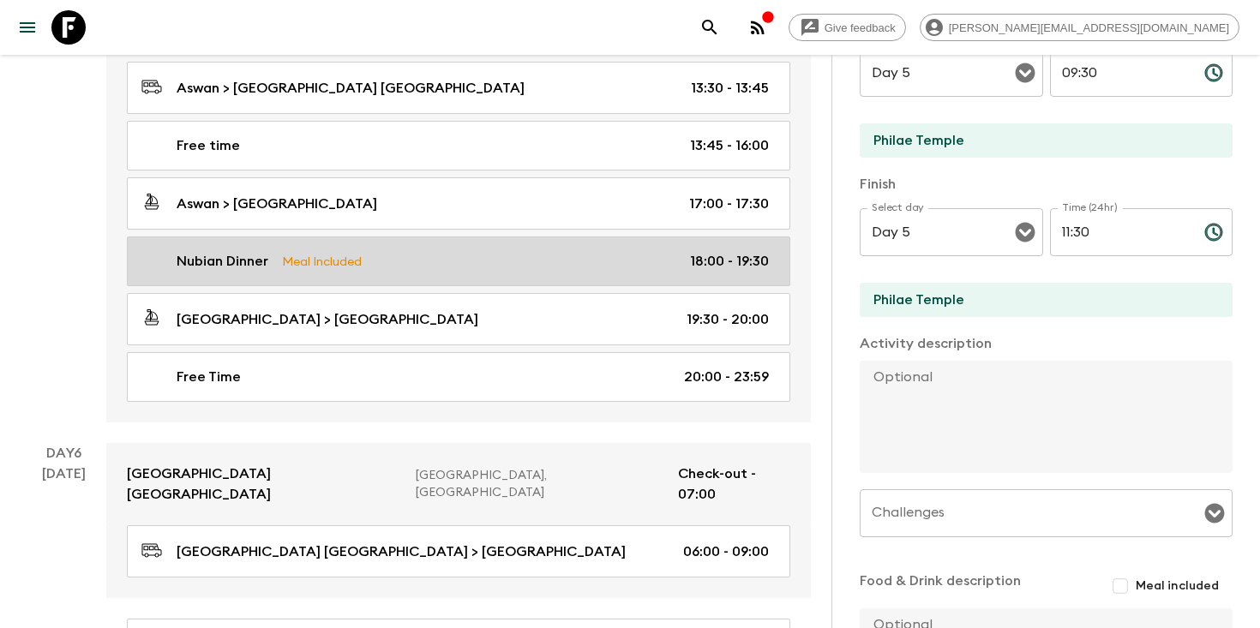
checkbox input "true"
type textarea "Dinner Included"
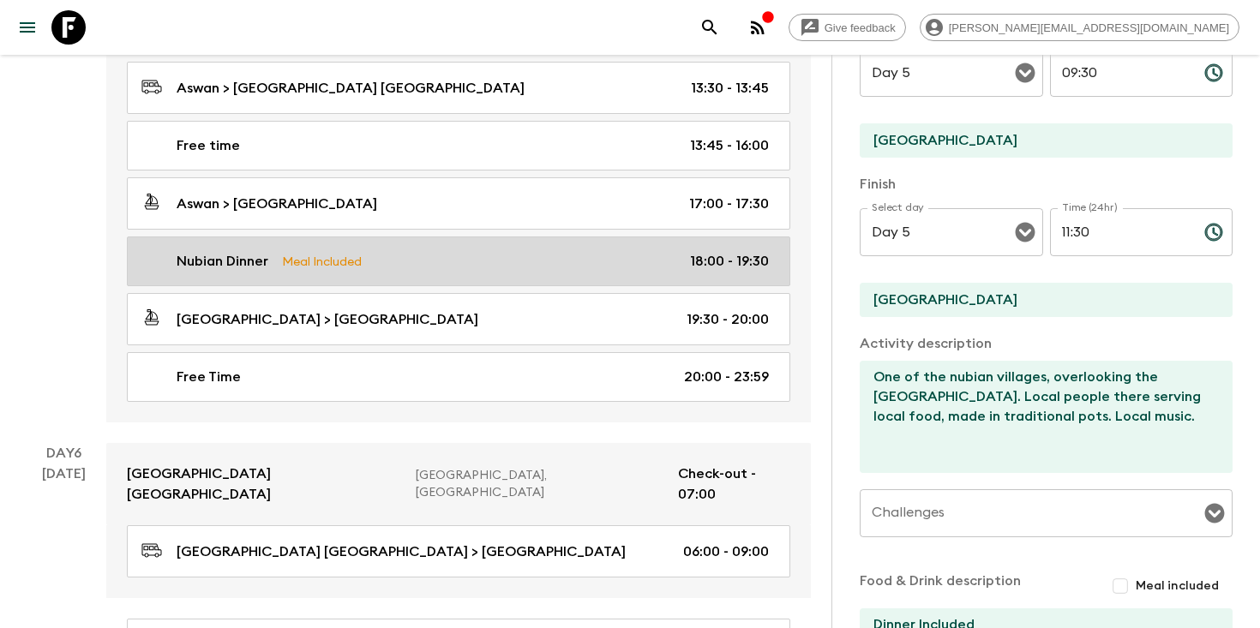
type input "18:00"
type input "19:30"
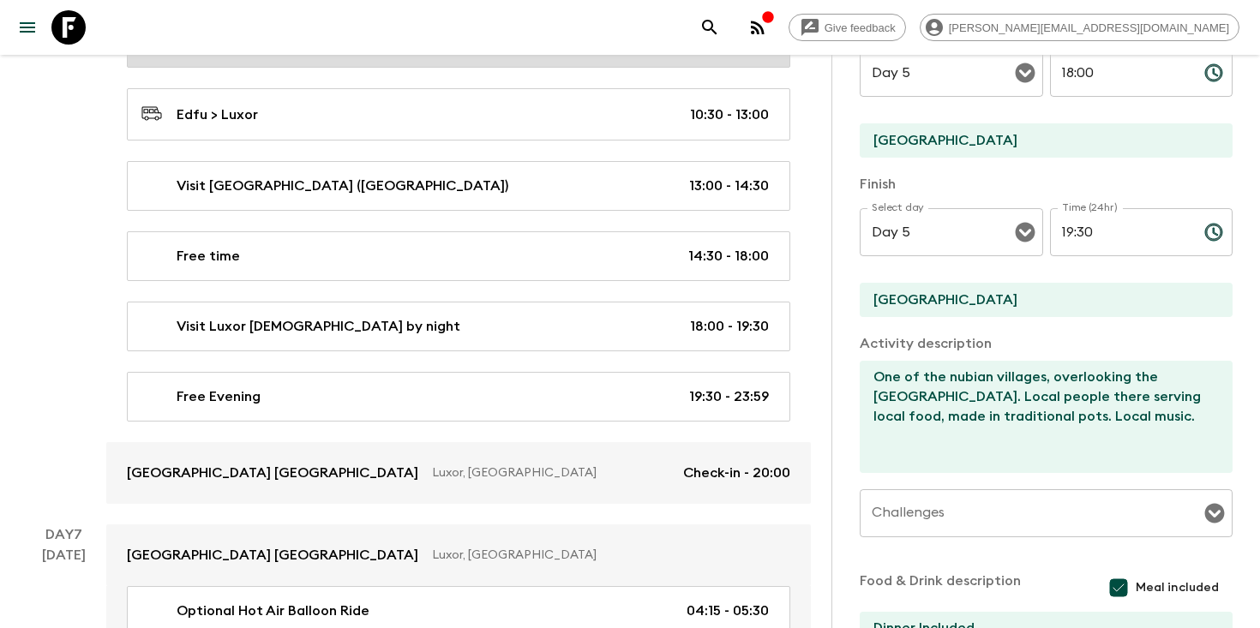
scroll to position [3212, 0]
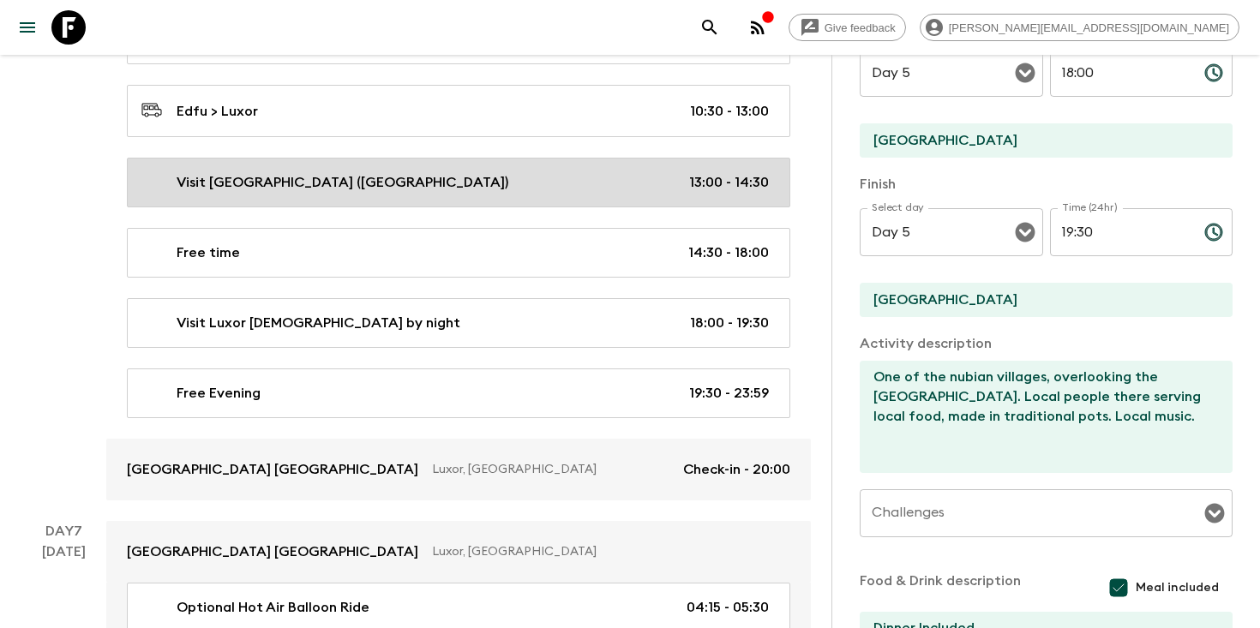
click at [505, 172] on div "Visit [DEMOGRAPHIC_DATA] ([GEOGRAPHIC_DATA]) 13:00 - 14:30" at bounding box center [454, 182] width 627 height 21
type input "Visit [GEOGRAPHIC_DATA] ([GEOGRAPHIC_DATA])"
type input "Luxor"
checkbox input "false"
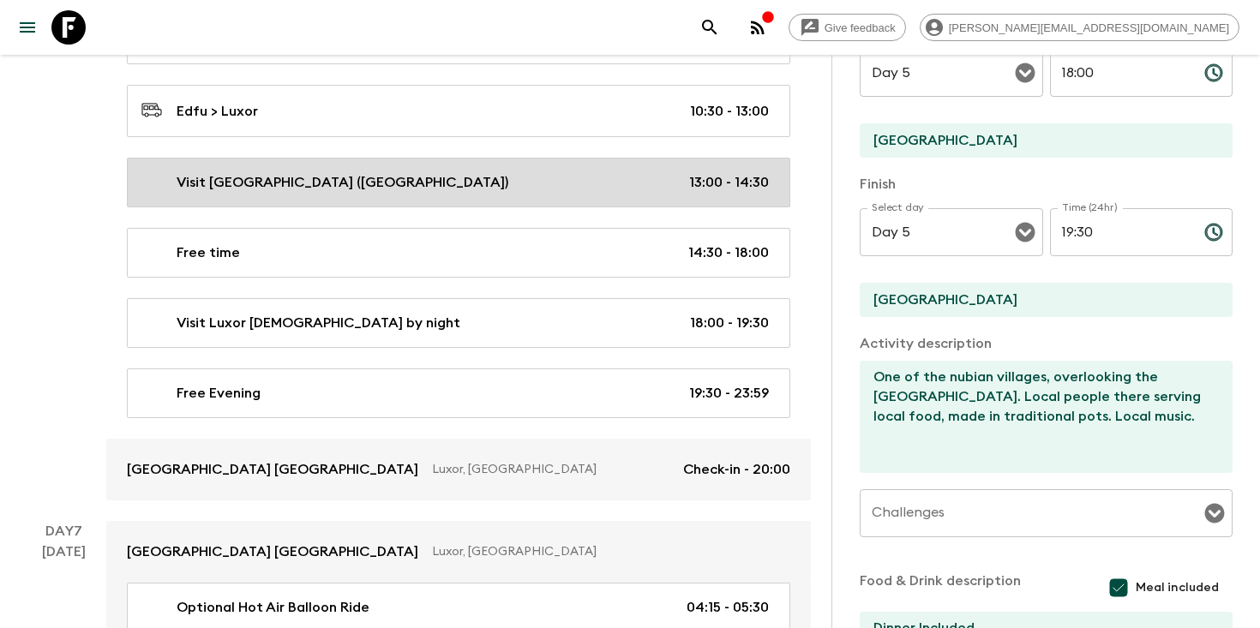
type textarea "Pack Leader suggest places for lunch"
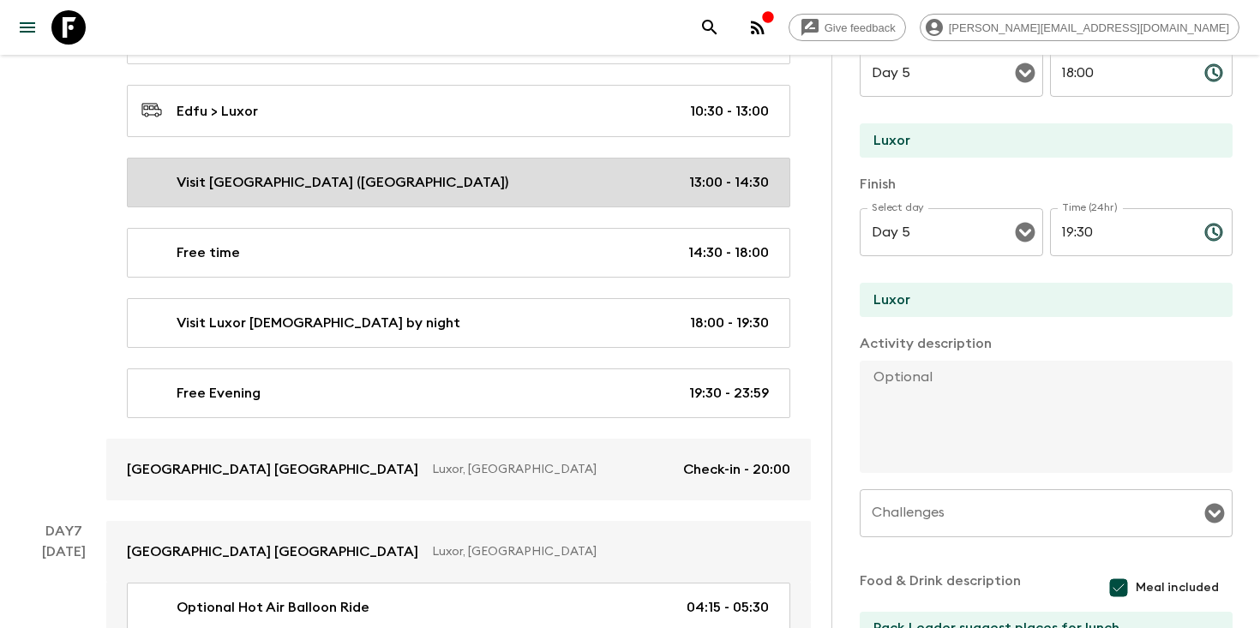
type input "Day 6"
type input "13:00"
type input "Day 6"
type input "14:30"
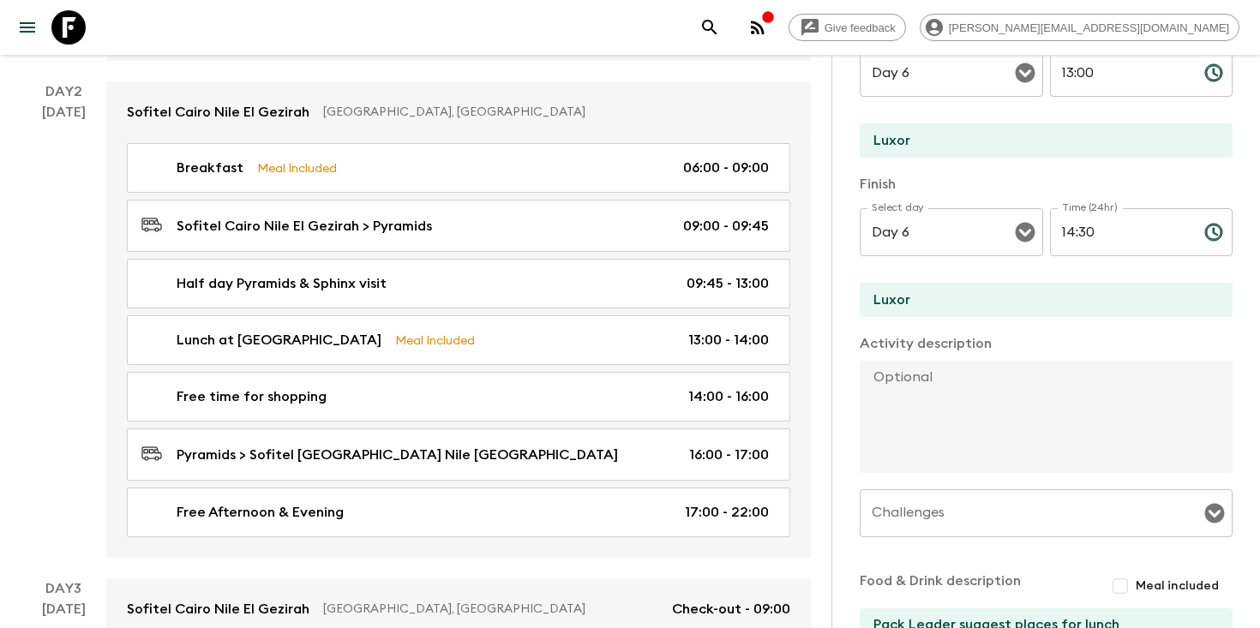
scroll to position [662, 0]
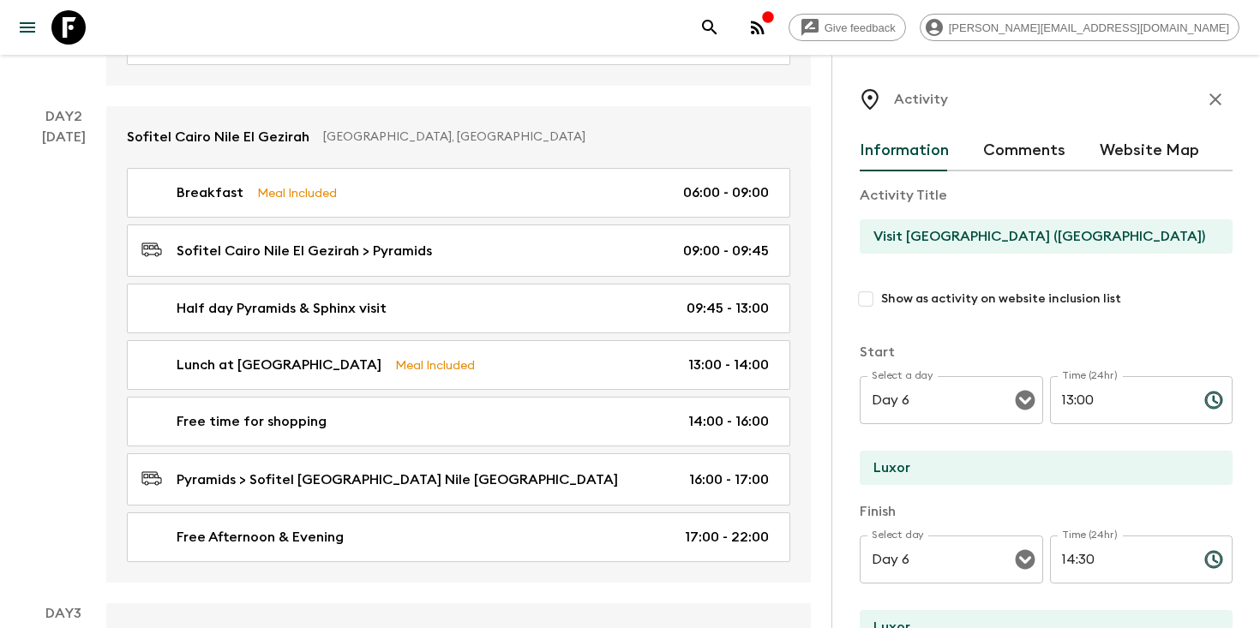
scroll to position [327, 0]
